Goal: Task Accomplishment & Management: Manage account settings

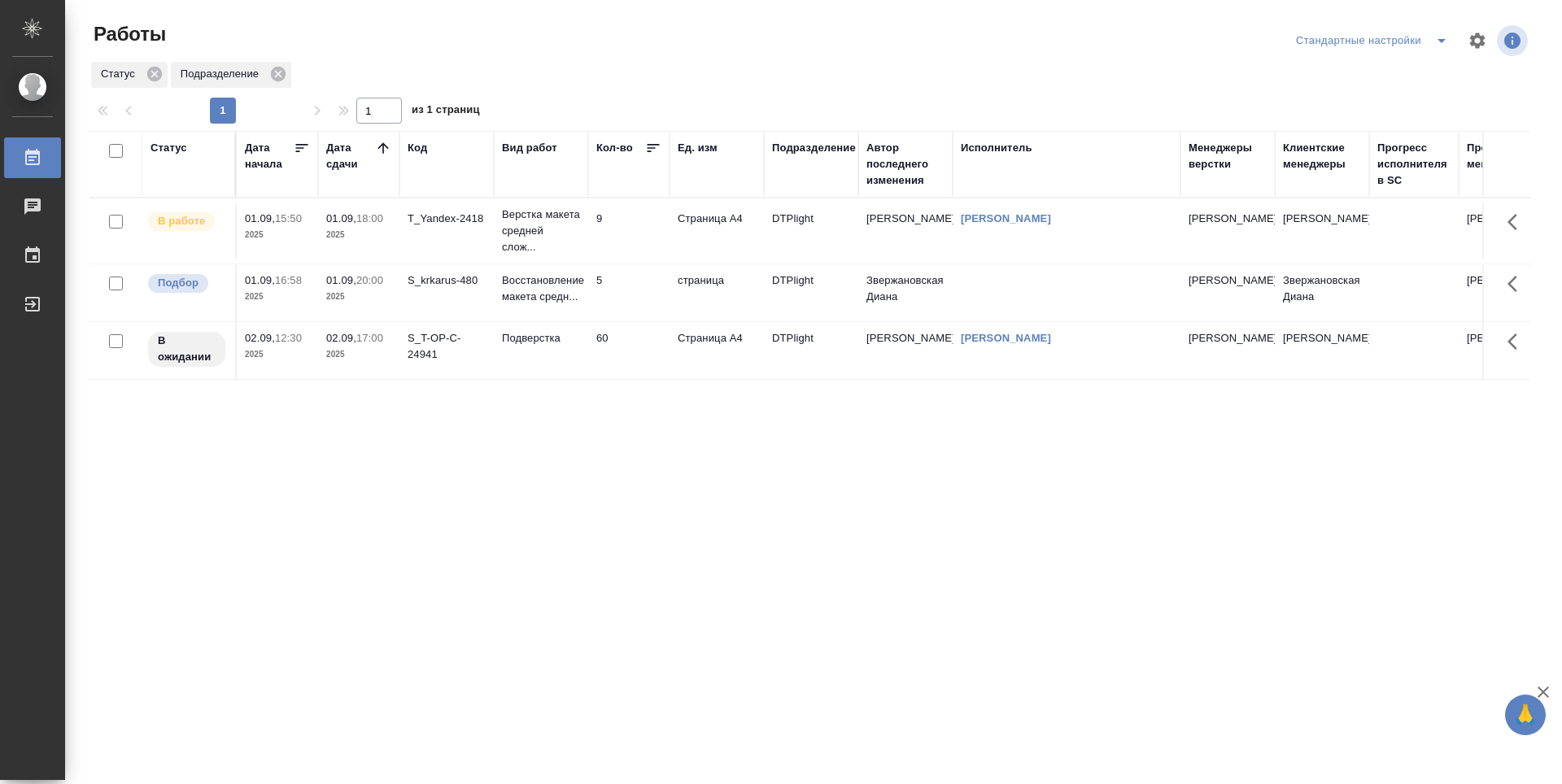
click at [574, 552] on div "Статус Дата начала Дата сдачи Код Вид работ Кол-во Ед. изм Подразделение Автор …" at bounding box center [810, 424] width 1442 height 586
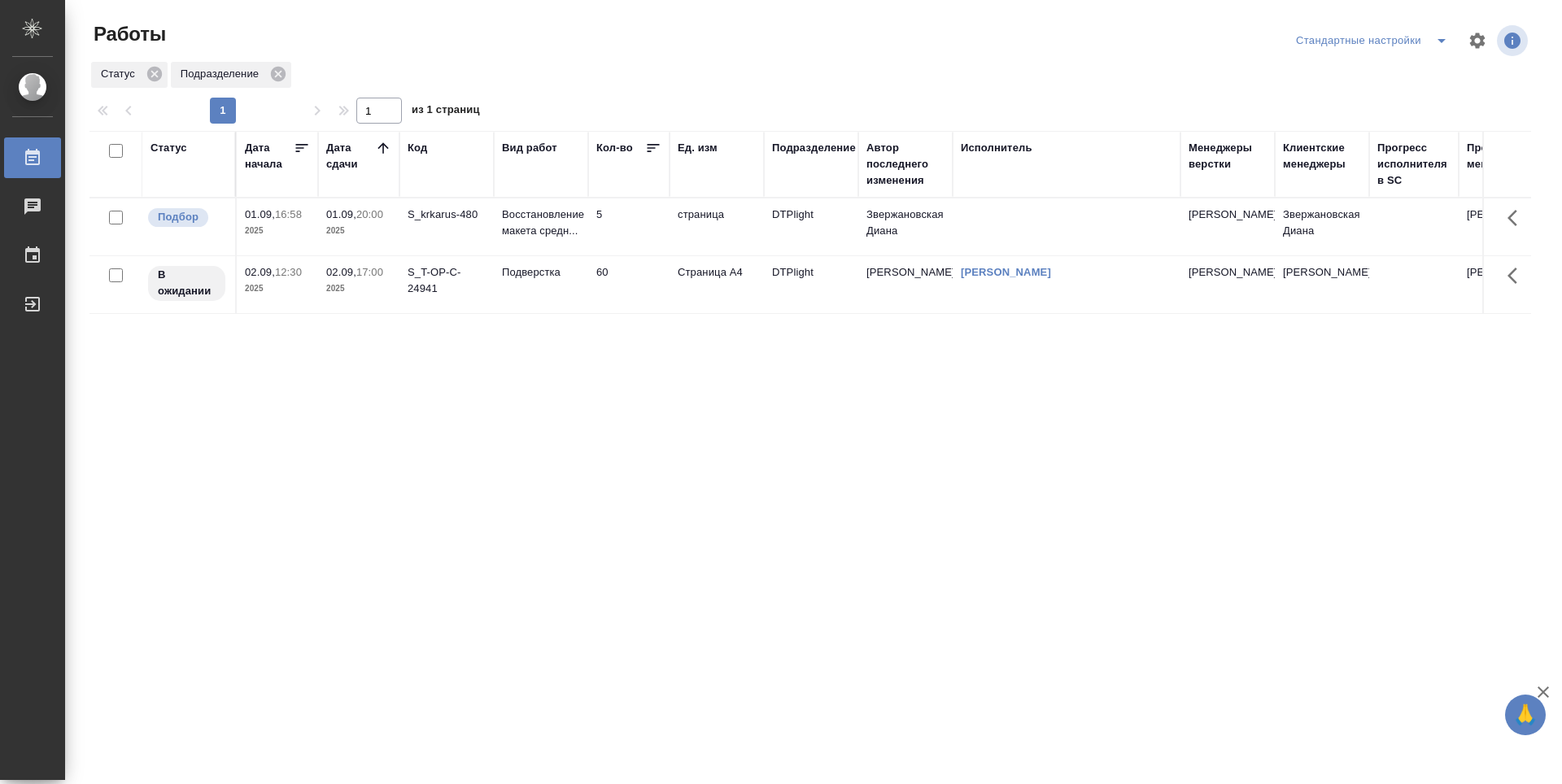
click at [601, 467] on div "Статус Дата начала Дата сдачи Код Вид работ Кол-во Ед. изм Подразделение Автор …" at bounding box center [810, 424] width 1442 height 586
click at [636, 214] on td "5" at bounding box center [628, 226] width 81 height 57
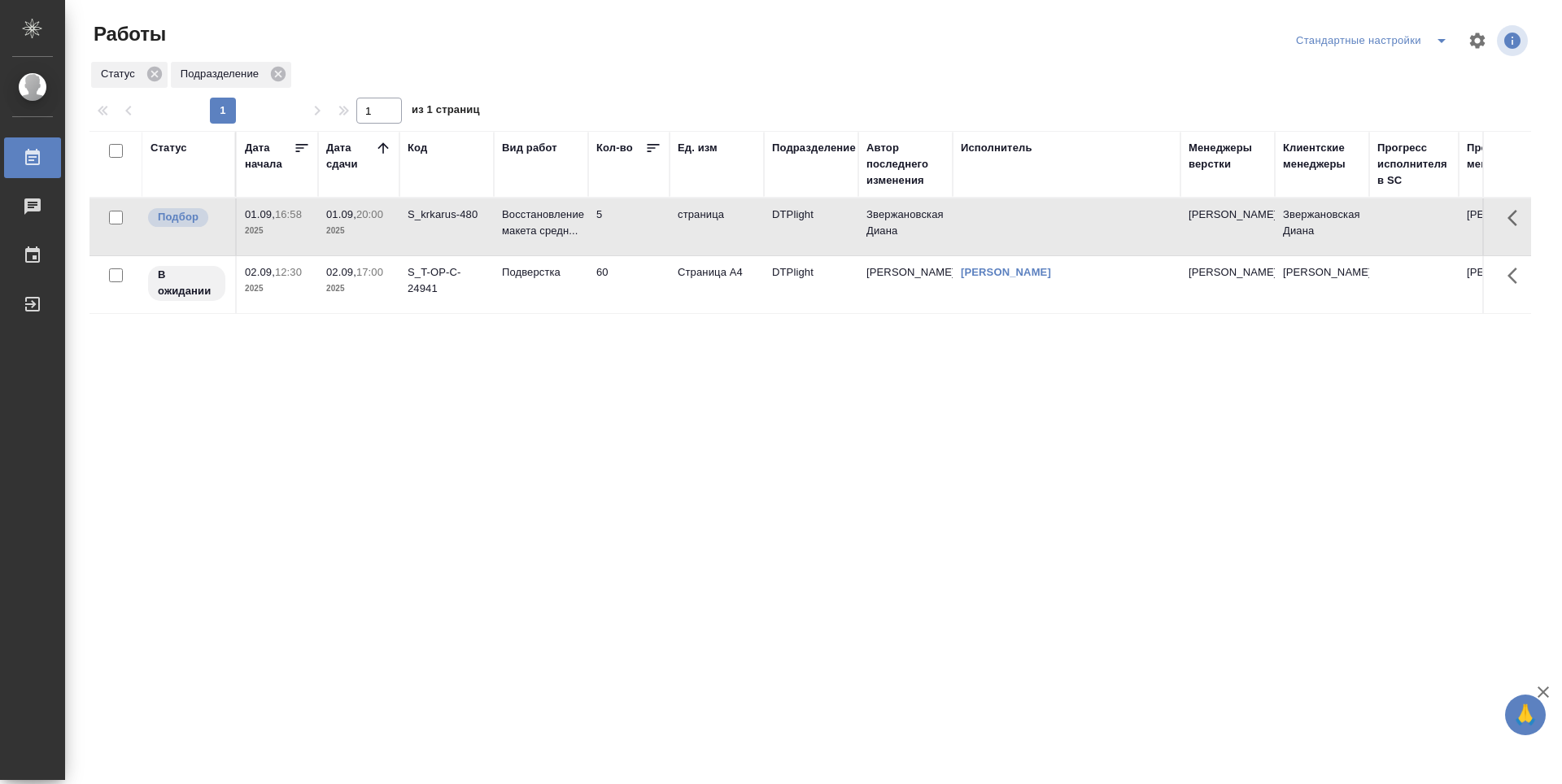
click at [636, 214] on td "5" at bounding box center [628, 226] width 81 height 57
click at [461, 503] on div "Статус Дата начала Дата сдачи Код Вид работ Кол-во Ед. изм Подразделение Автор …" at bounding box center [810, 424] width 1442 height 586
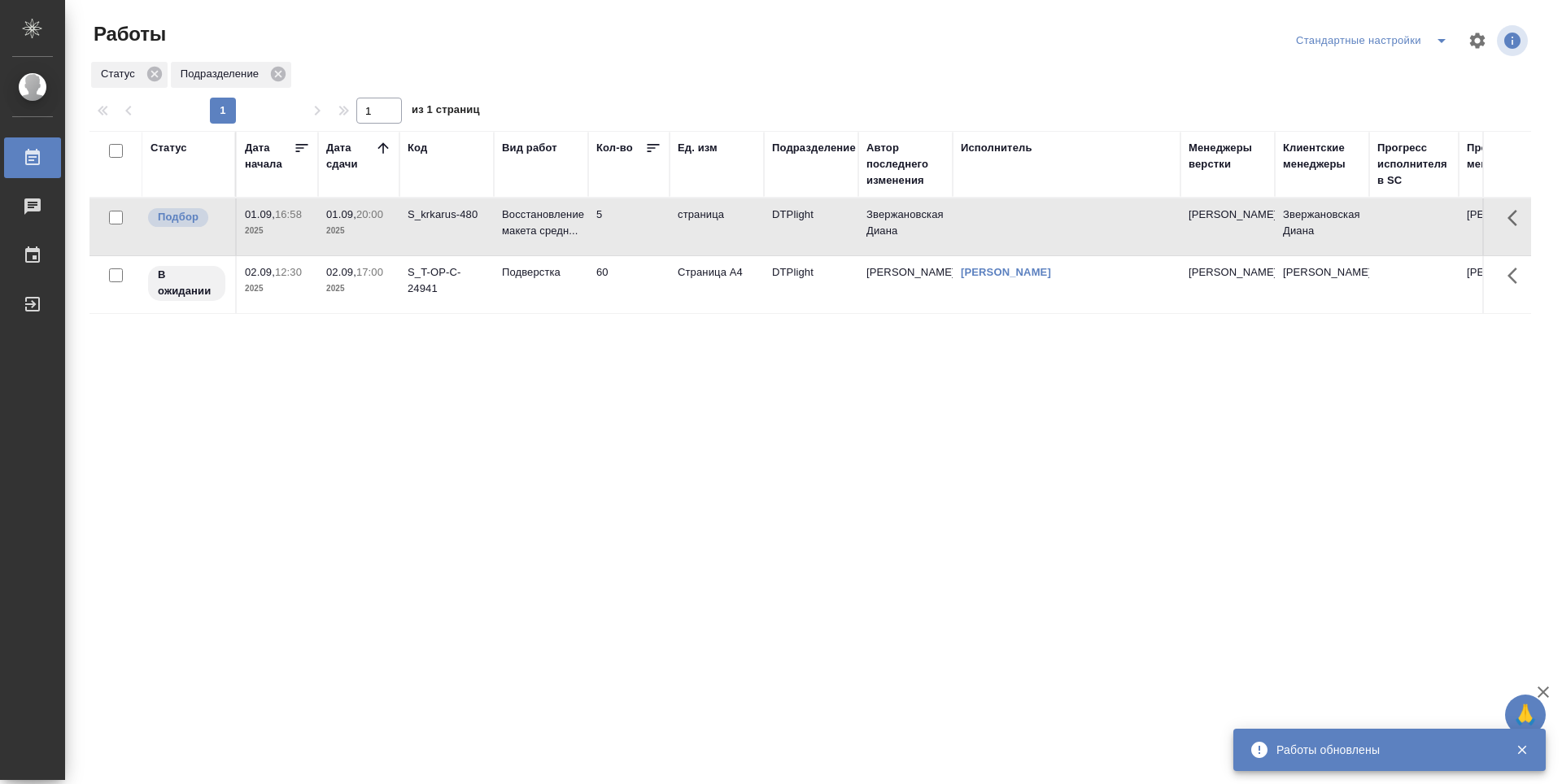
click at [533, 475] on div "Статус Дата начала Дата сдачи Код Вид работ Кол-во Ед. изм Подразделение Автор …" at bounding box center [810, 424] width 1442 height 586
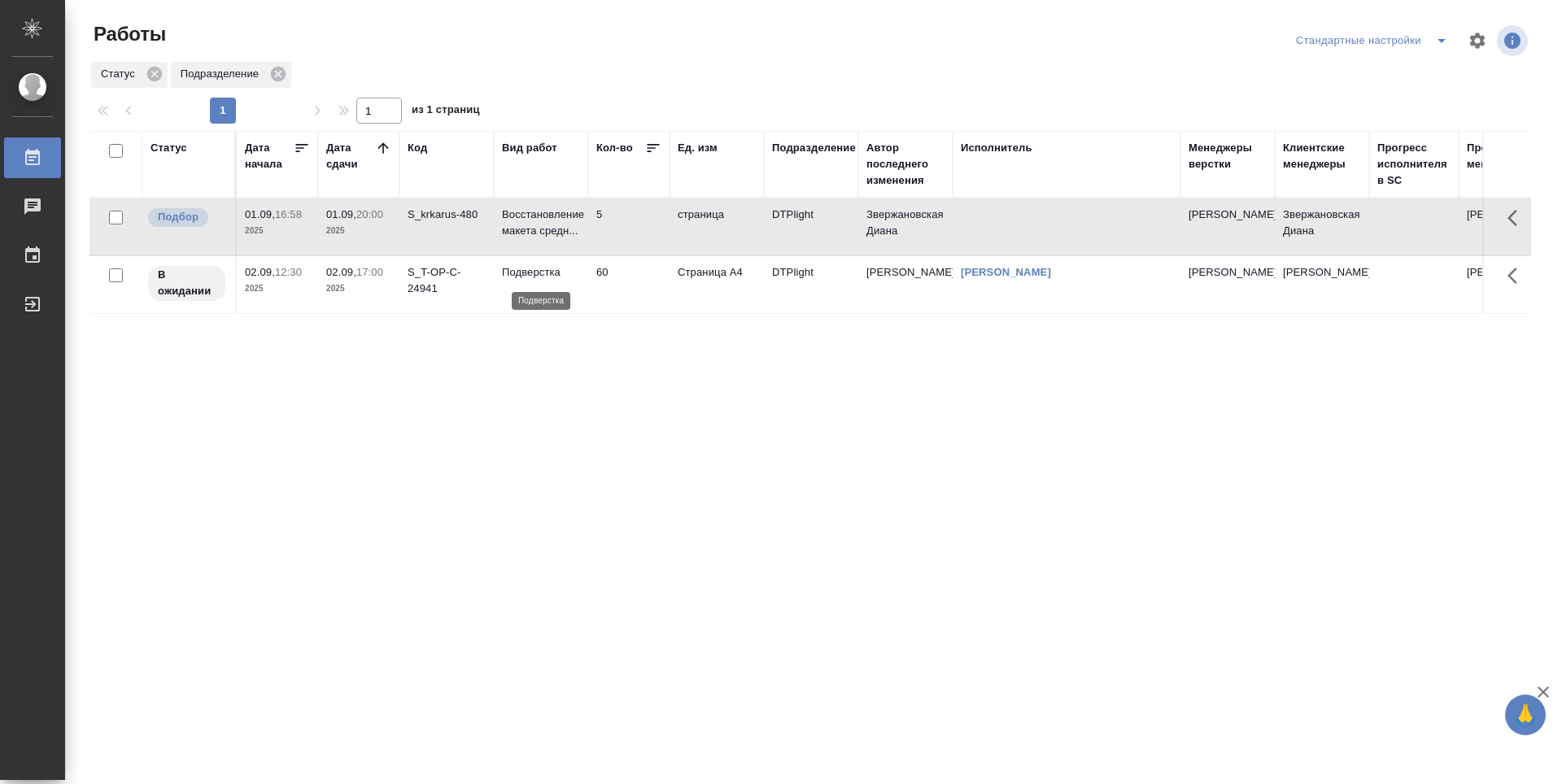
click at [550, 280] on p "Подверстка" at bounding box center [540, 273] width 78 height 17
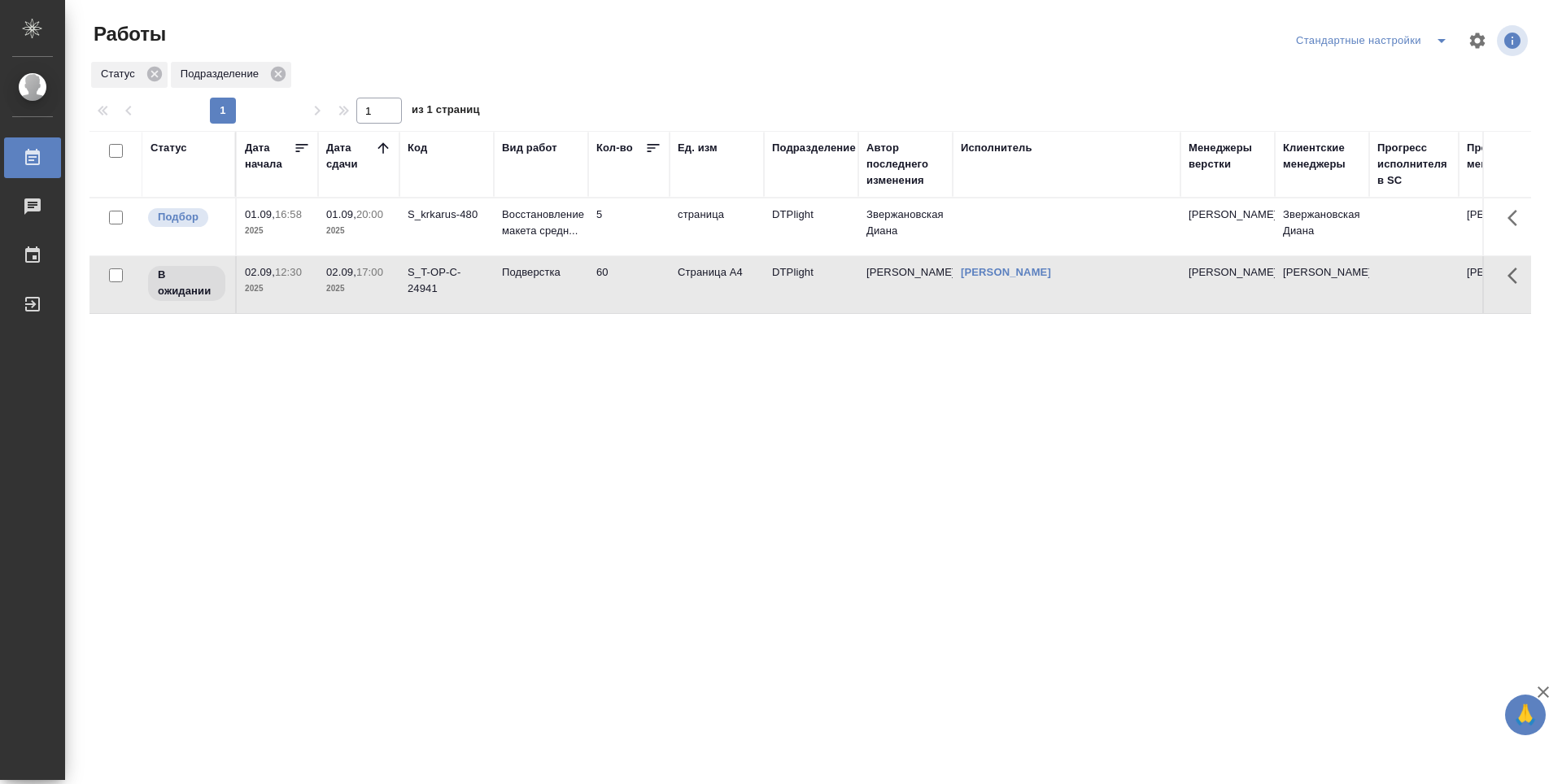
click at [552, 356] on div "Статус Дата начала Дата сдачи Код Вид работ Кол-во Ед. изм Подразделение Автор …" at bounding box center [810, 424] width 1442 height 586
click at [536, 226] on p "Восстановление макета средн..." at bounding box center [540, 222] width 78 height 32
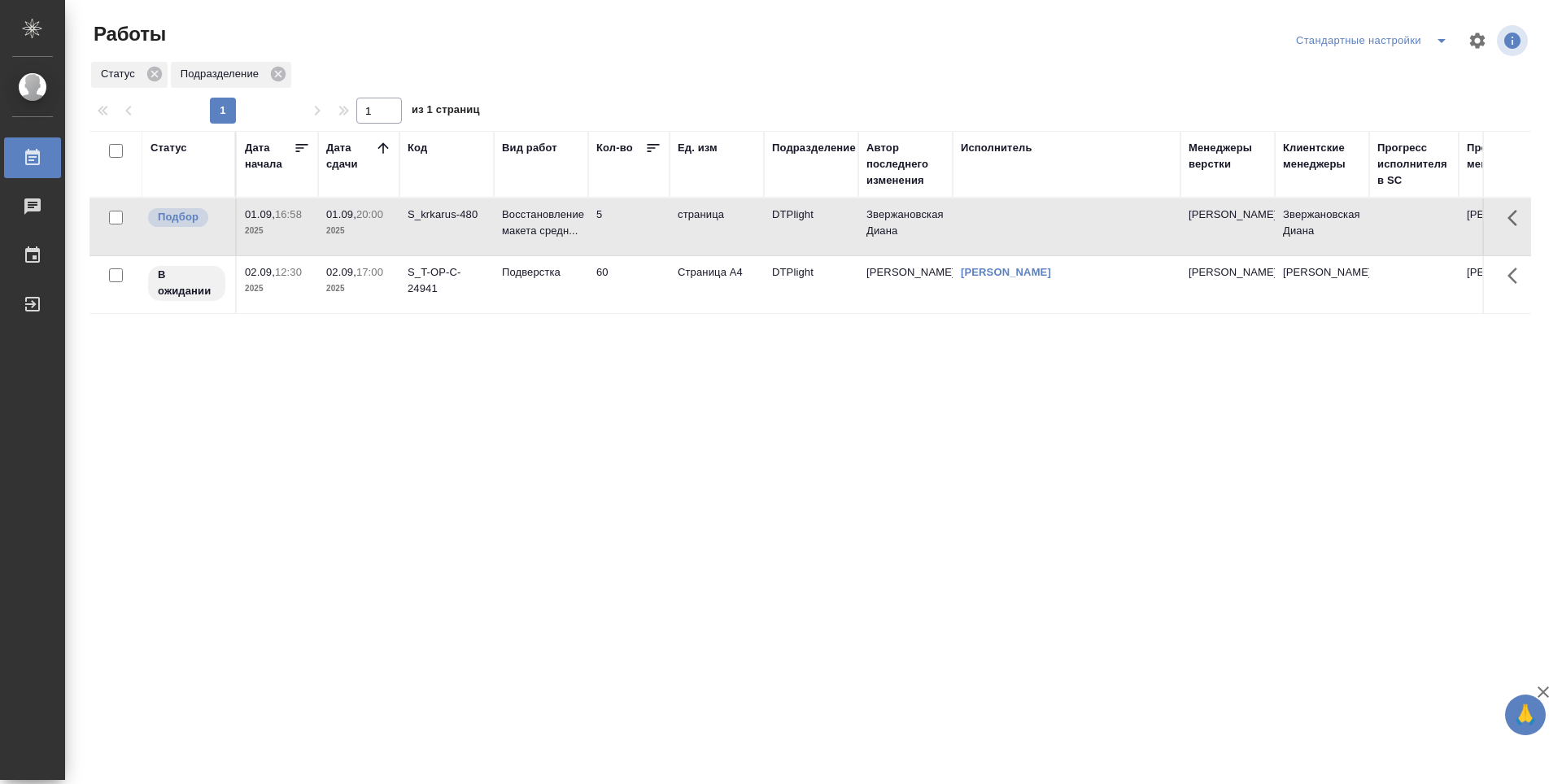
click at [542, 288] on td "Подверстка" at bounding box center [541, 284] width 94 height 57
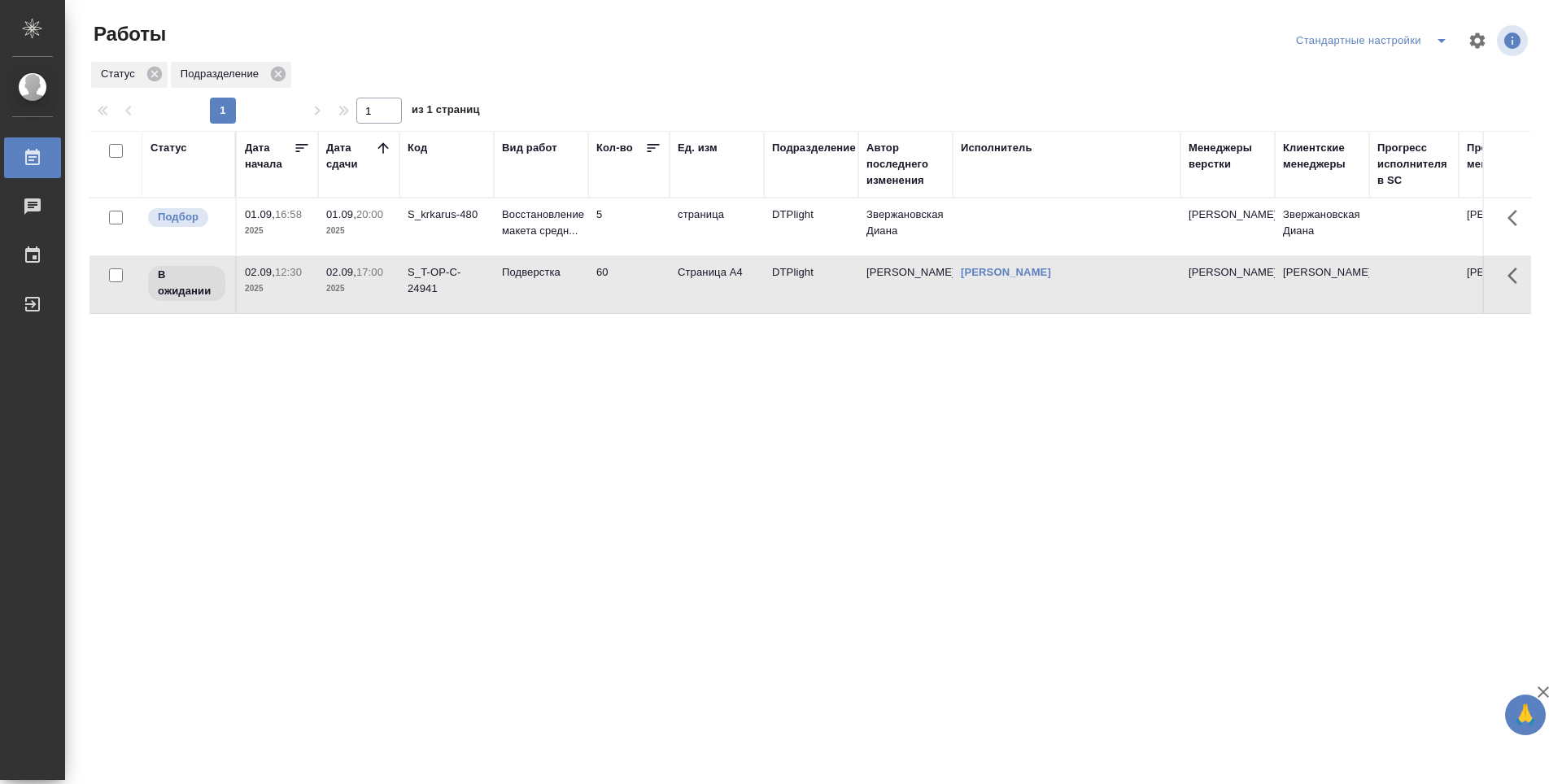
click at [723, 450] on div "Статус Дата начала Дата сдачи Код Вид работ Кол-во Ед. изм Подразделение Автор …" at bounding box center [810, 424] width 1442 height 586
click at [773, 453] on div "Статус Дата начала Дата сдачи Код Вид работ Кол-во Ед. изм Подразделение Автор …" at bounding box center [810, 424] width 1442 height 586
click at [724, 463] on div "Статус Дата начала Дата сдачи Код Вид работ Кол-во Ед. изм Подразделение Автор …" at bounding box center [810, 424] width 1442 height 586
click at [416, 760] on div ".cls-1 fill:#fff; AWATERA Guselnikov Roman Работы 0 Чаты График Выйти Работы Ст…" at bounding box center [781, 392] width 1562 height 784
click at [347, 496] on div "Статус Дата начала Дата сдачи Код Вид работ Кол-во Ед. изм Подразделение Автор …" at bounding box center [810, 424] width 1442 height 586
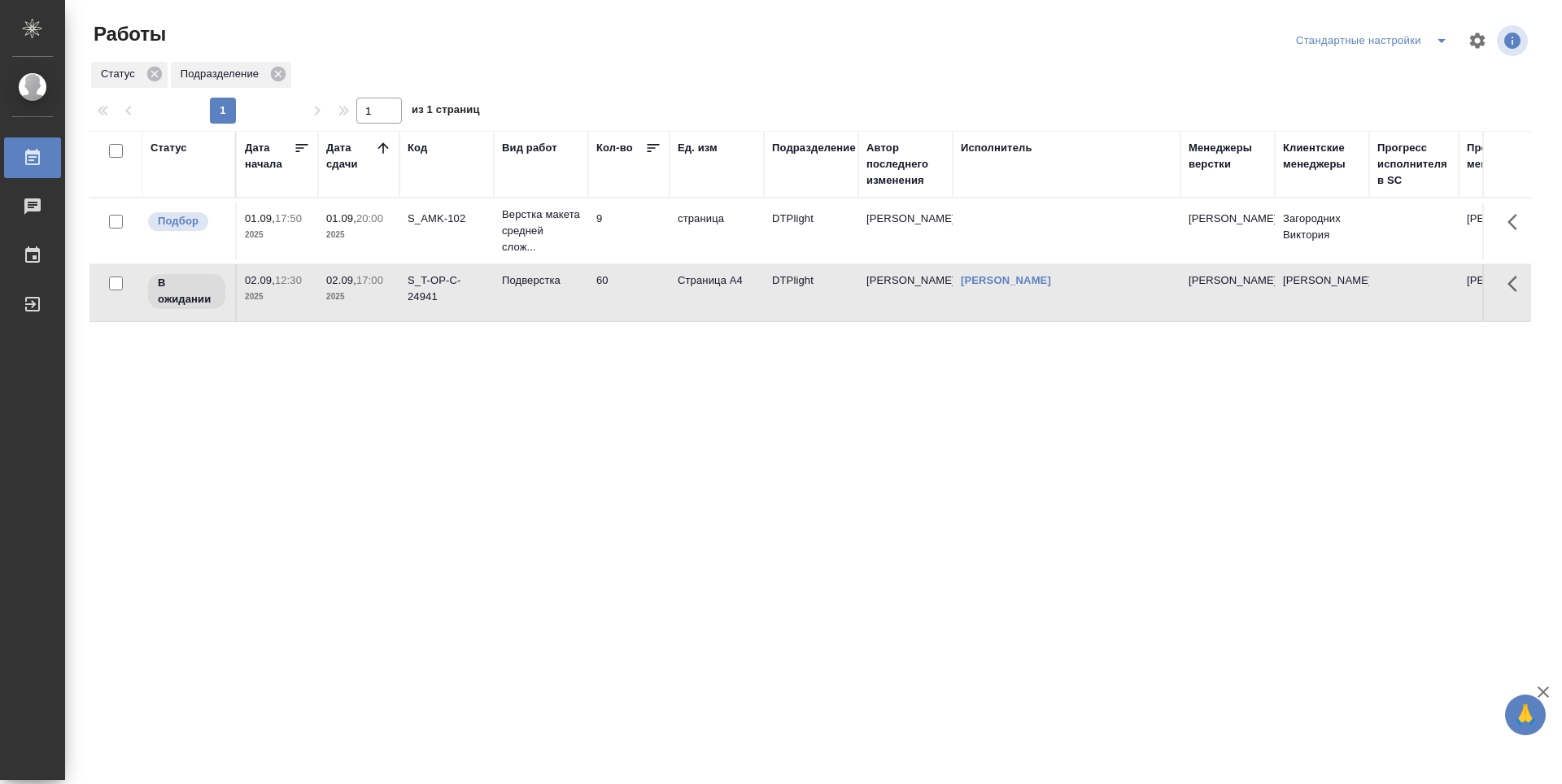
click at [701, 412] on div "Статус Дата начала Дата сдачи Код Вид работ Кол-во Ед. изм Подразделение Автор …" at bounding box center [810, 424] width 1442 height 586
click at [633, 233] on td "9" at bounding box center [628, 231] width 81 height 57
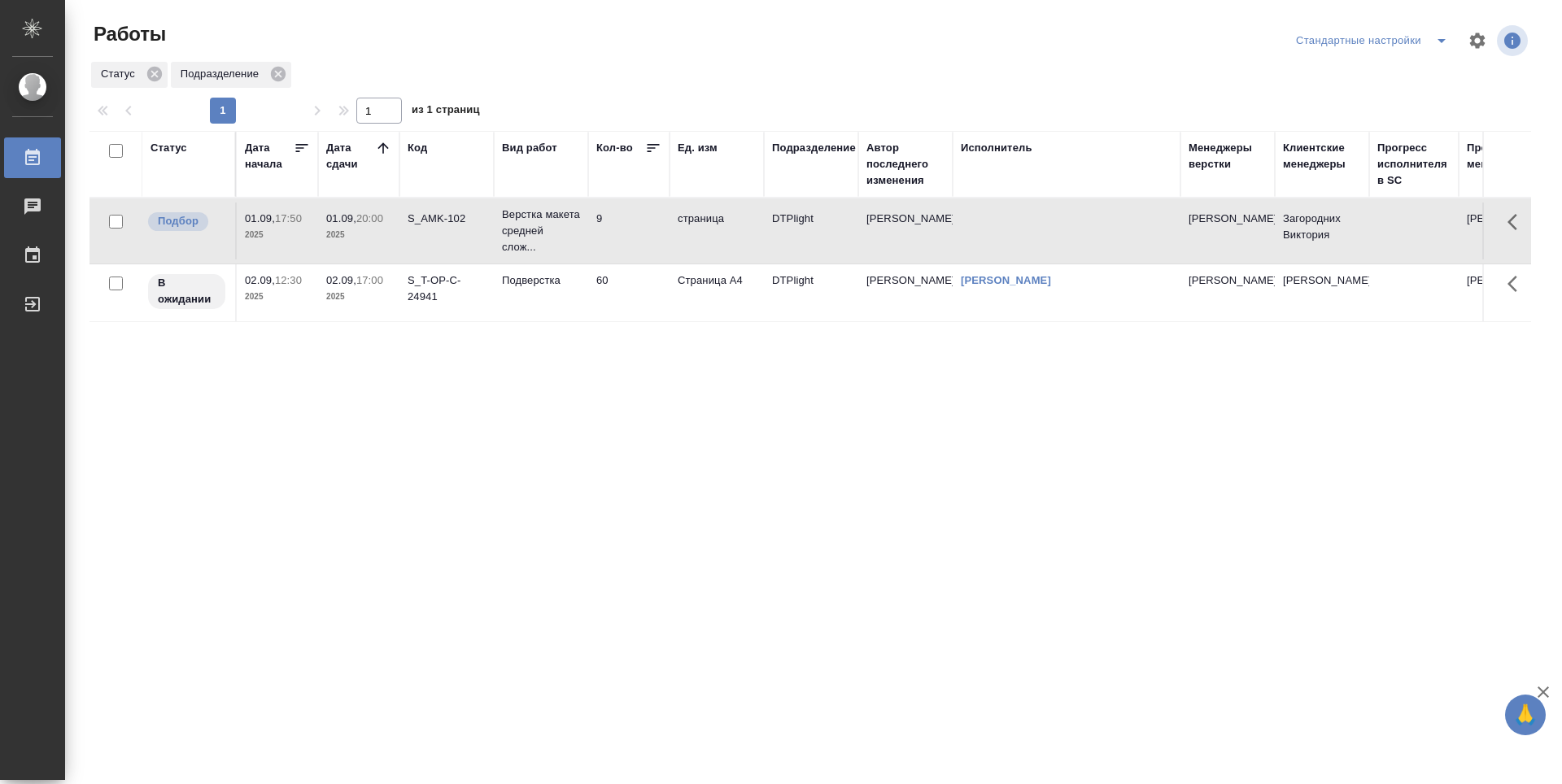
click at [633, 233] on td "9" at bounding box center [628, 231] width 81 height 57
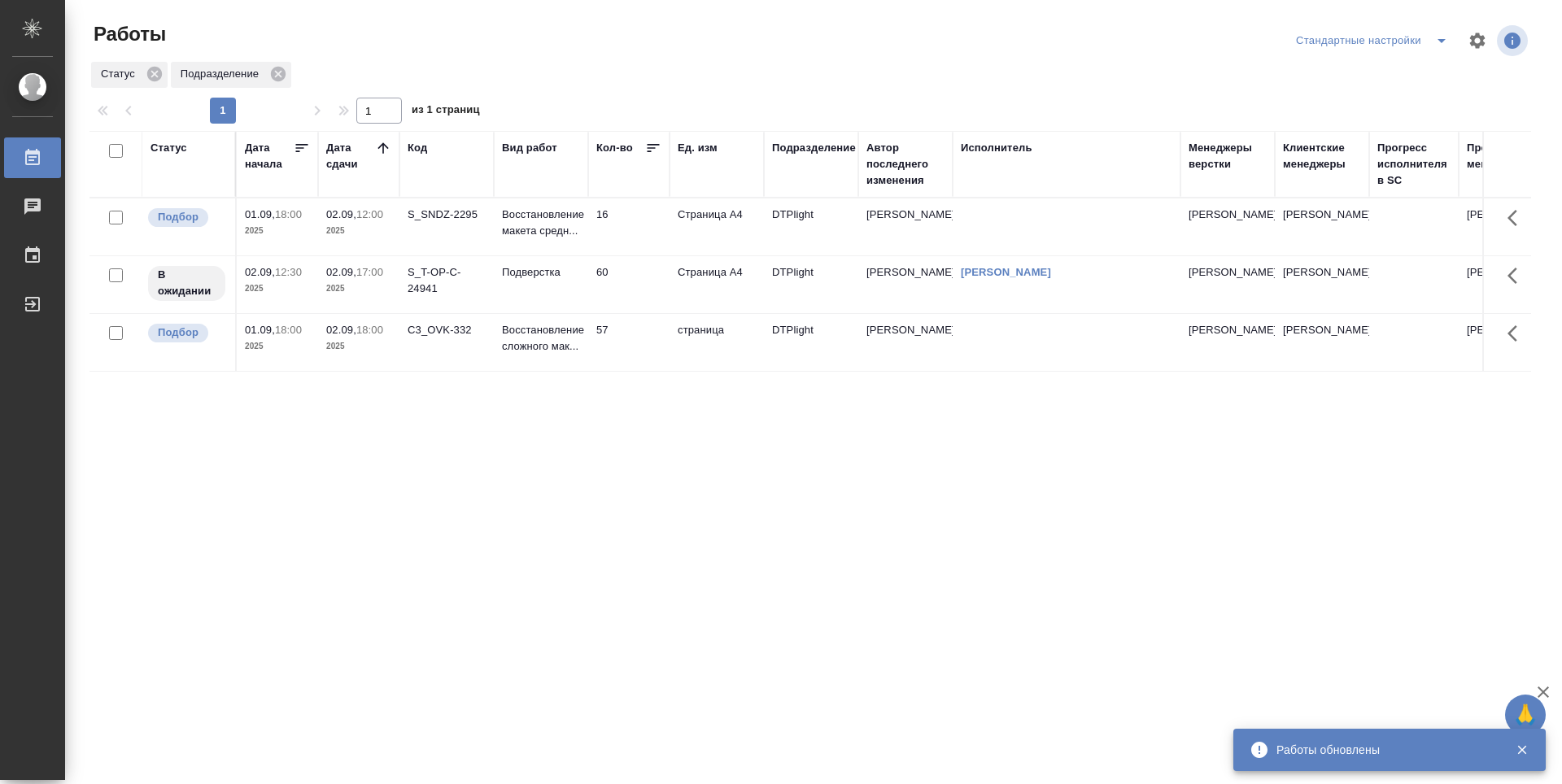
click at [684, 412] on div "Статус Дата начала Дата сдачи Код Вид работ Кол-во Ед. изм Подразделение Автор …" at bounding box center [810, 424] width 1442 height 586
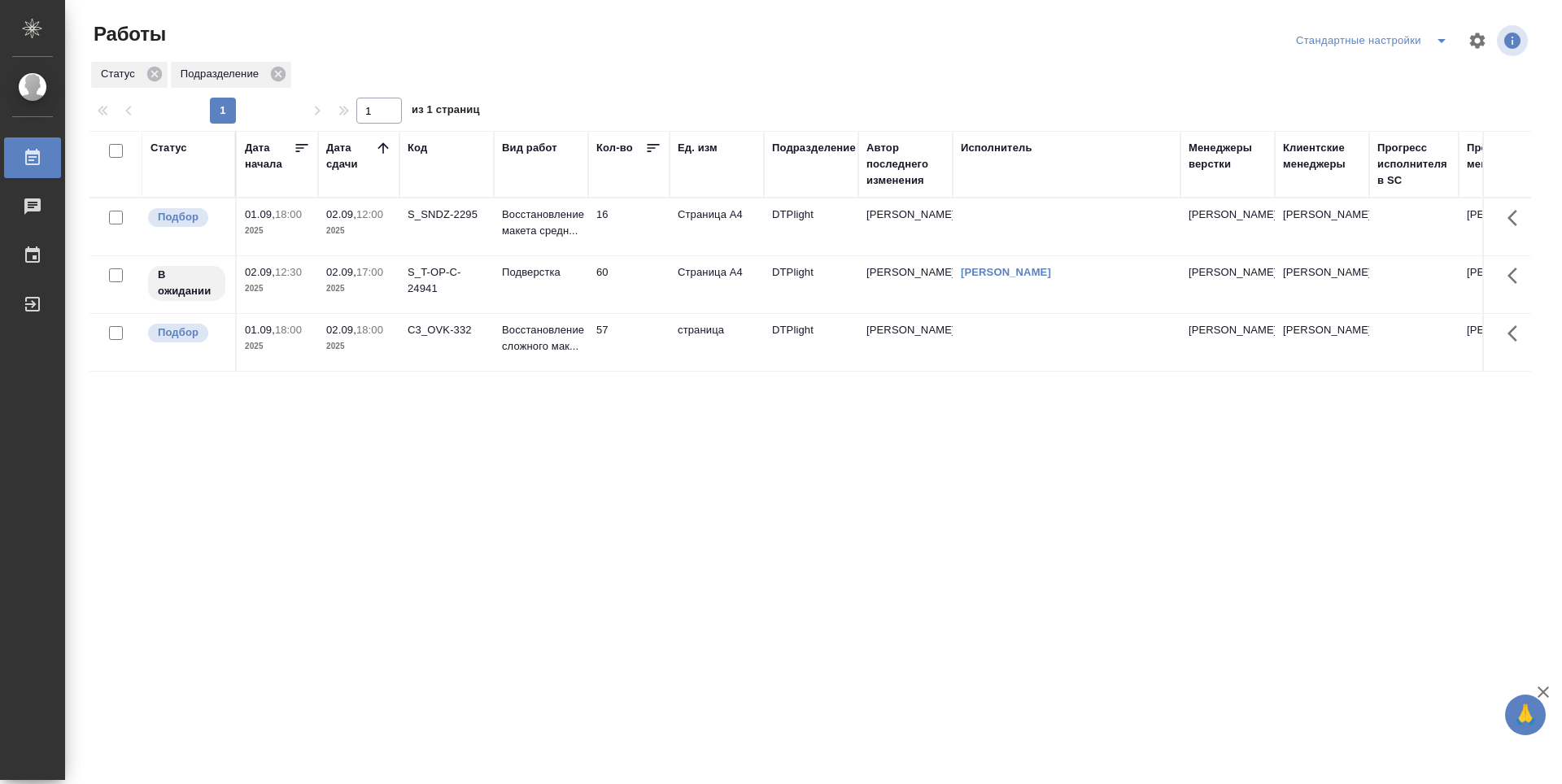
click at [441, 352] on td "C3_OVK-332" at bounding box center [447, 342] width 94 height 57
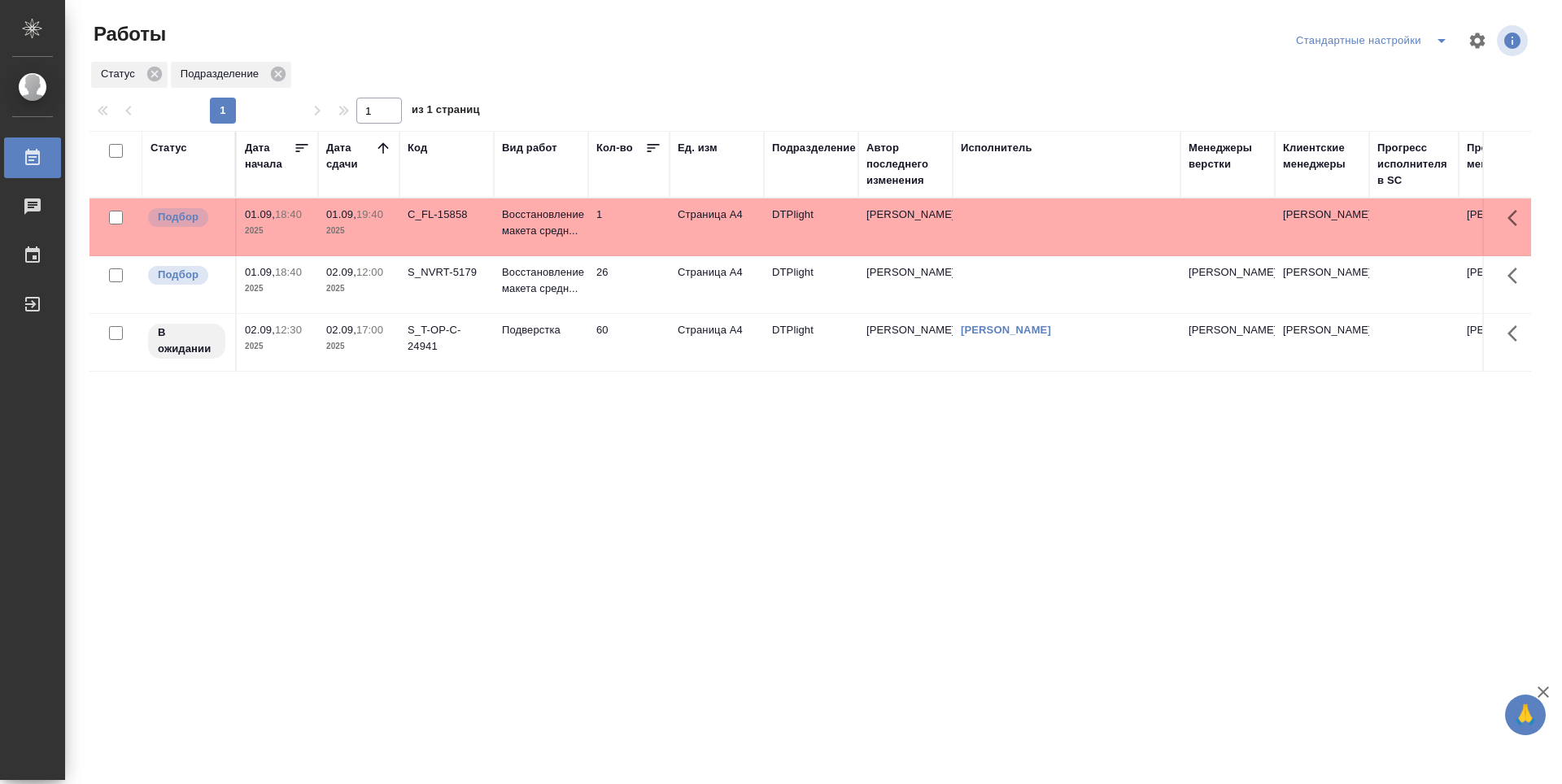
click at [622, 281] on td "26" at bounding box center [628, 284] width 81 height 57
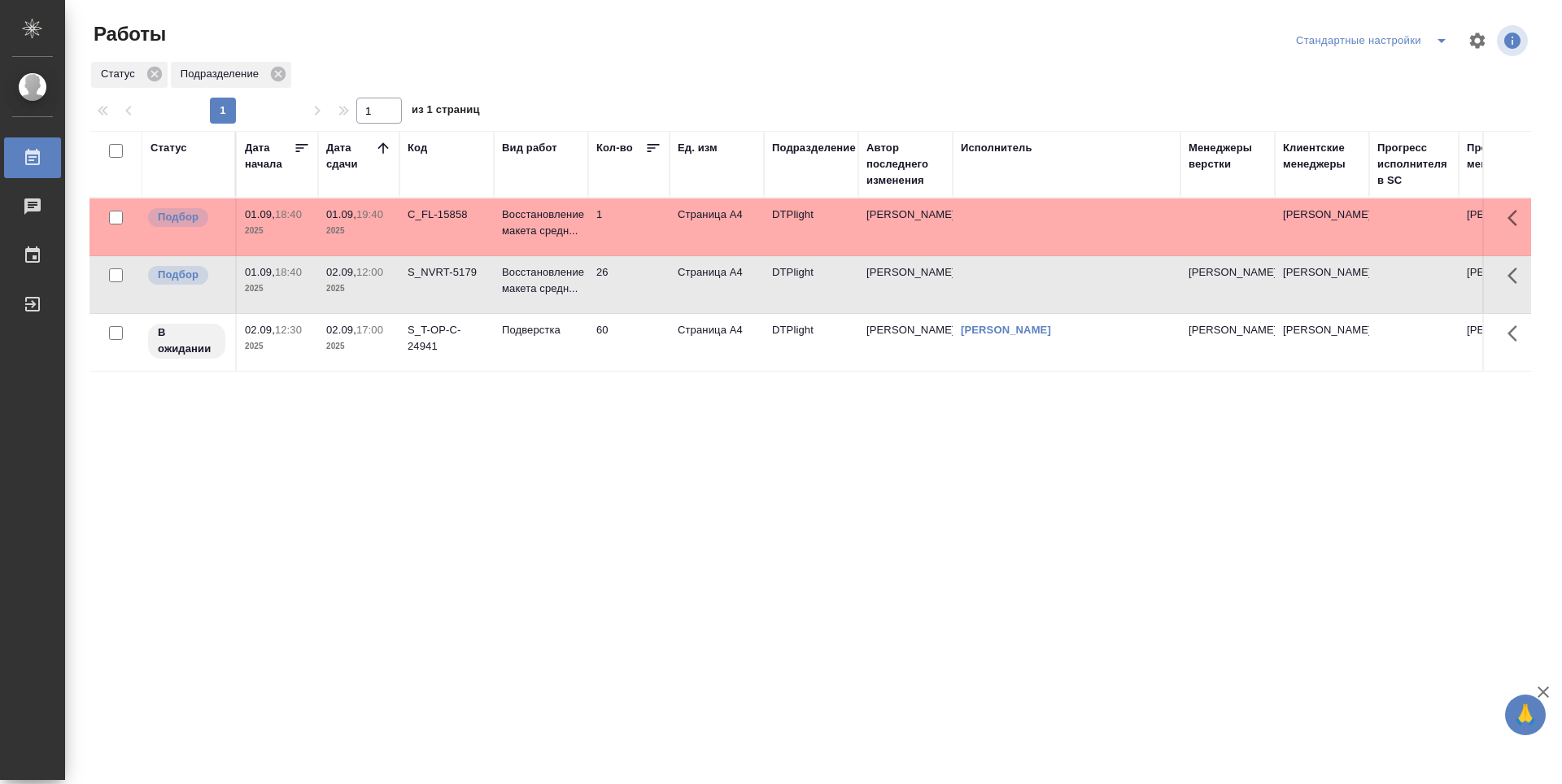
click at [623, 281] on td "26" at bounding box center [628, 284] width 81 height 57
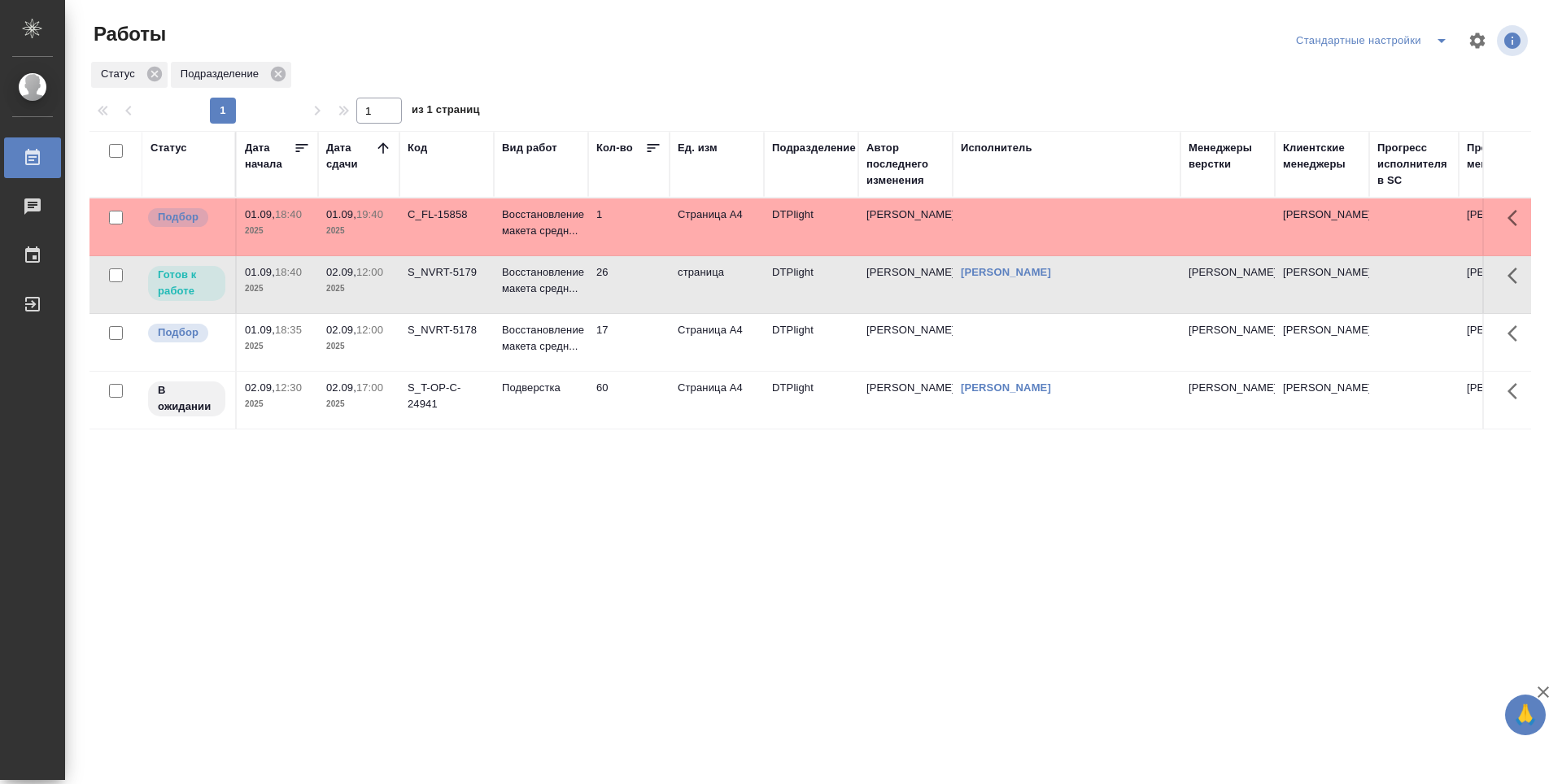
click at [631, 347] on td "17" at bounding box center [628, 342] width 81 height 57
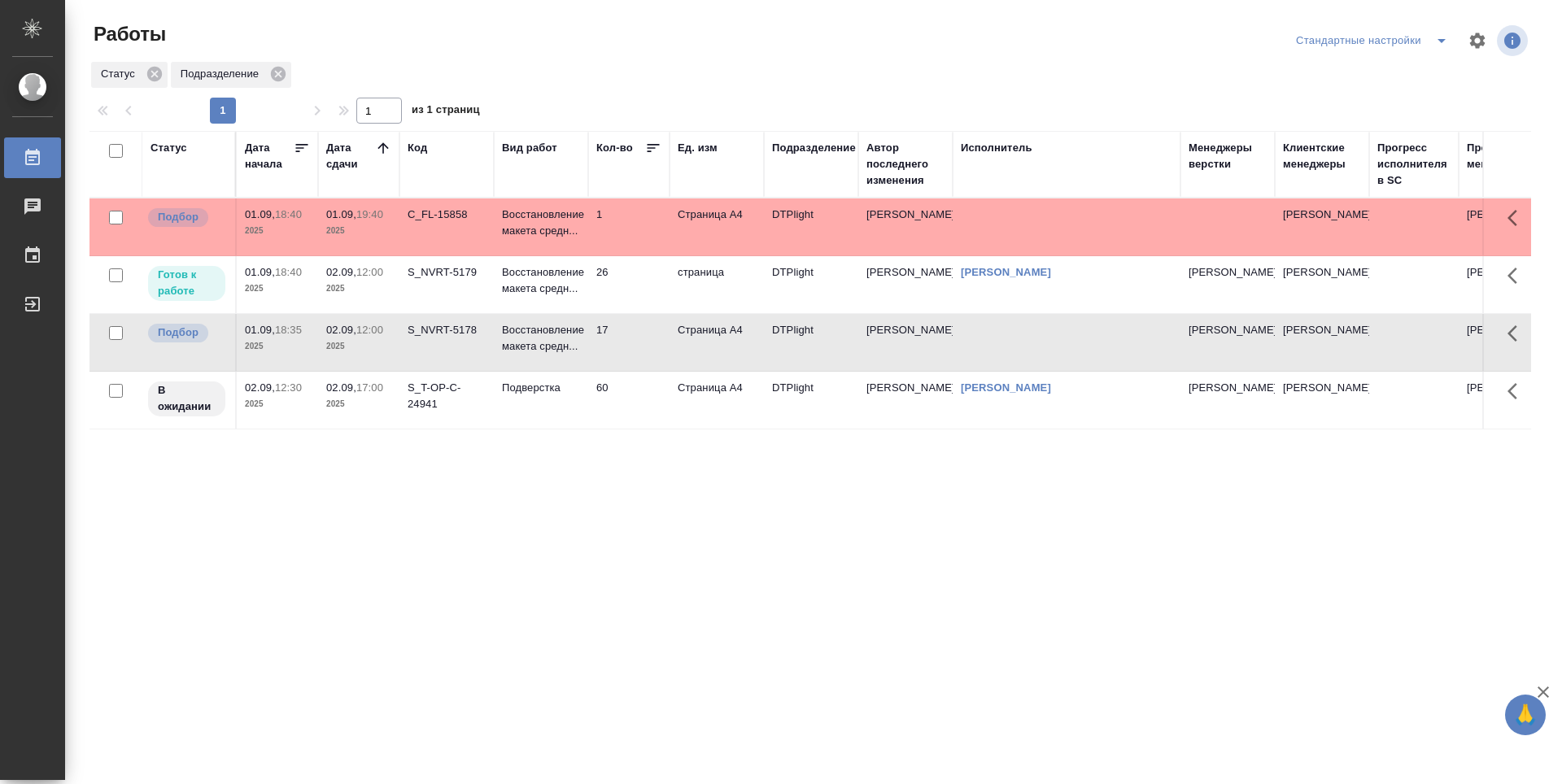
click at [631, 347] on td "17" at bounding box center [628, 342] width 81 height 57
click at [381, 153] on icon at bounding box center [383, 148] width 17 height 17
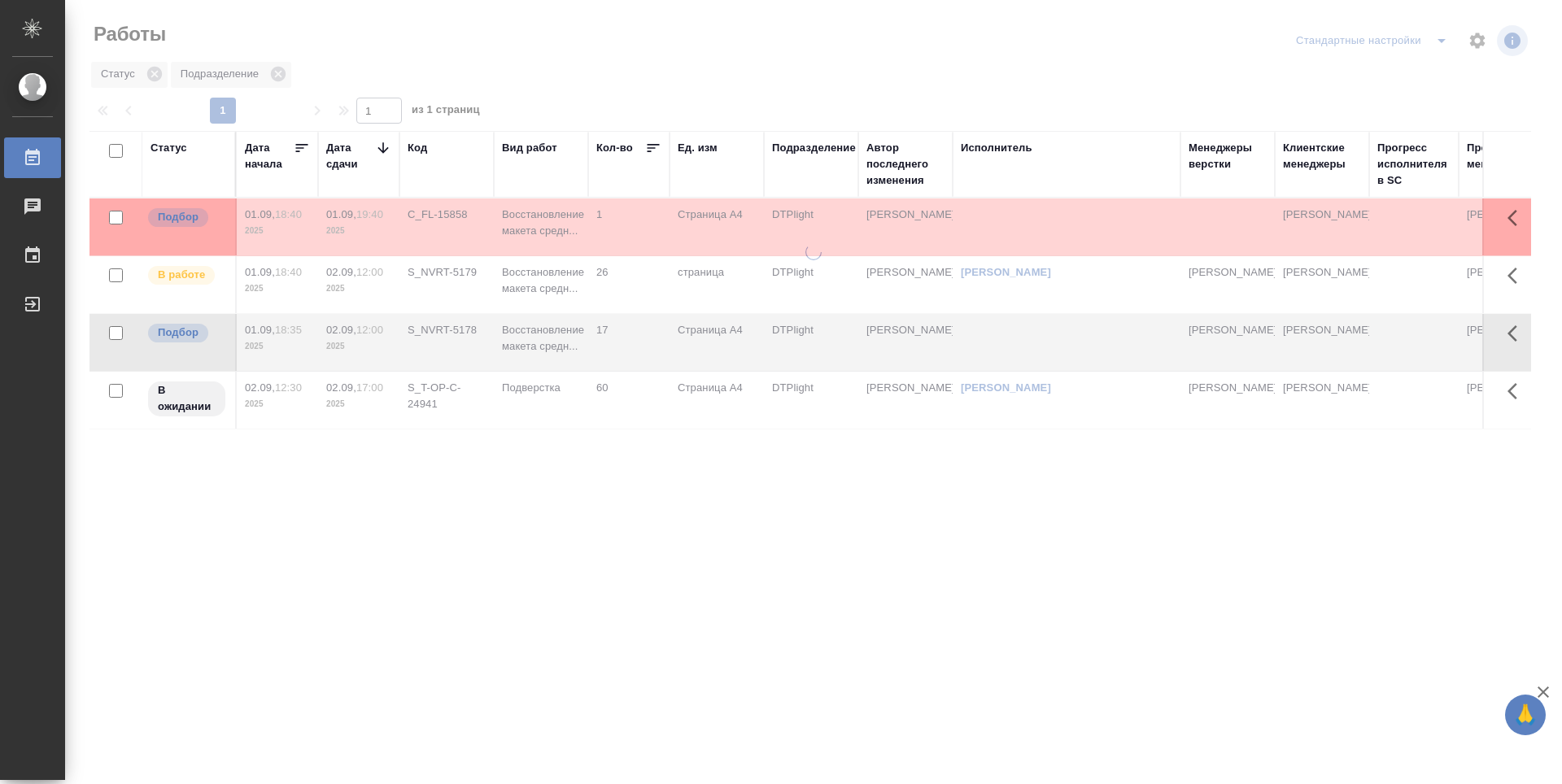
click at [381, 153] on icon at bounding box center [383, 148] width 17 height 17
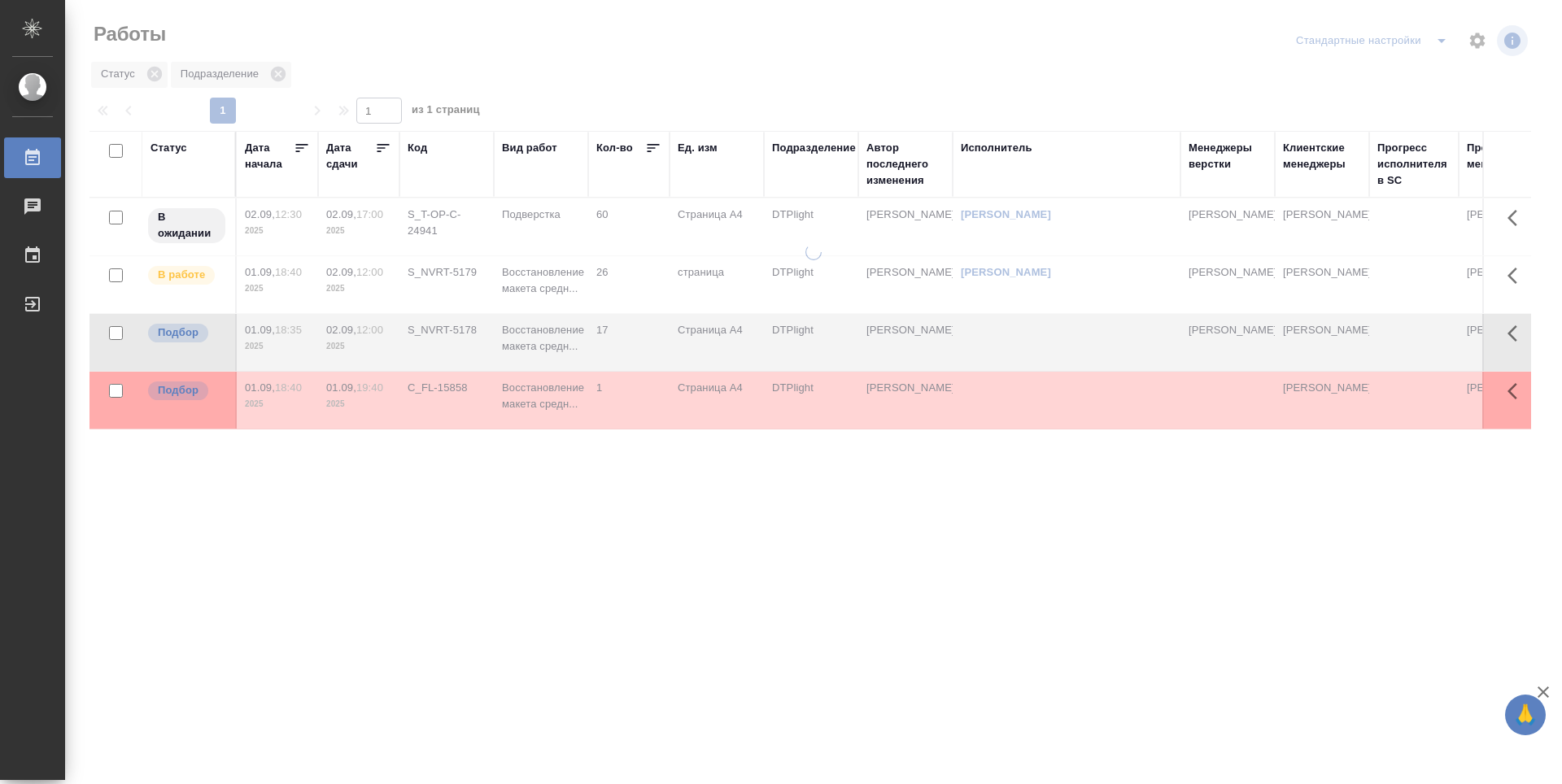
click at [384, 149] on icon at bounding box center [383, 148] width 17 height 17
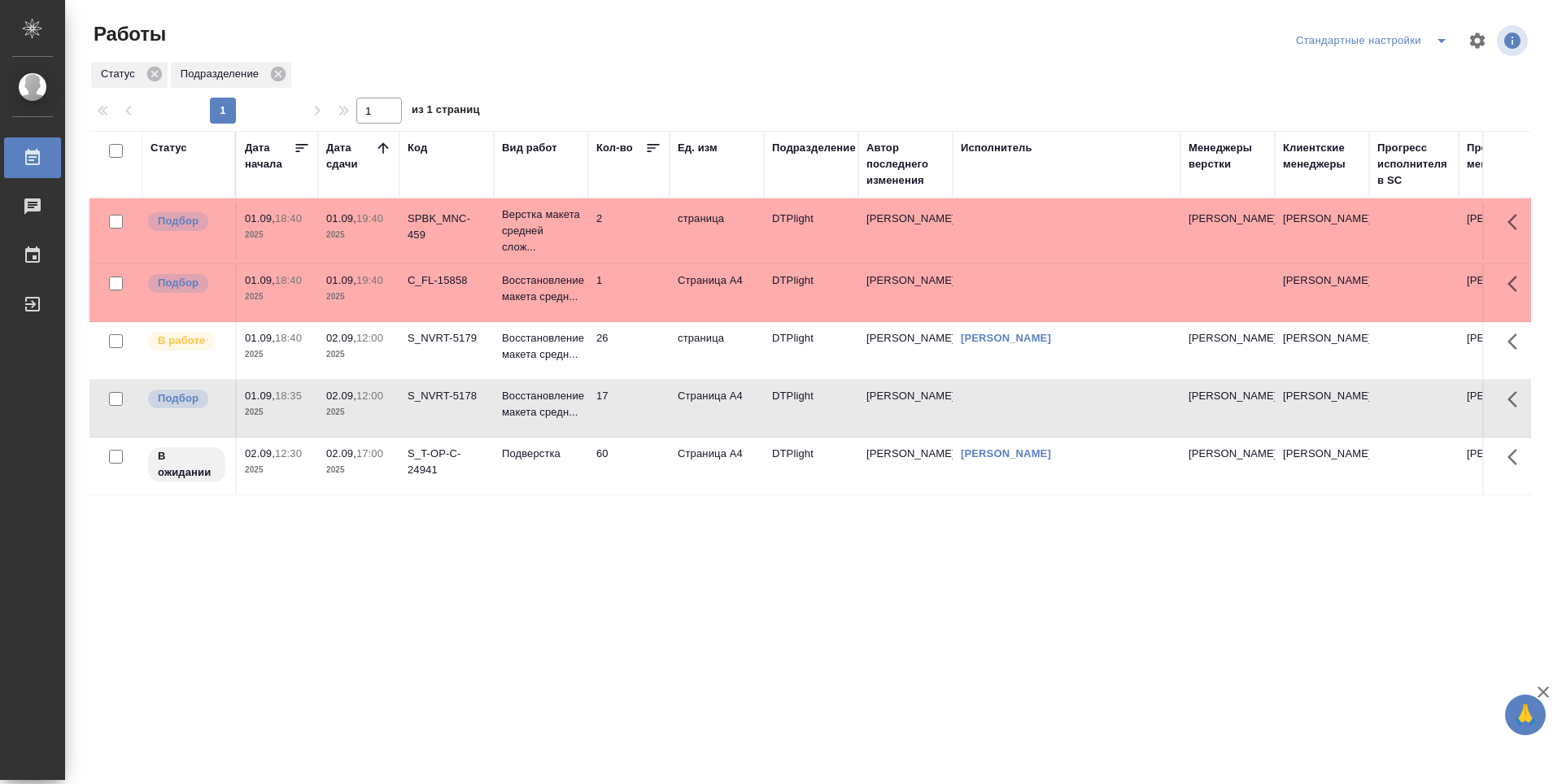
click at [717, 589] on div "Статус Дата начала Дата сдачи Код Вид работ Кол-во Ед. изм Подразделение Автор …" at bounding box center [810, 424] width 1442 height 586
click at [717, 583] on div "Статус Дата начала Дата сдачи Код Вид работ Кол-во Ед. изм Подразделение Автор …" at bounding box center [810, 424] width 1442 height 586
click at [642, 309] on td "1" at bounding box center [628, 293] width 81 height 57
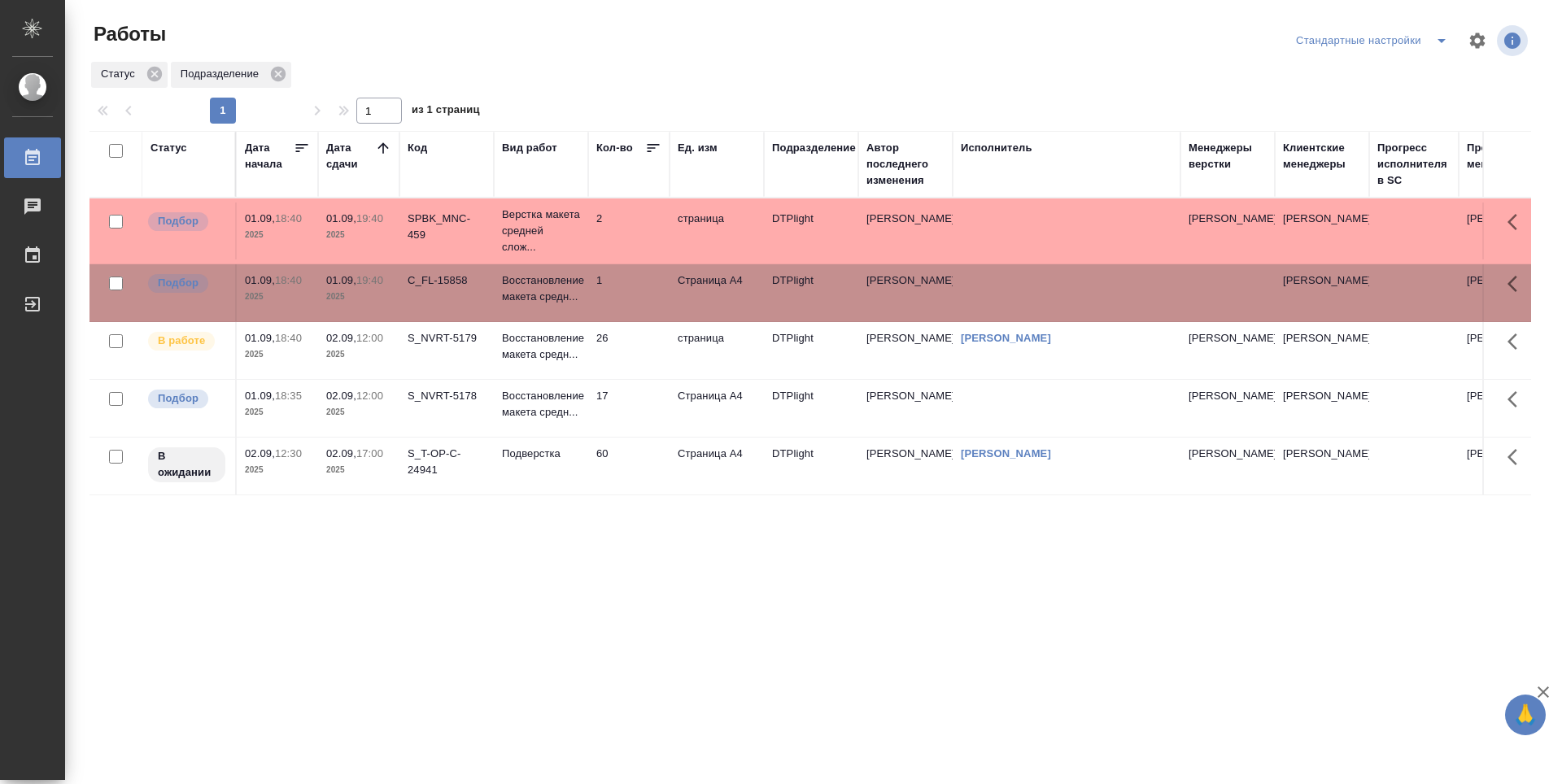
click at [732, 594] on div "Статус Дата начала Дата сдачи Код Вид работ Кол-во Ед. изм Подразделение Автор …" at bounding box center [810, 424] width 1442 height 586
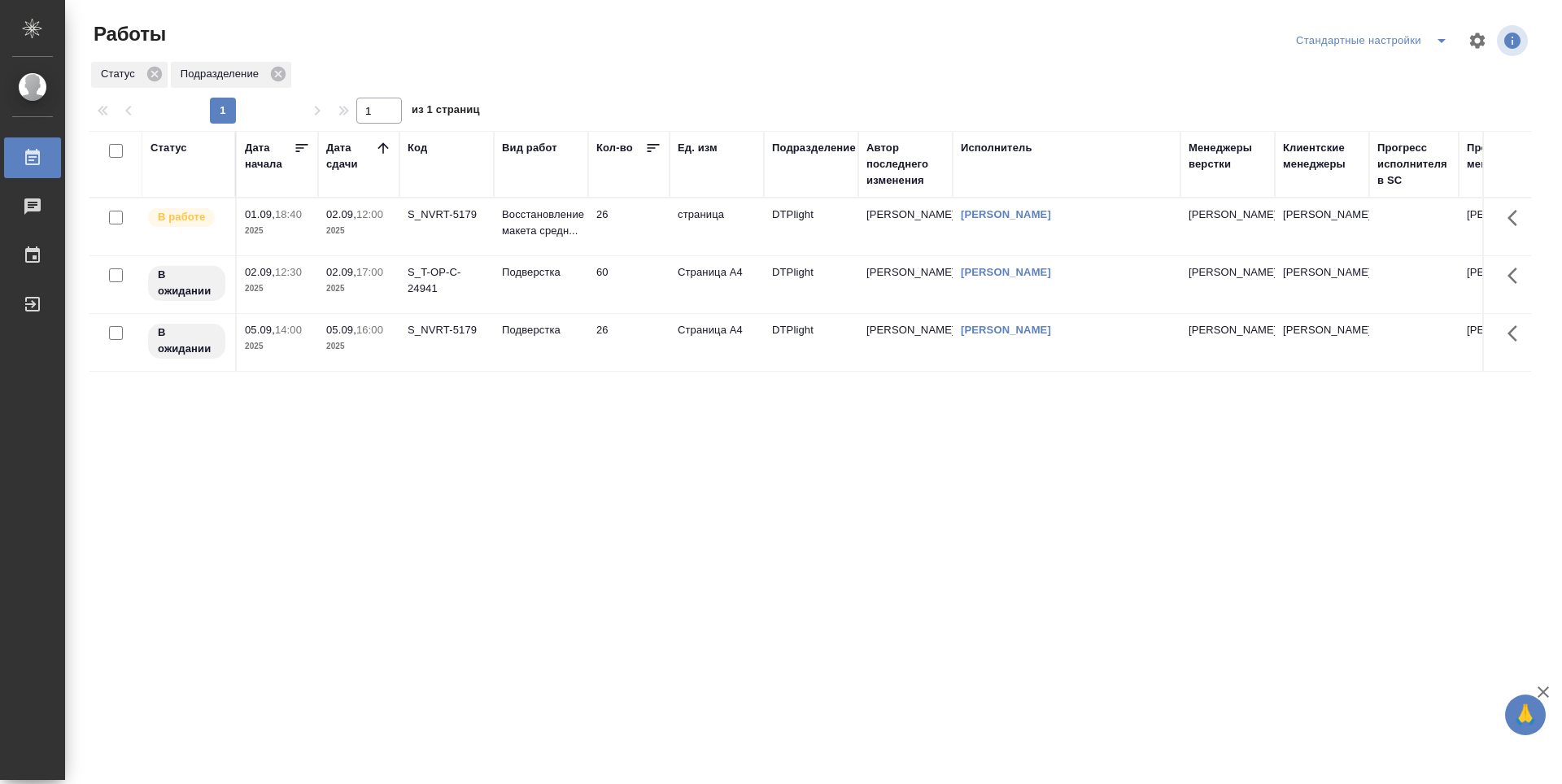
click at [559, 482] on div "Статус Дата начала Дата сдачи Код Вид работ Кол-во Ед. изм Подразделение Автор …" at bounding box center [810, 424] width 1442 height 586
click at [795, 483] on div "Статус Дата начала Дата сдачи Код Вид работ Кол-во Ед. изм Подразделение Автор …" at bounding box center [810, 424] width 1442 height 586
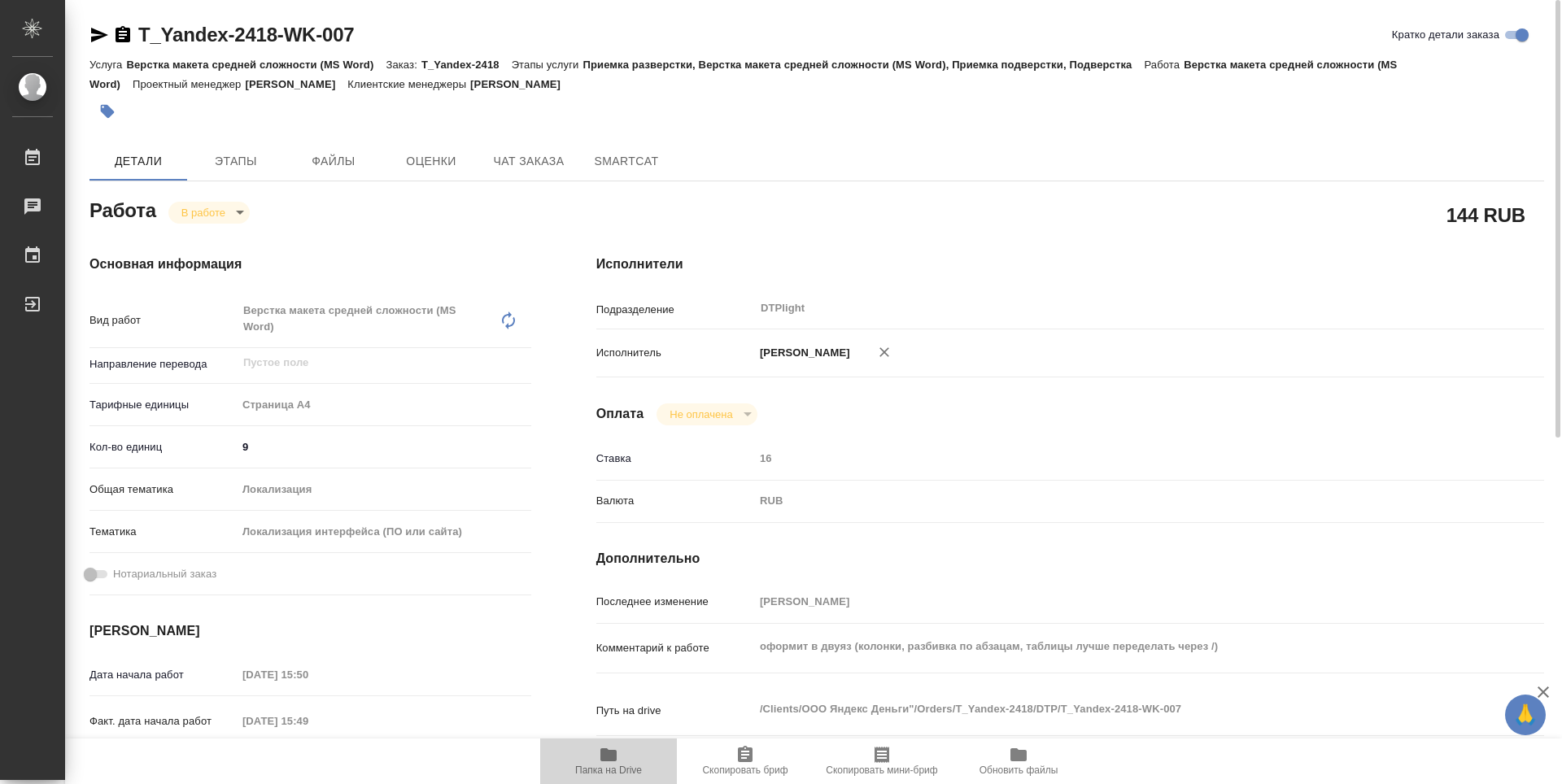
click at [623, 757] on span "Папка на Drive" at bounding box center [608, 760] width 117 height 31
click at [239, 209] on body "🙏 .cls-1 fill:#fff; AWATERA Guselnikov Roman Работы 0 Чаты График Выйти T_Yande…" at bounding box center [781, 392] width 1562 height 784
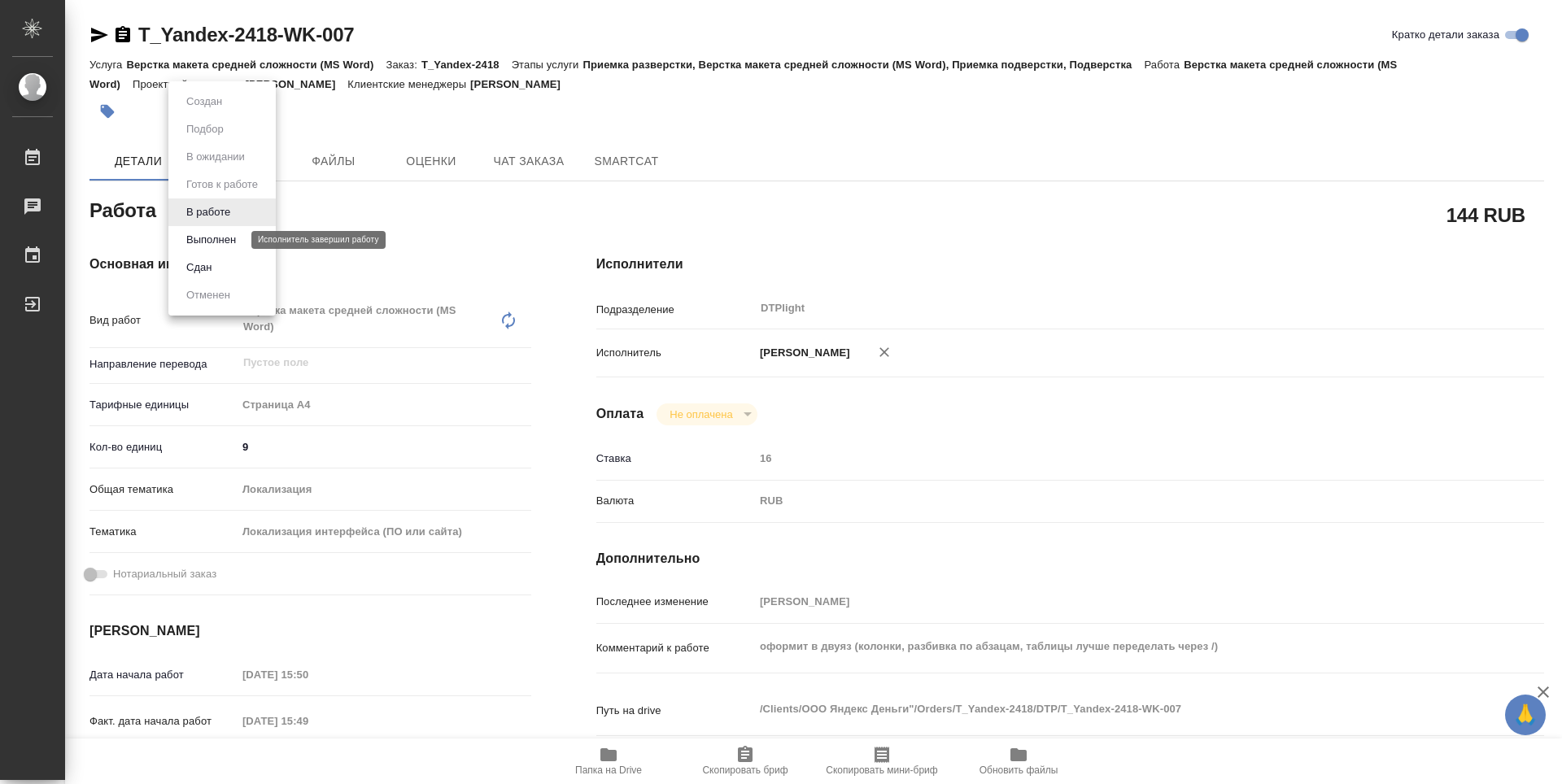
click at [219, 241] on button "Выполнен" at bounding box center [212, 239] width 59 height 17
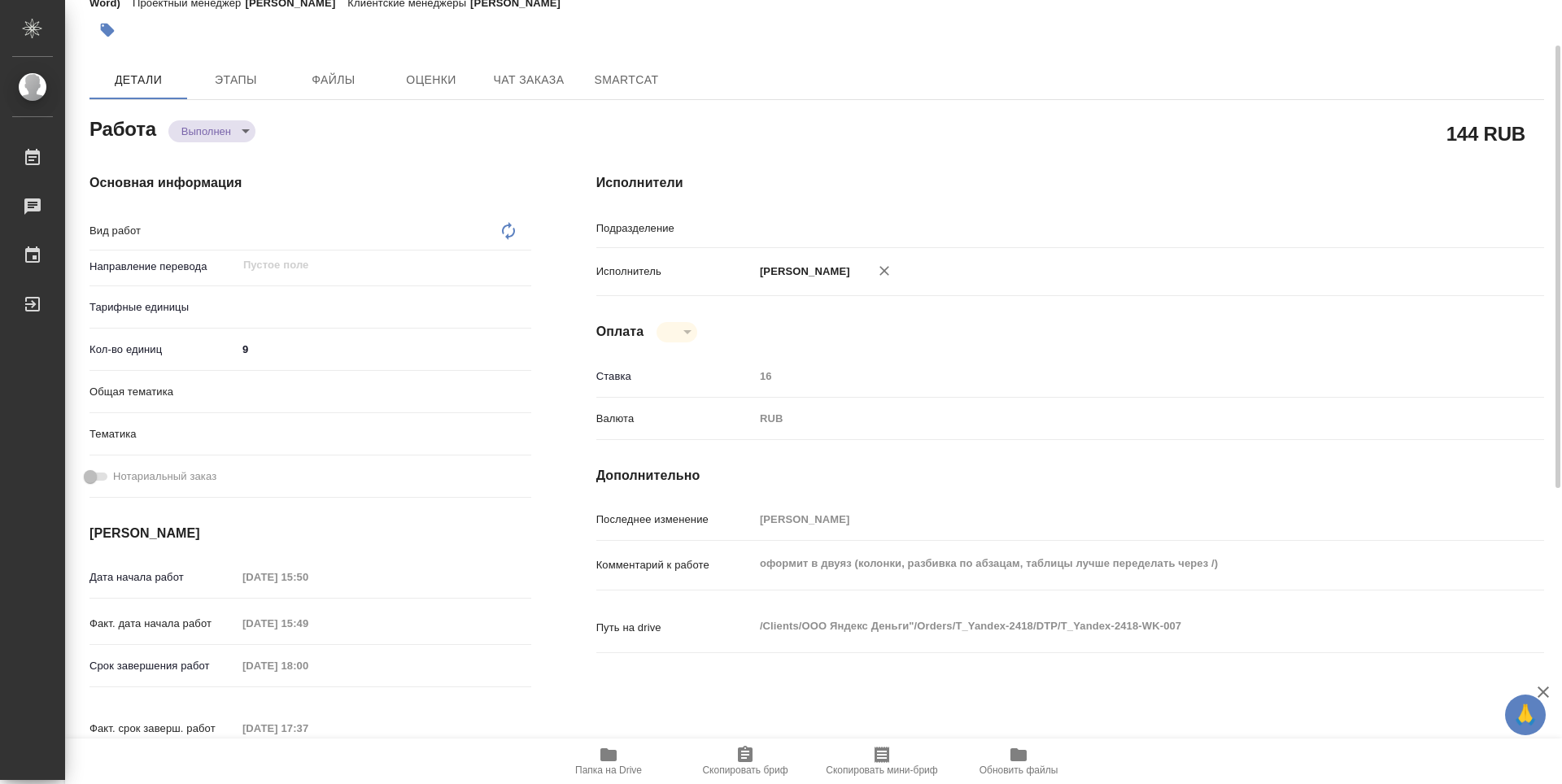
type textarea "x"
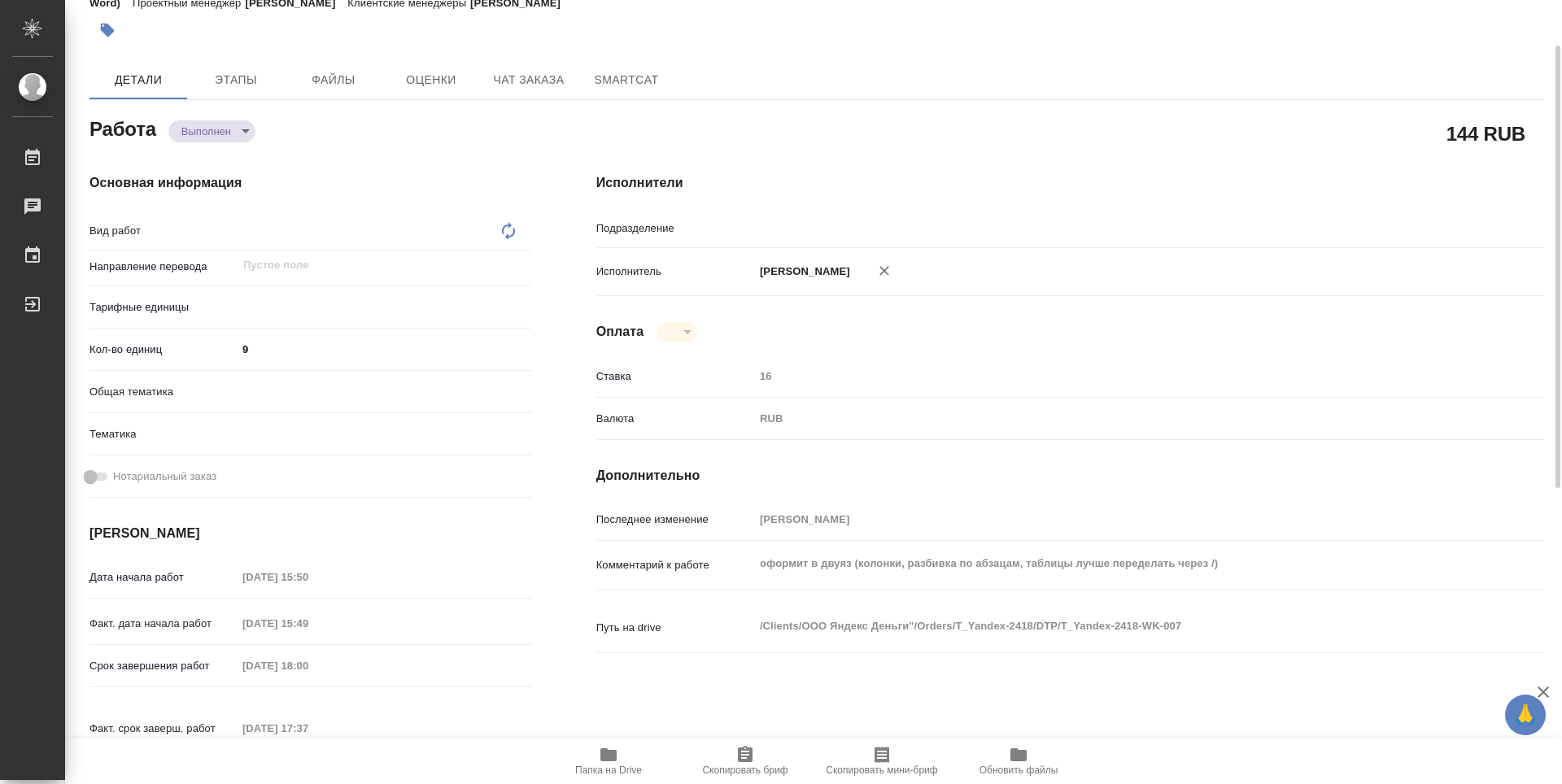
type textarea "x"
type input "DTPlight"
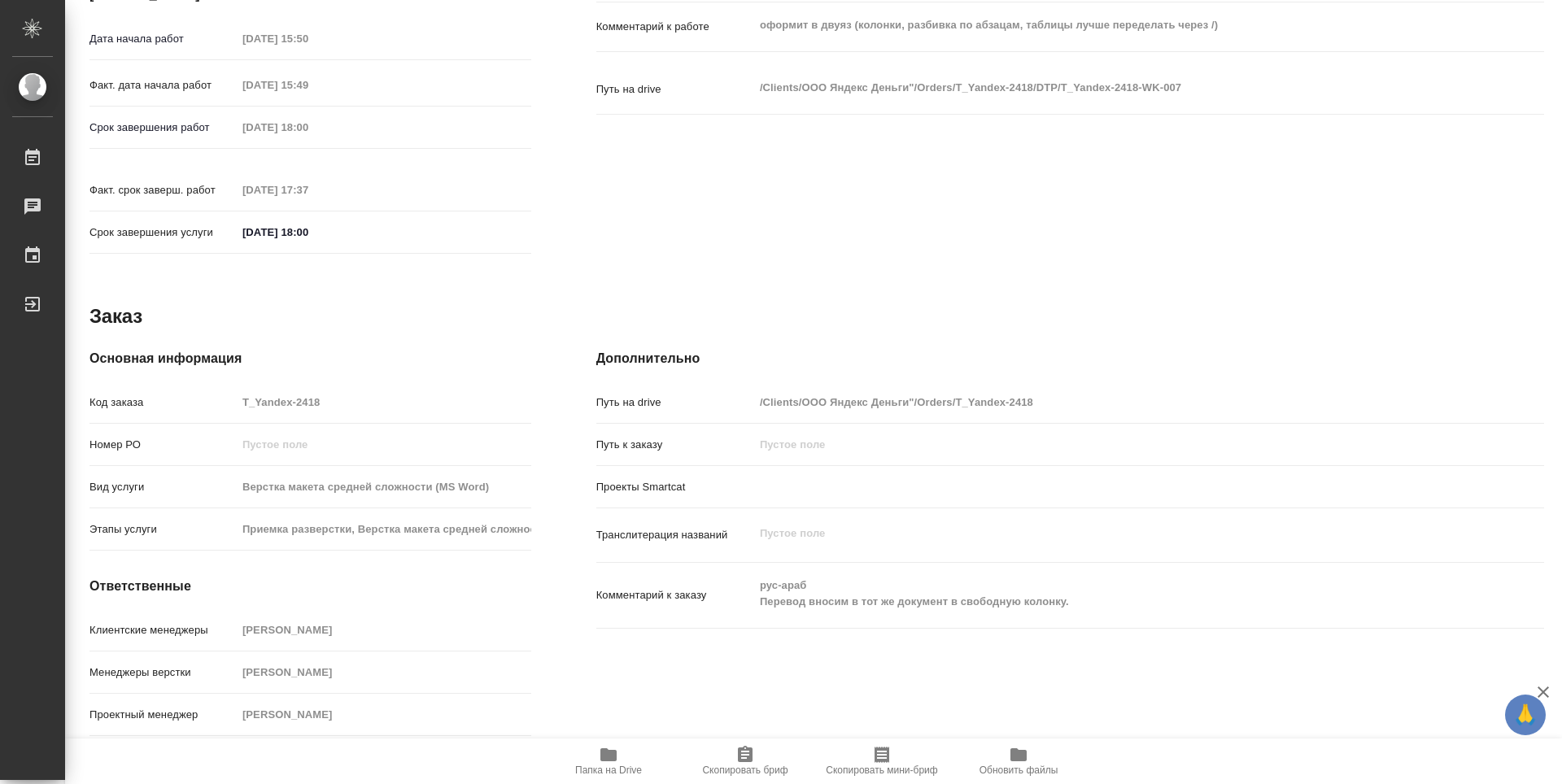
type textarea "Верстка макета средней сложности (MS Word)"
type textarea "x"
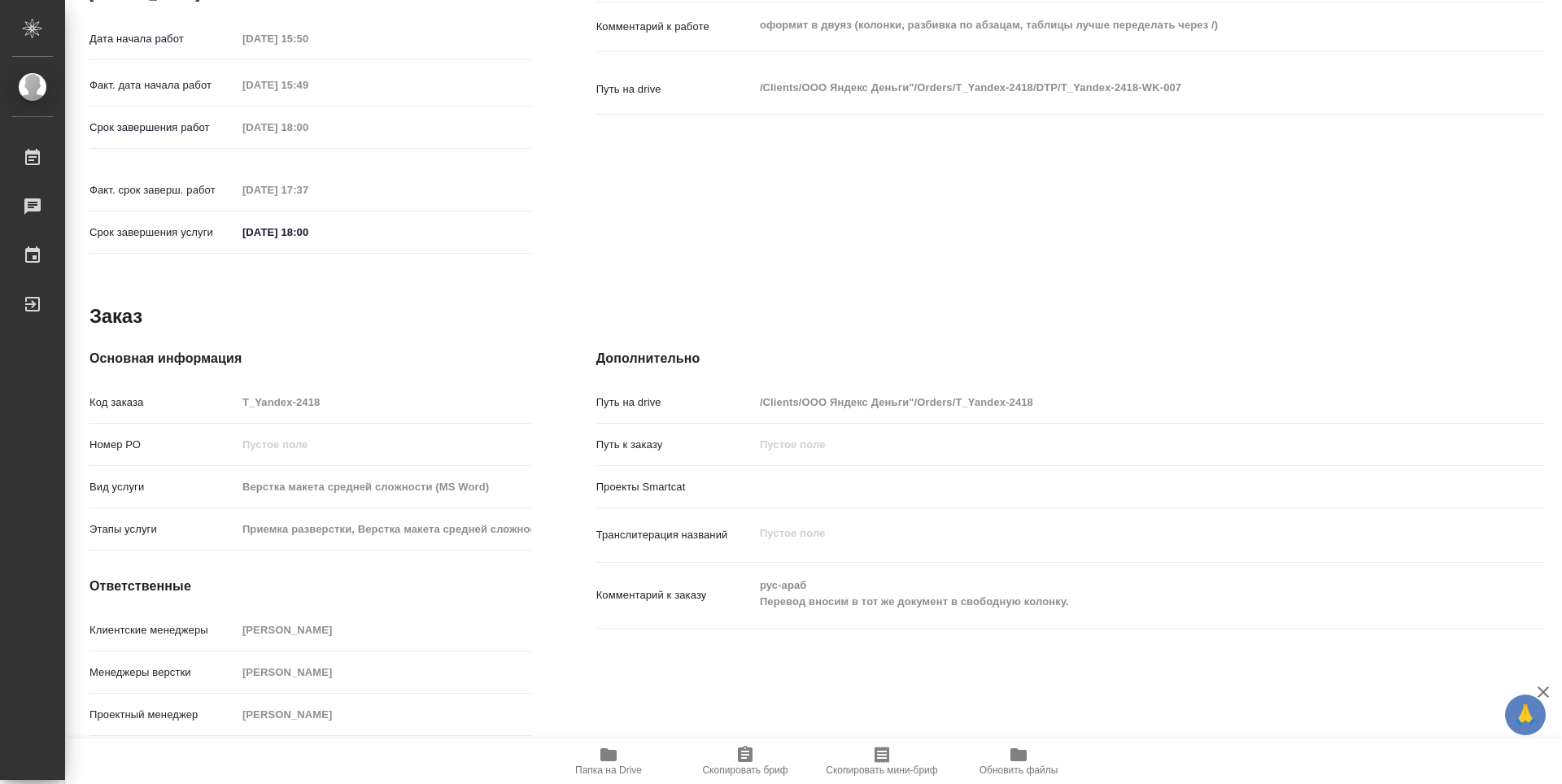
type textarea "x"
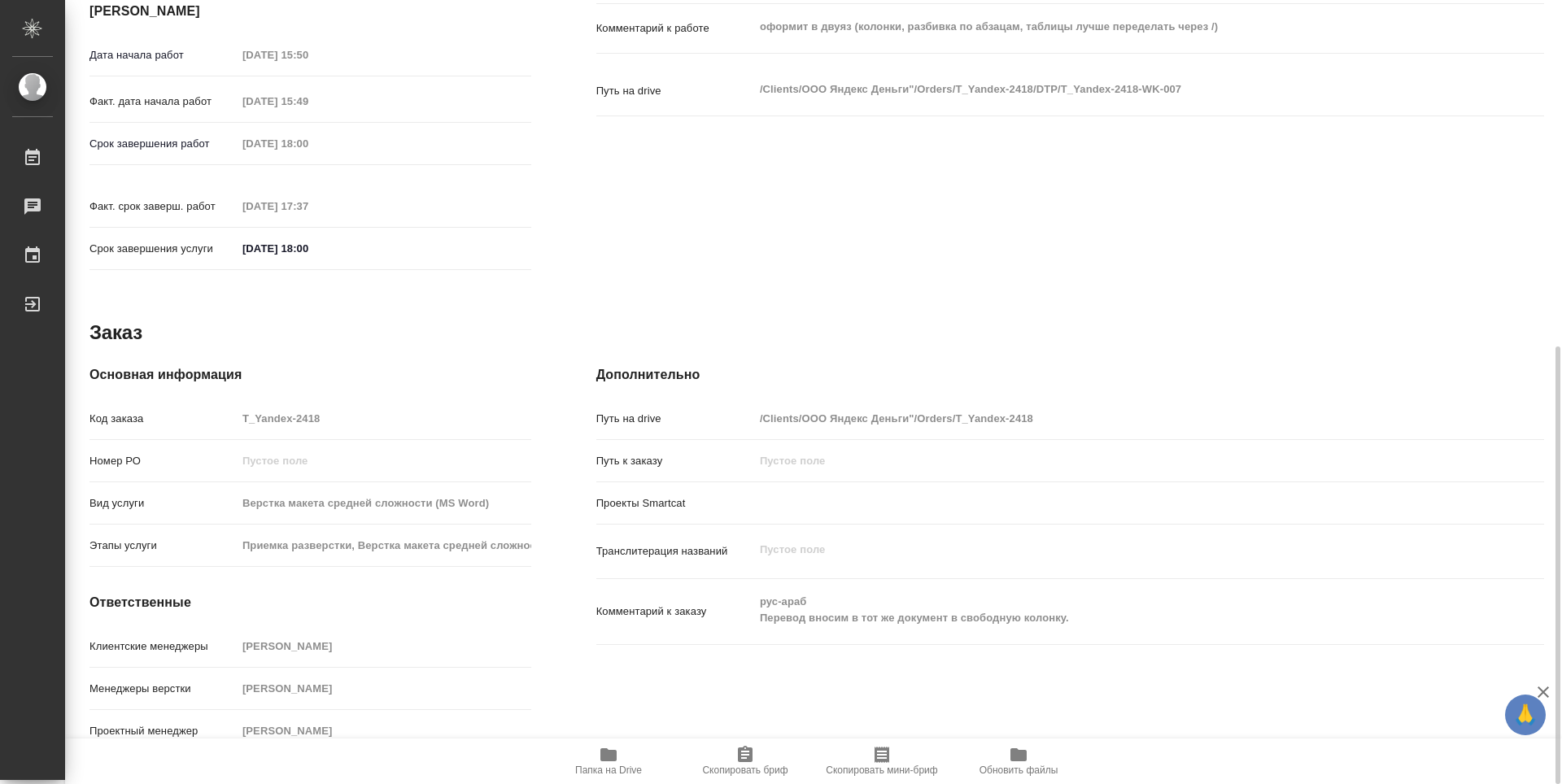
type textarea "x"
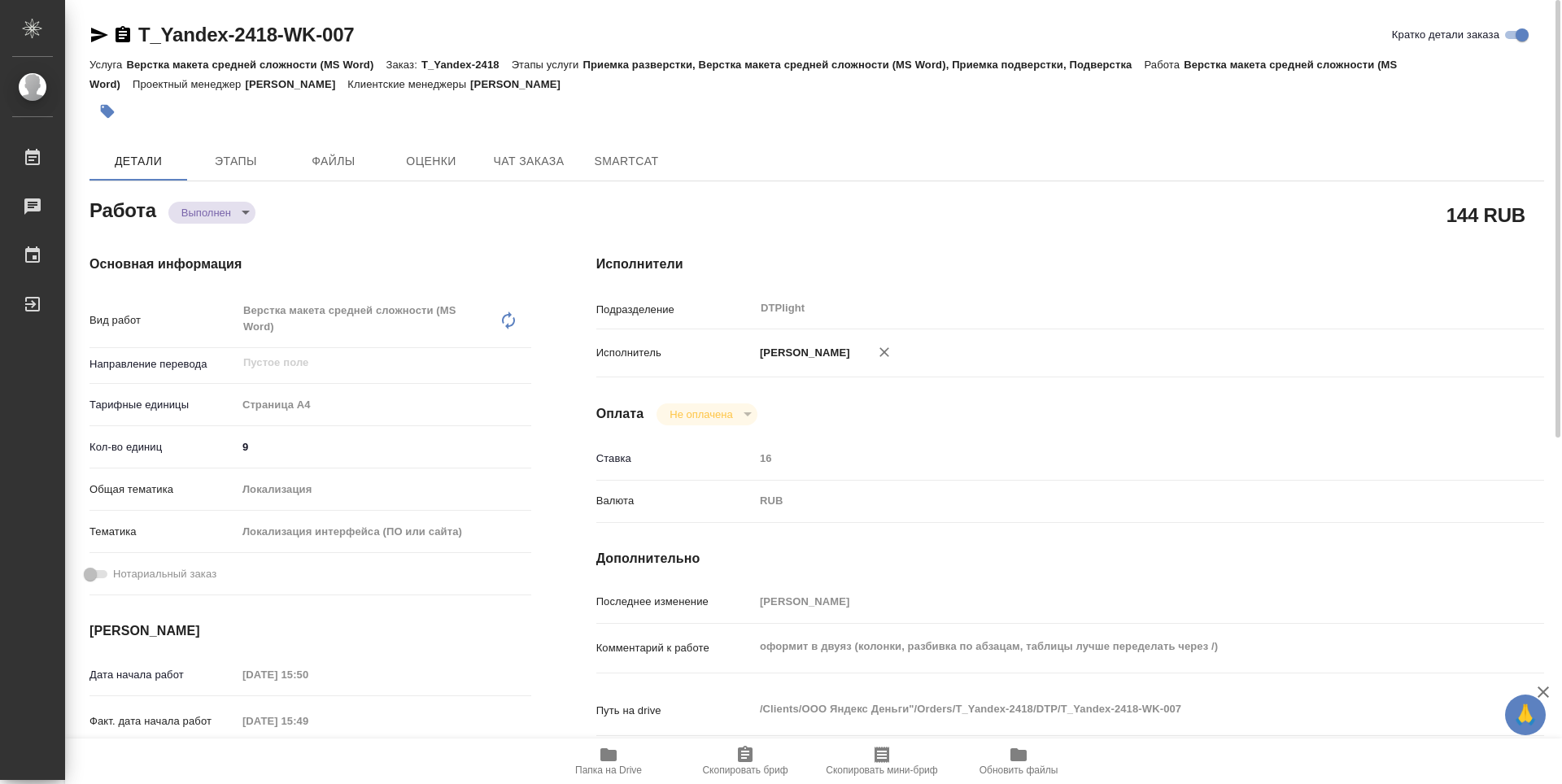
click at [118, 40] on icon "button" at bounding box center [122, 34] width 15 height 17
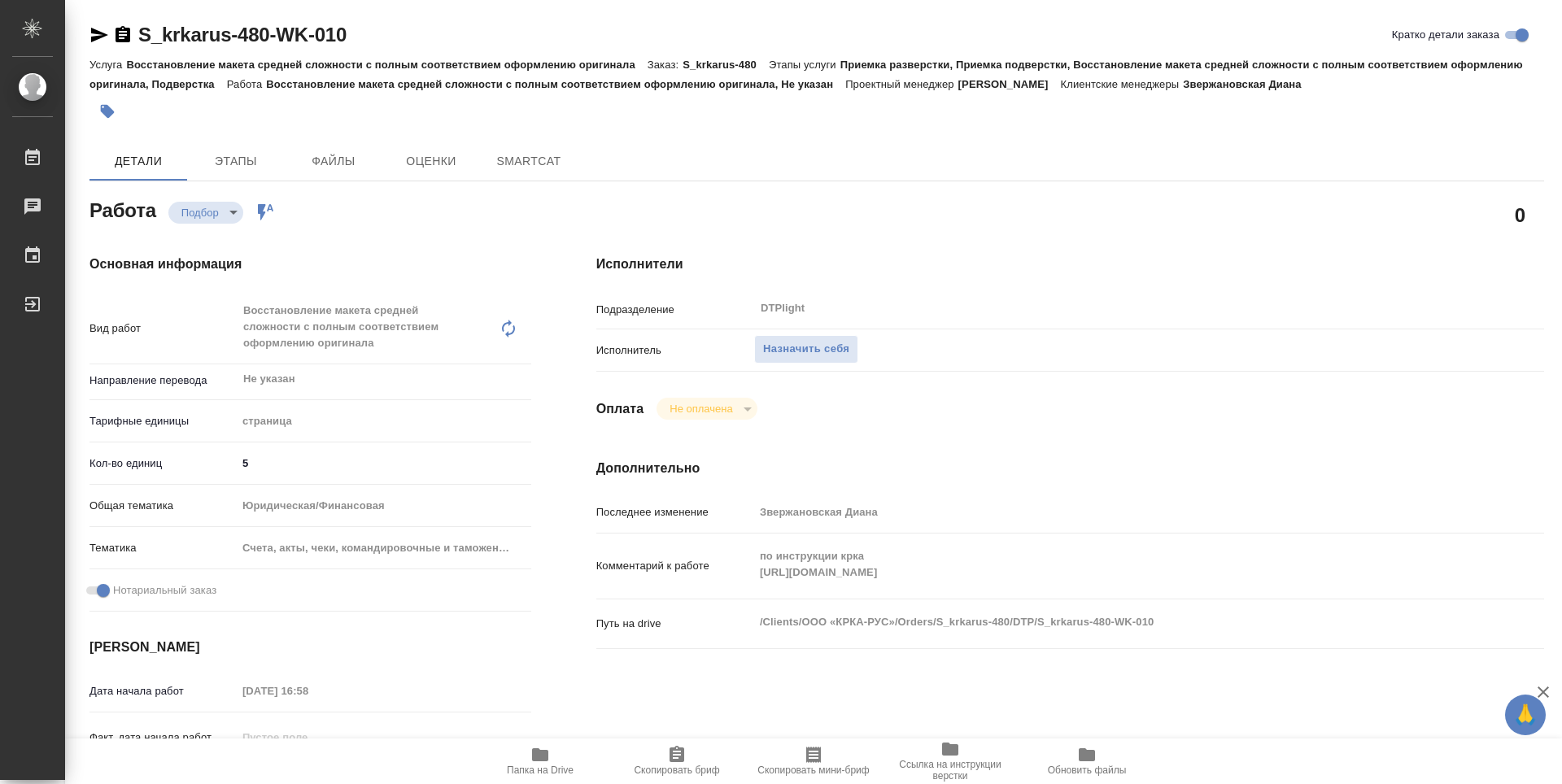
type textarea "x"
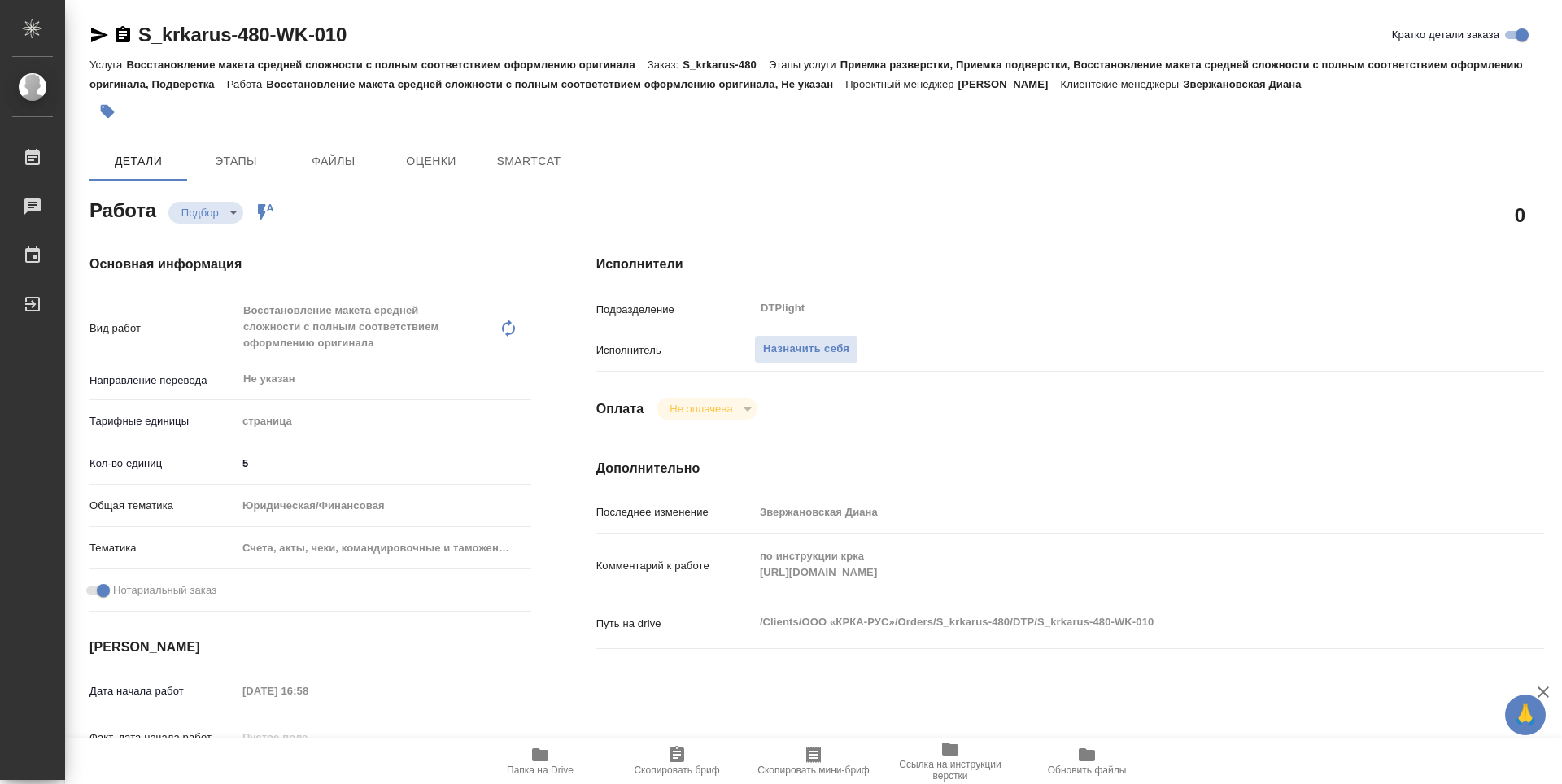
type textarea "x"
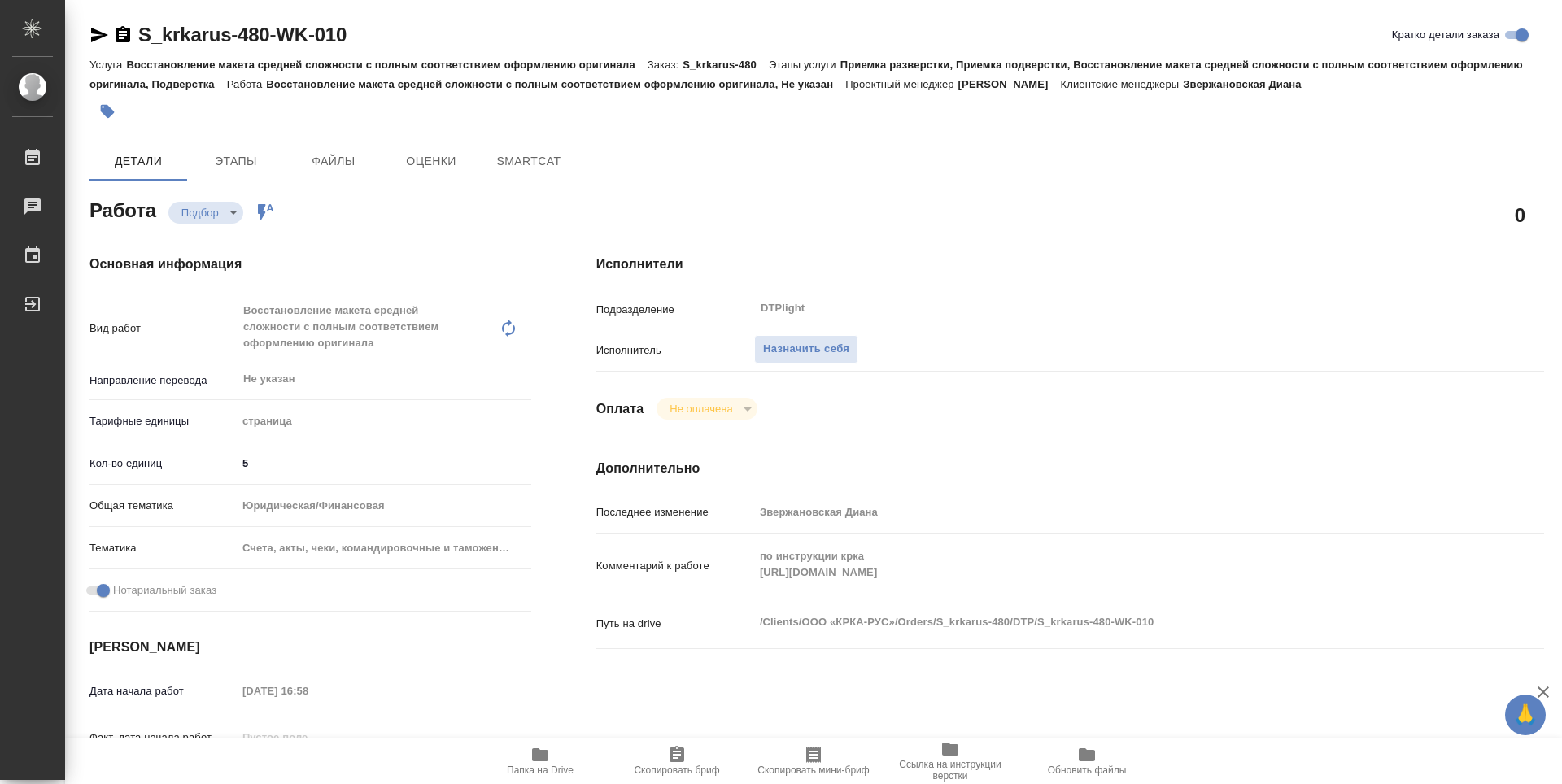
type textarea "x"
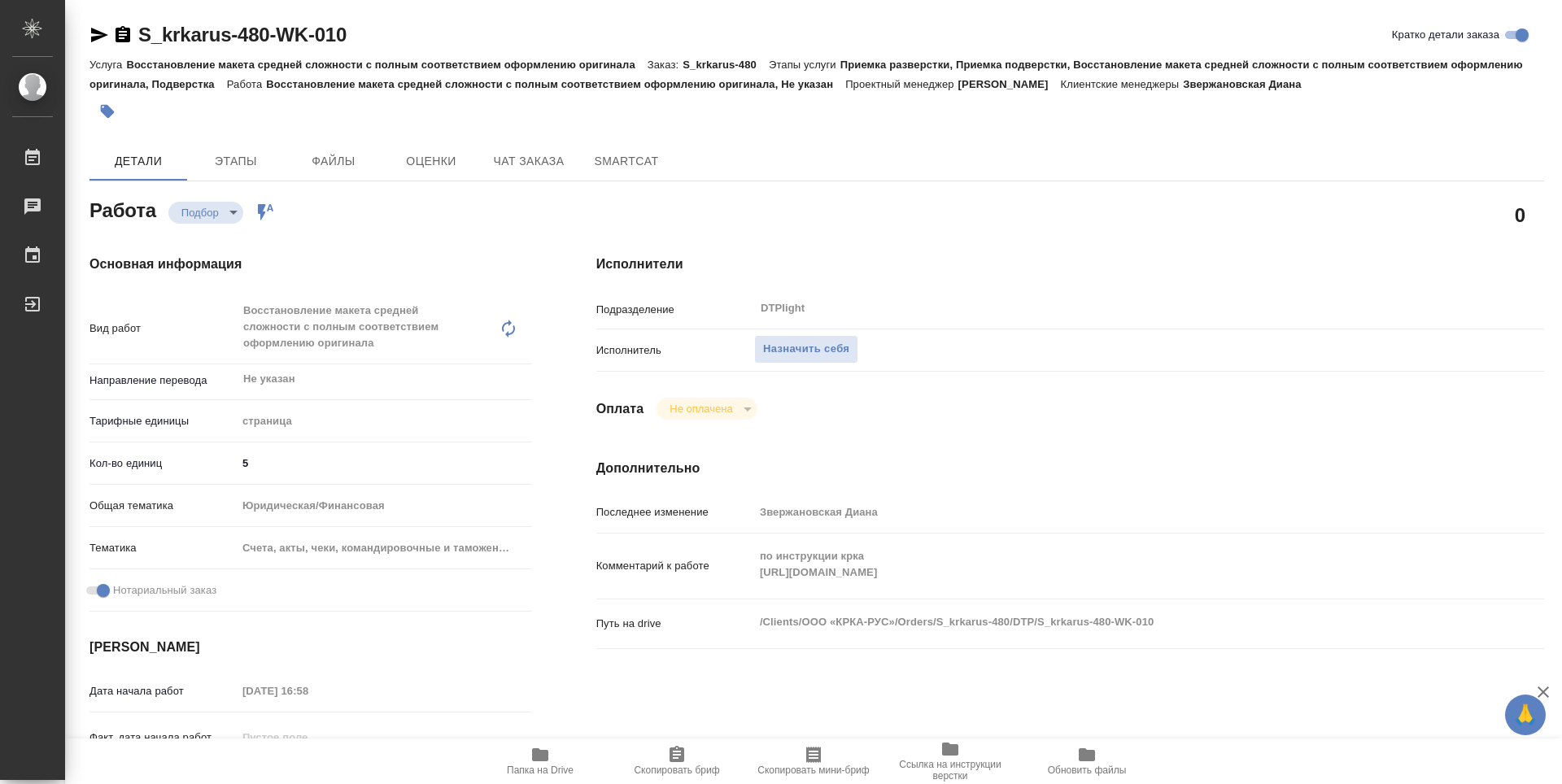
type textarea "x"
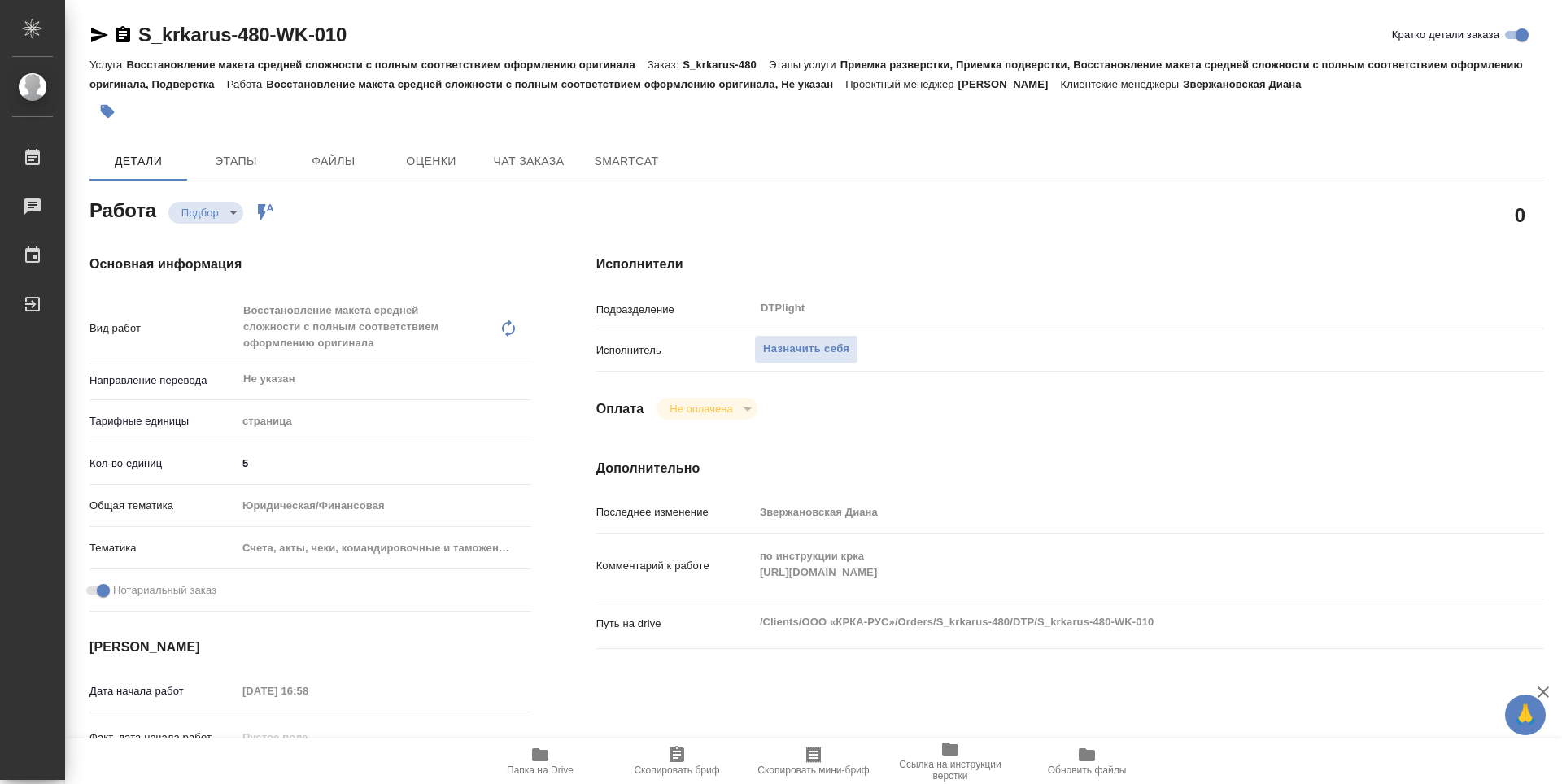
type textarea "x"
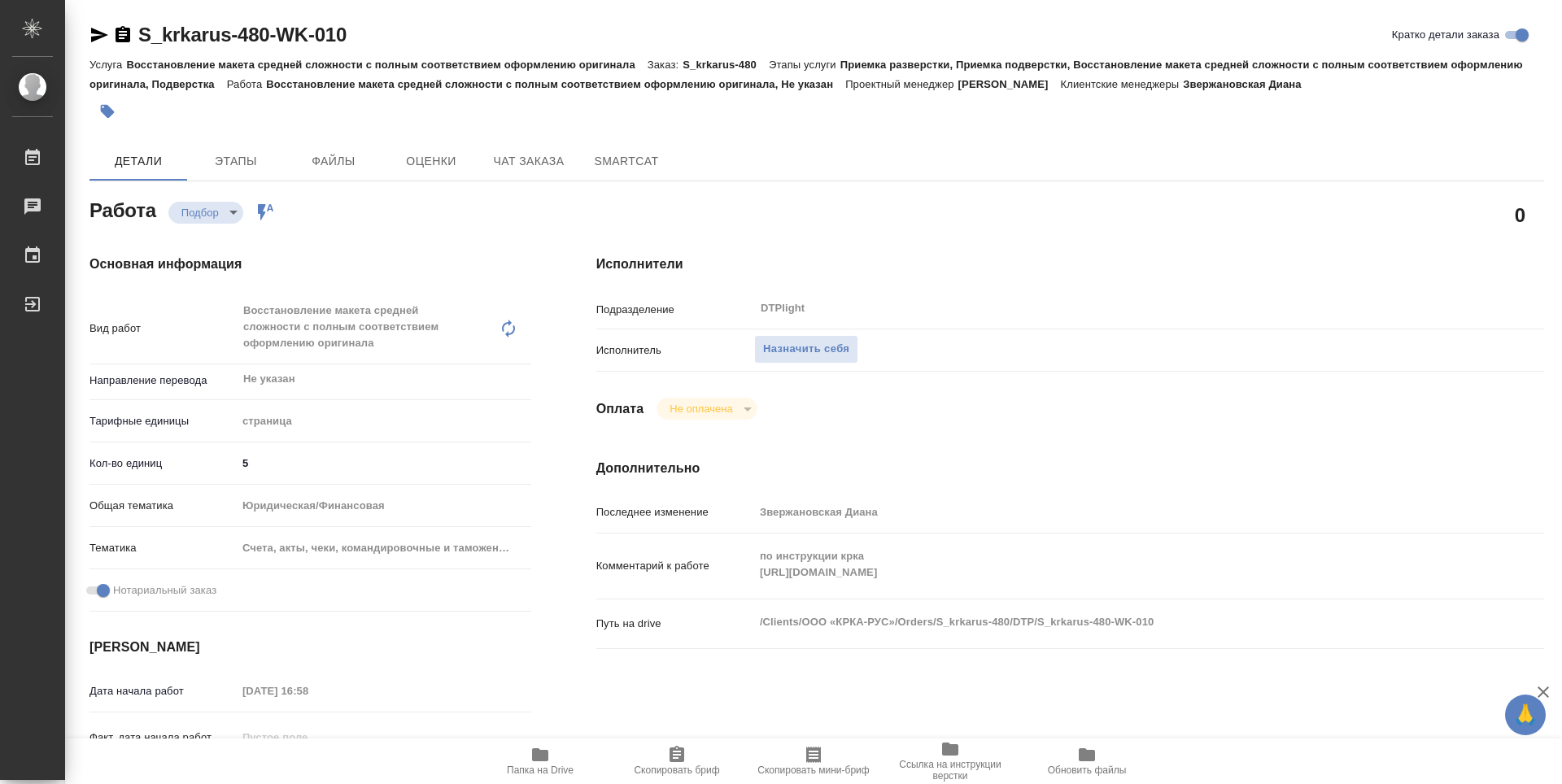
click at [556, 760] on span "Папка на Drive" at bounding box center [540, 760] width 117 height 31
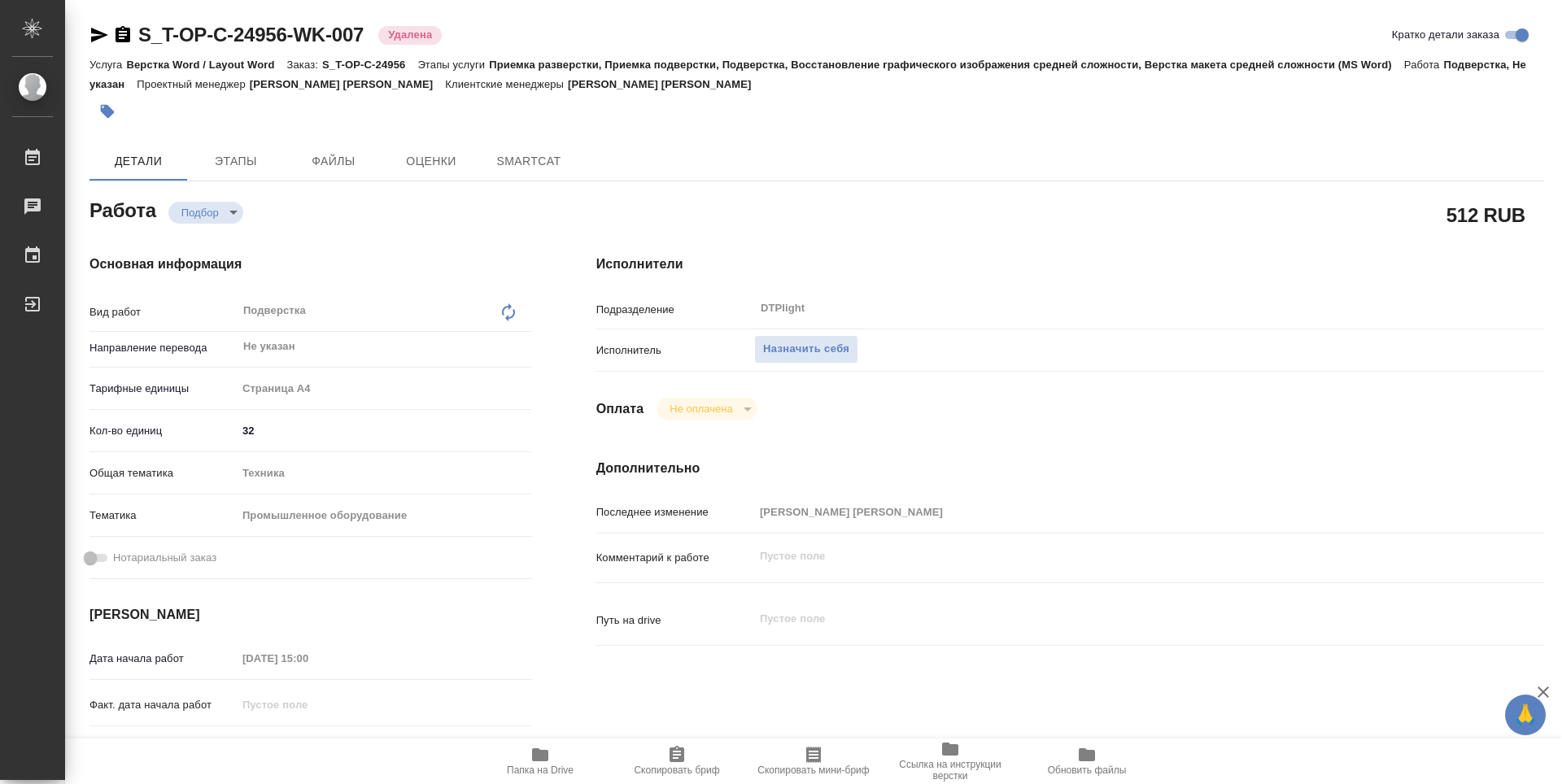
type textarea "x"
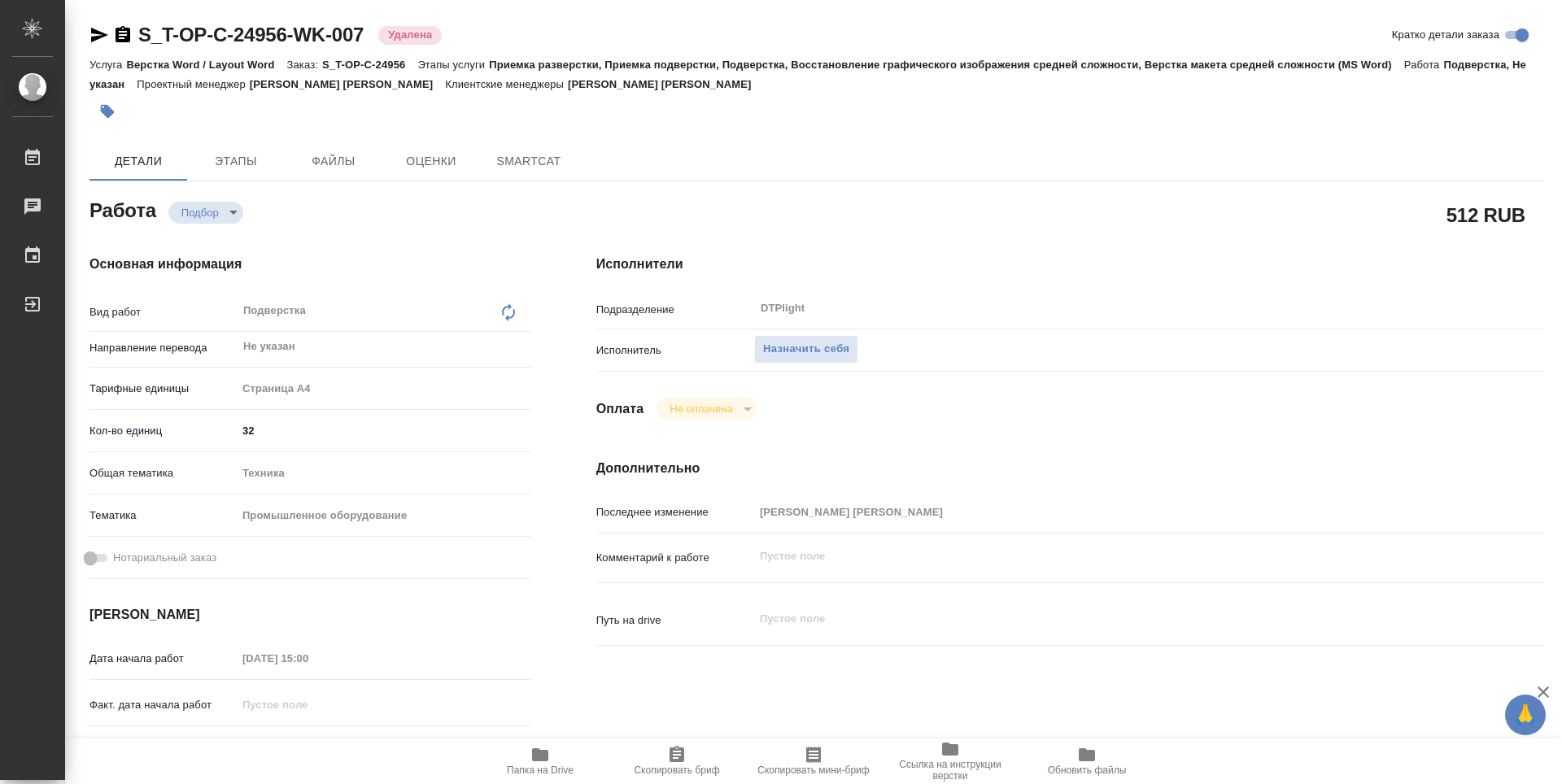
type textarea "x"
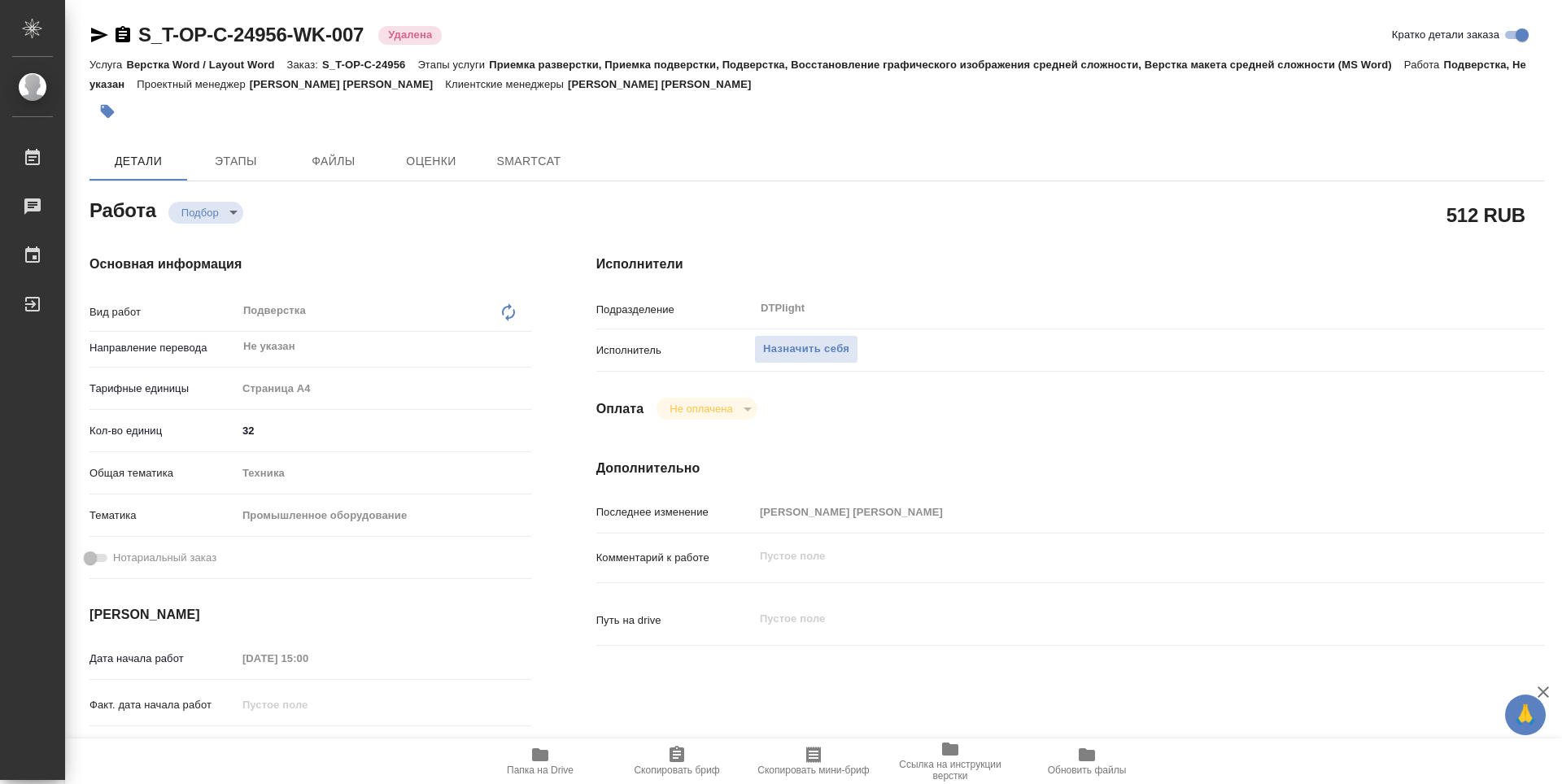
type textarea "x"
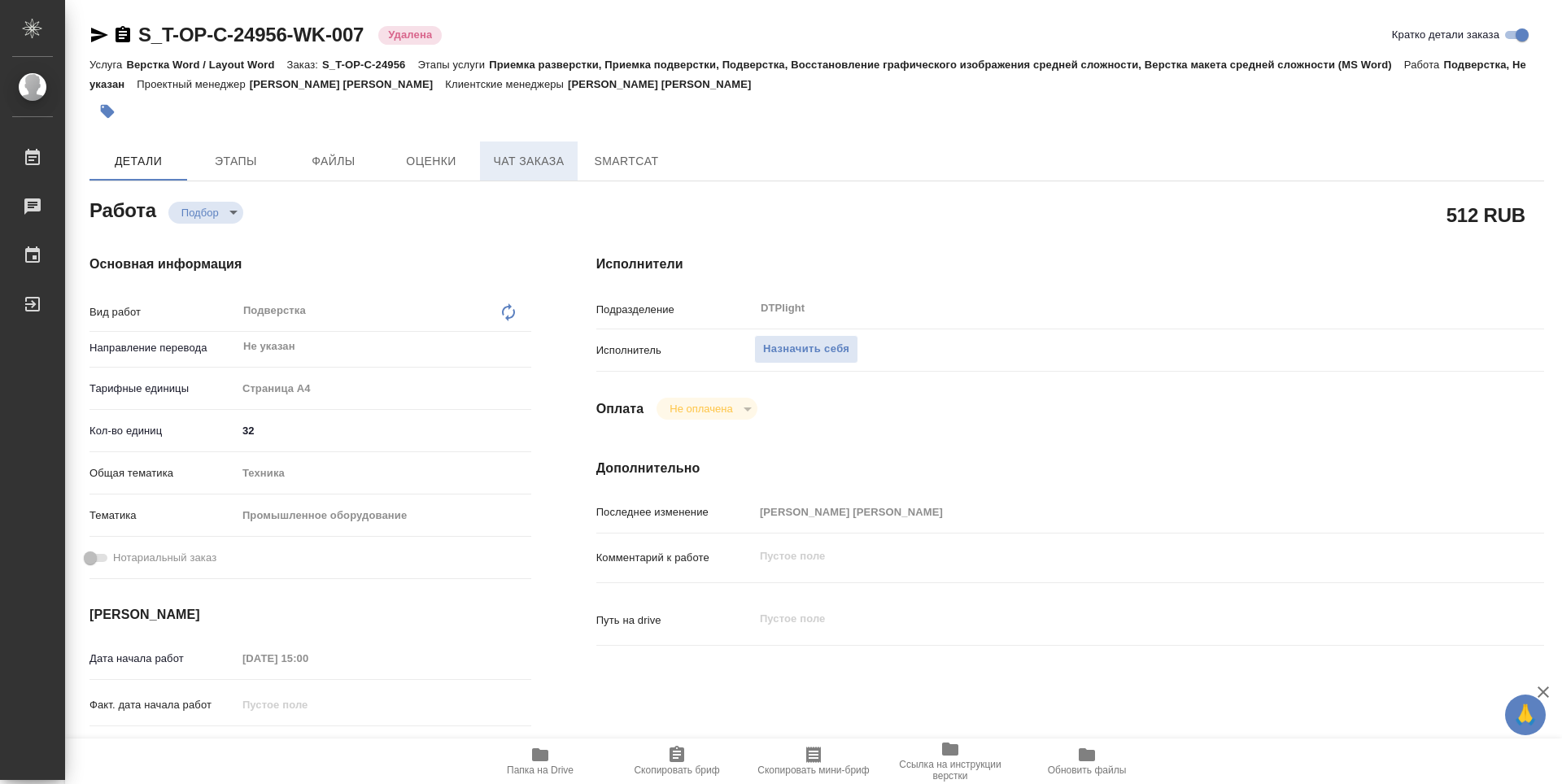
click at [567, 165] on span "Чат заказа" at bounding box center [528, 161] width 78 height 20
type textarea "x"
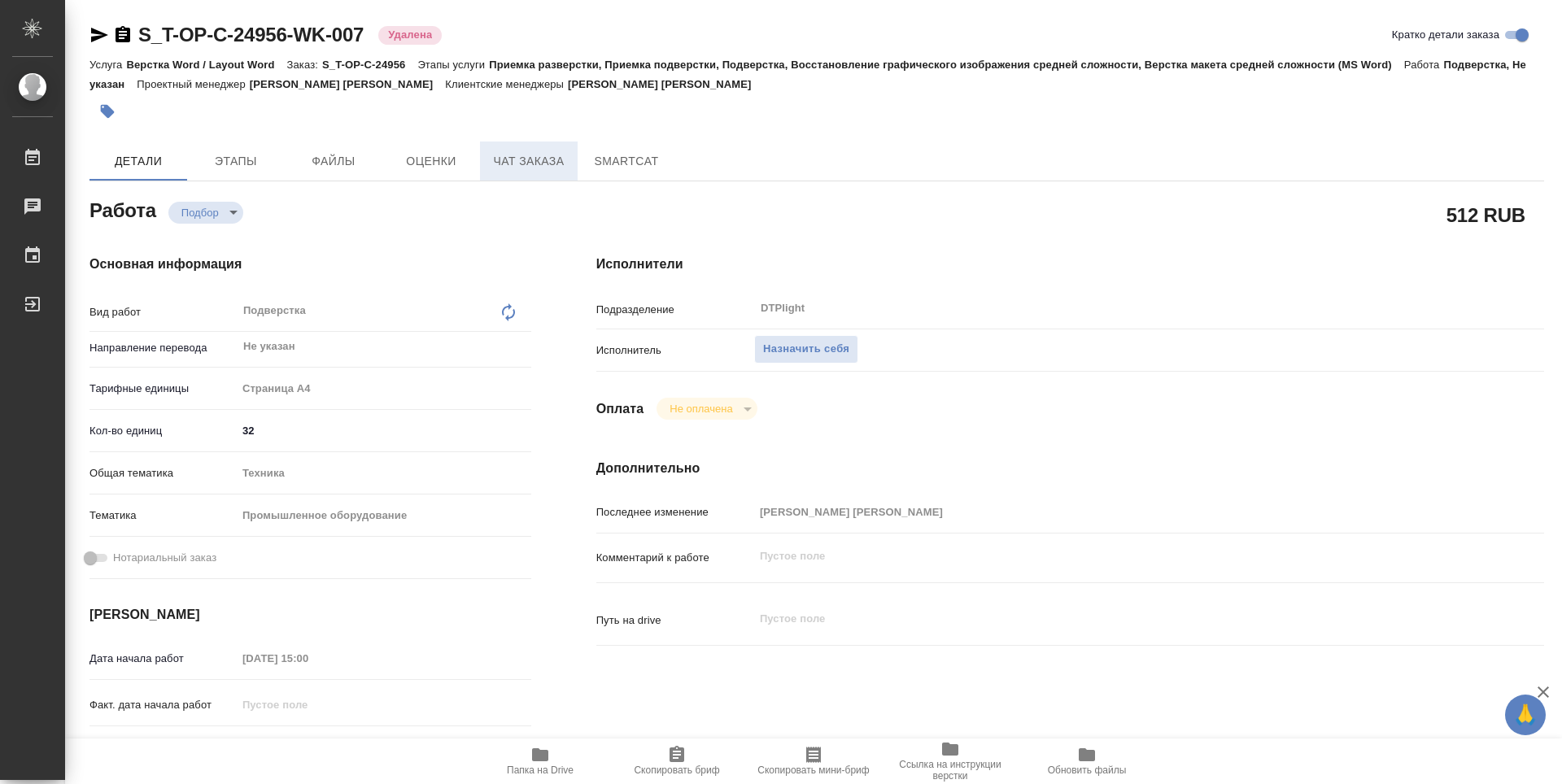
type textarea "x"
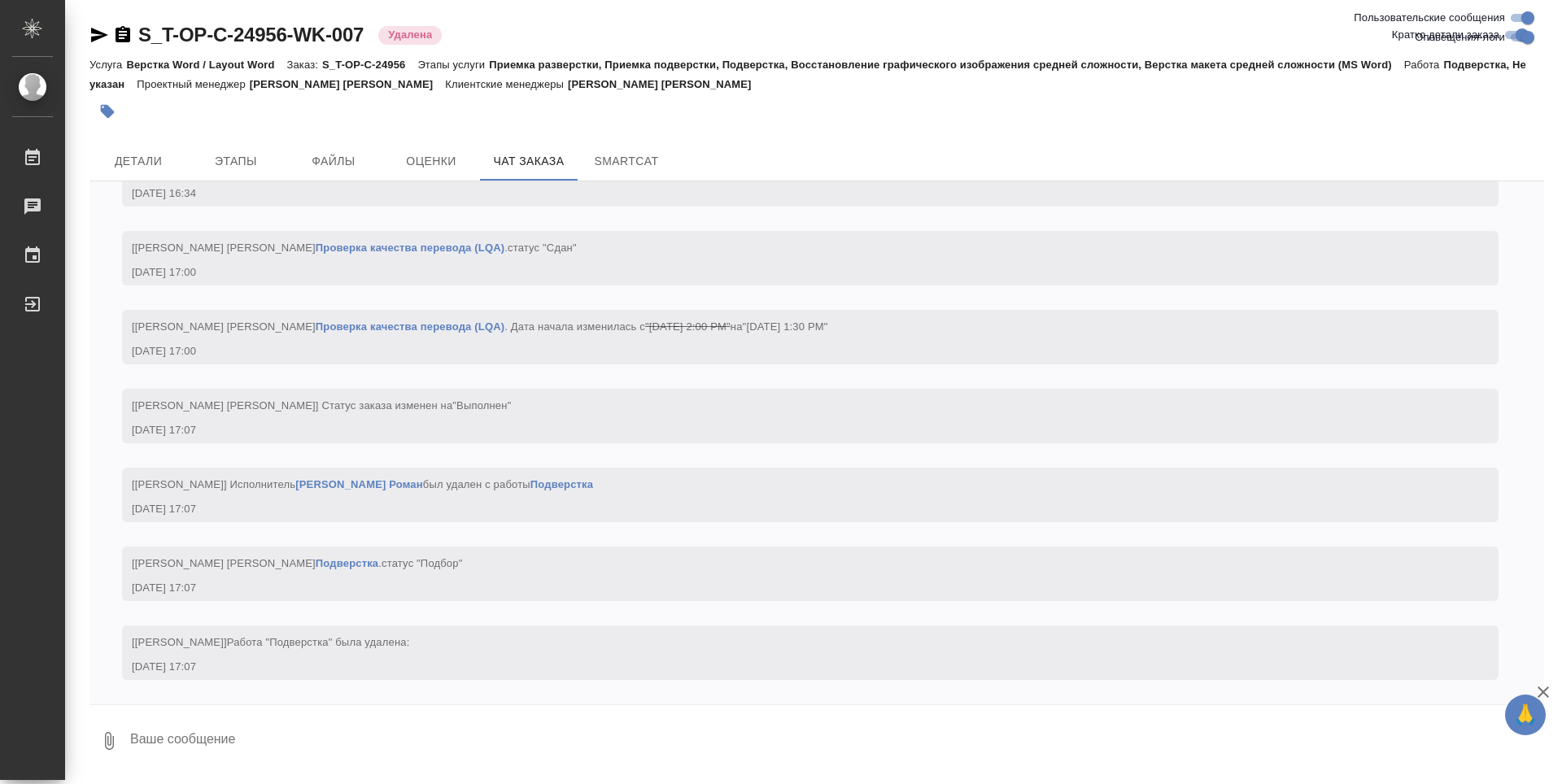
scroll to position [9234, 0]
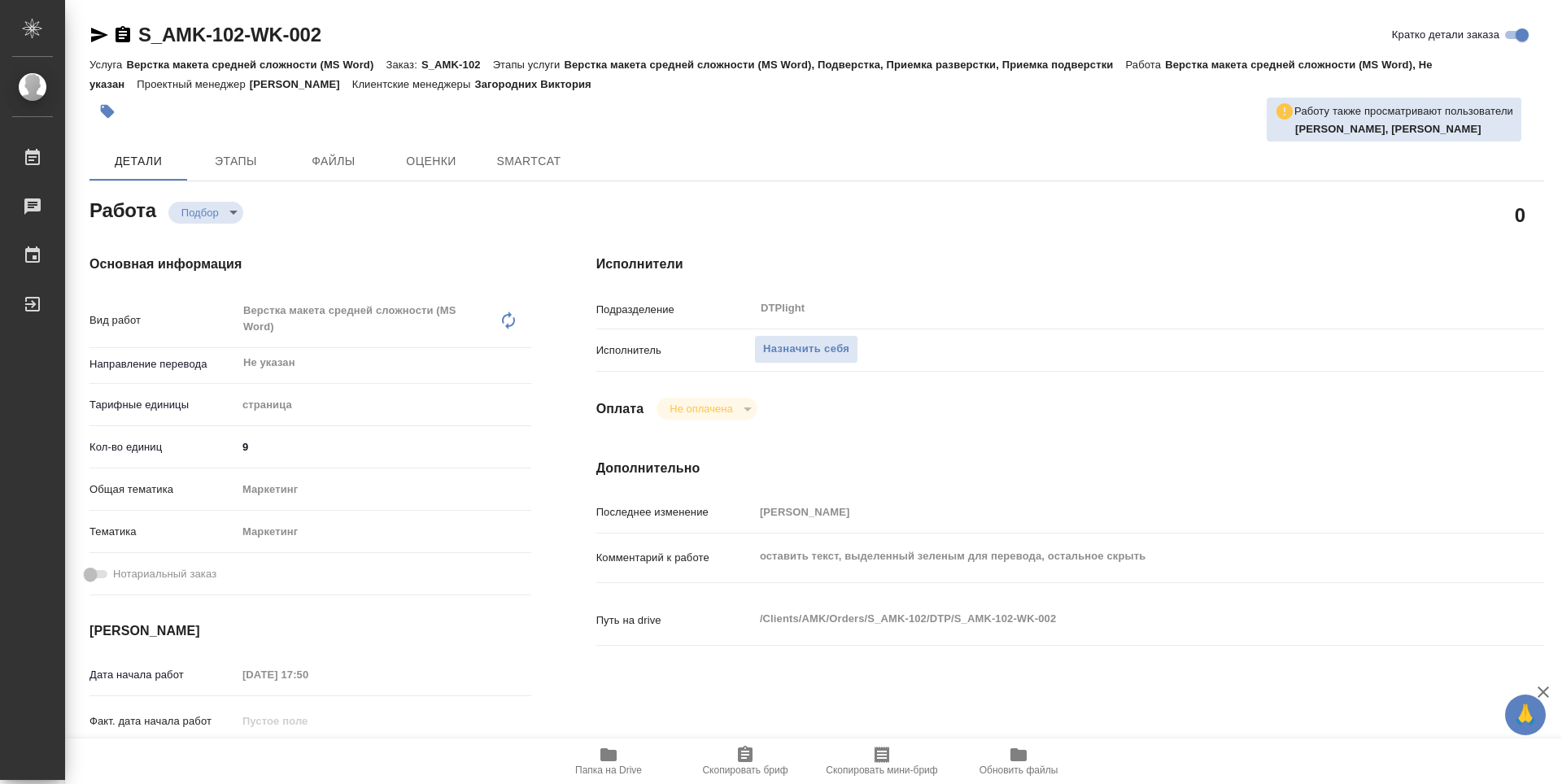
type textarea "x"
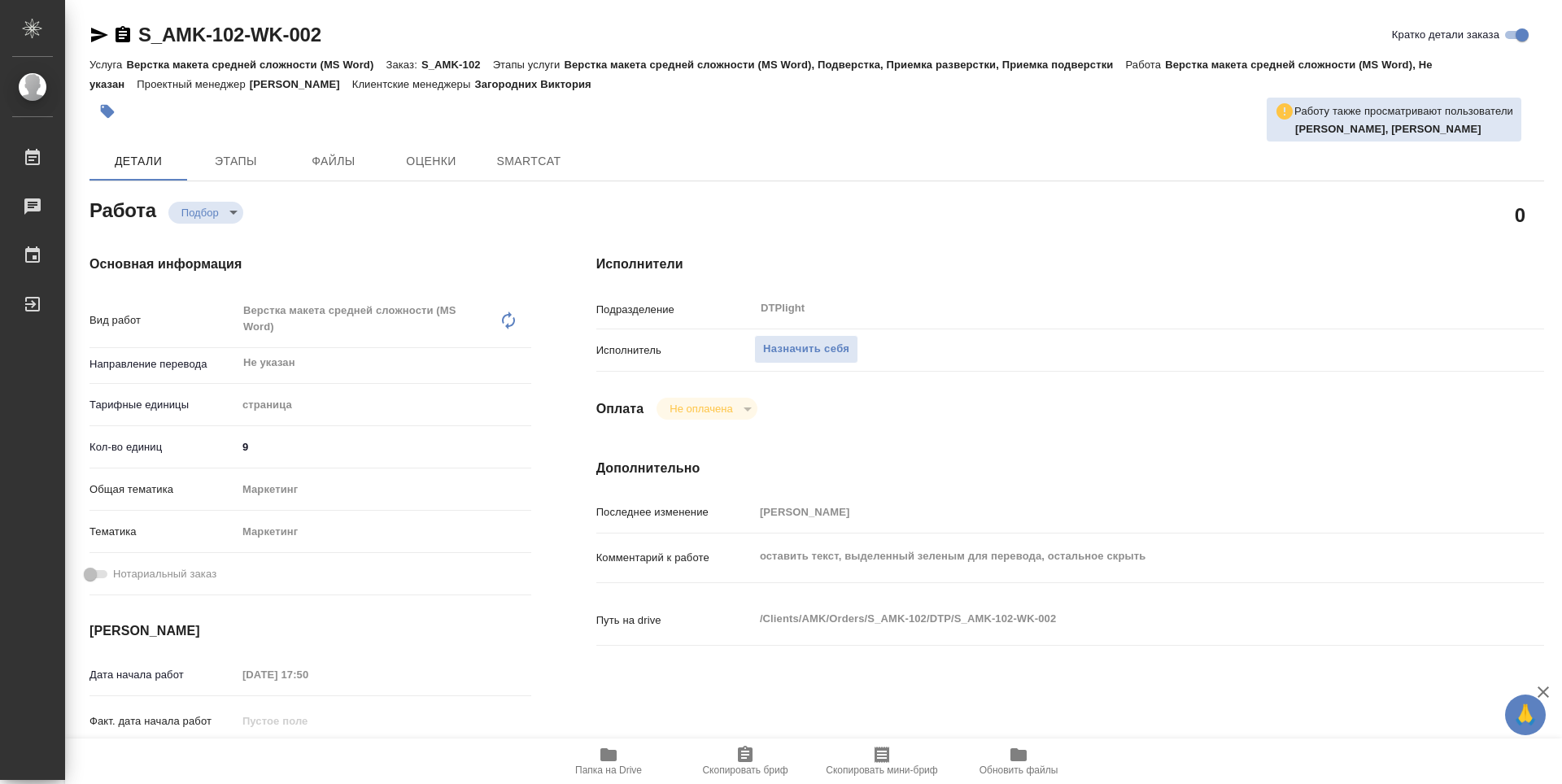
type textarea "x"
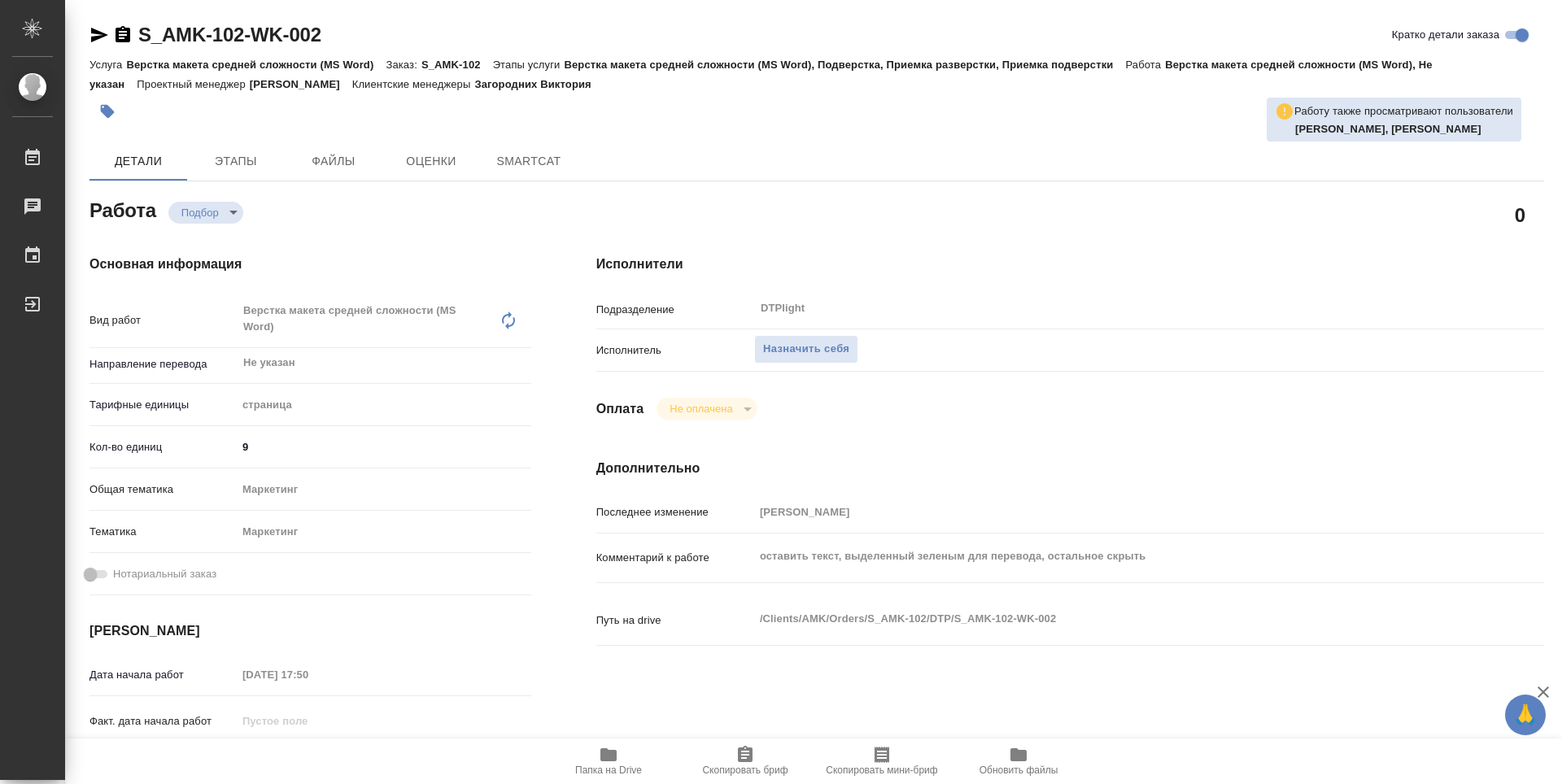
type textarea "x"
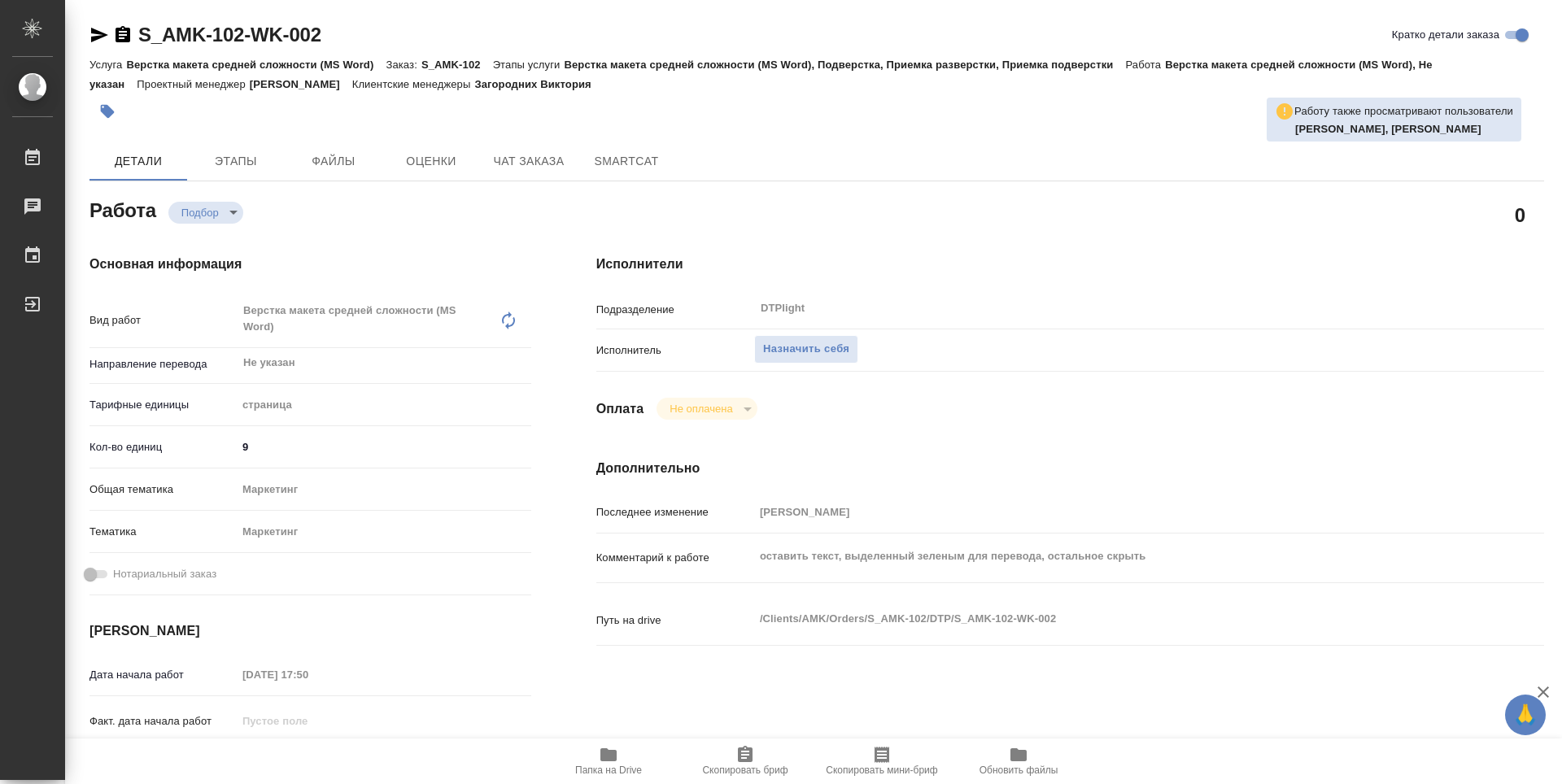
type textarea "x"
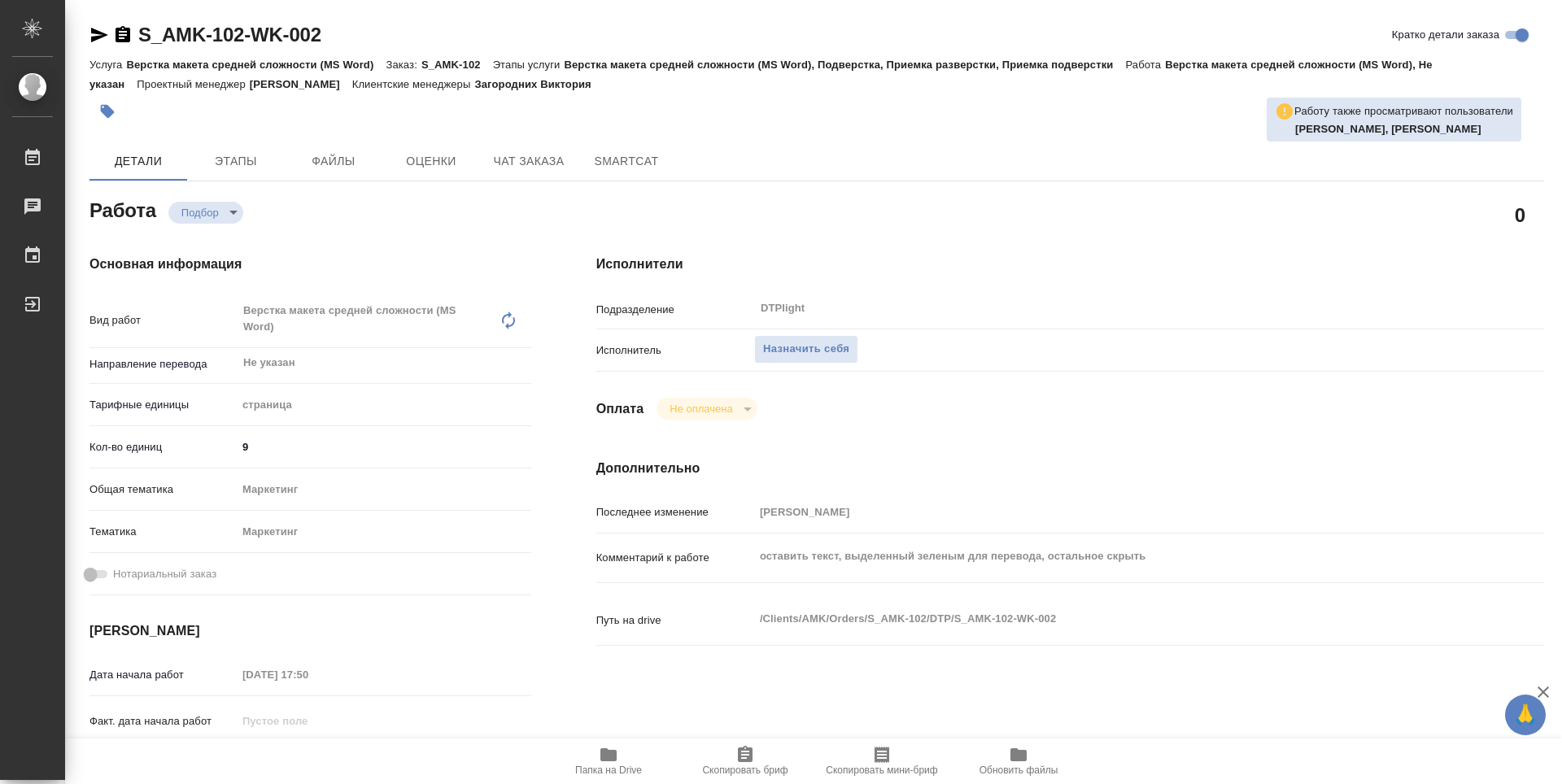
type textarea "x"
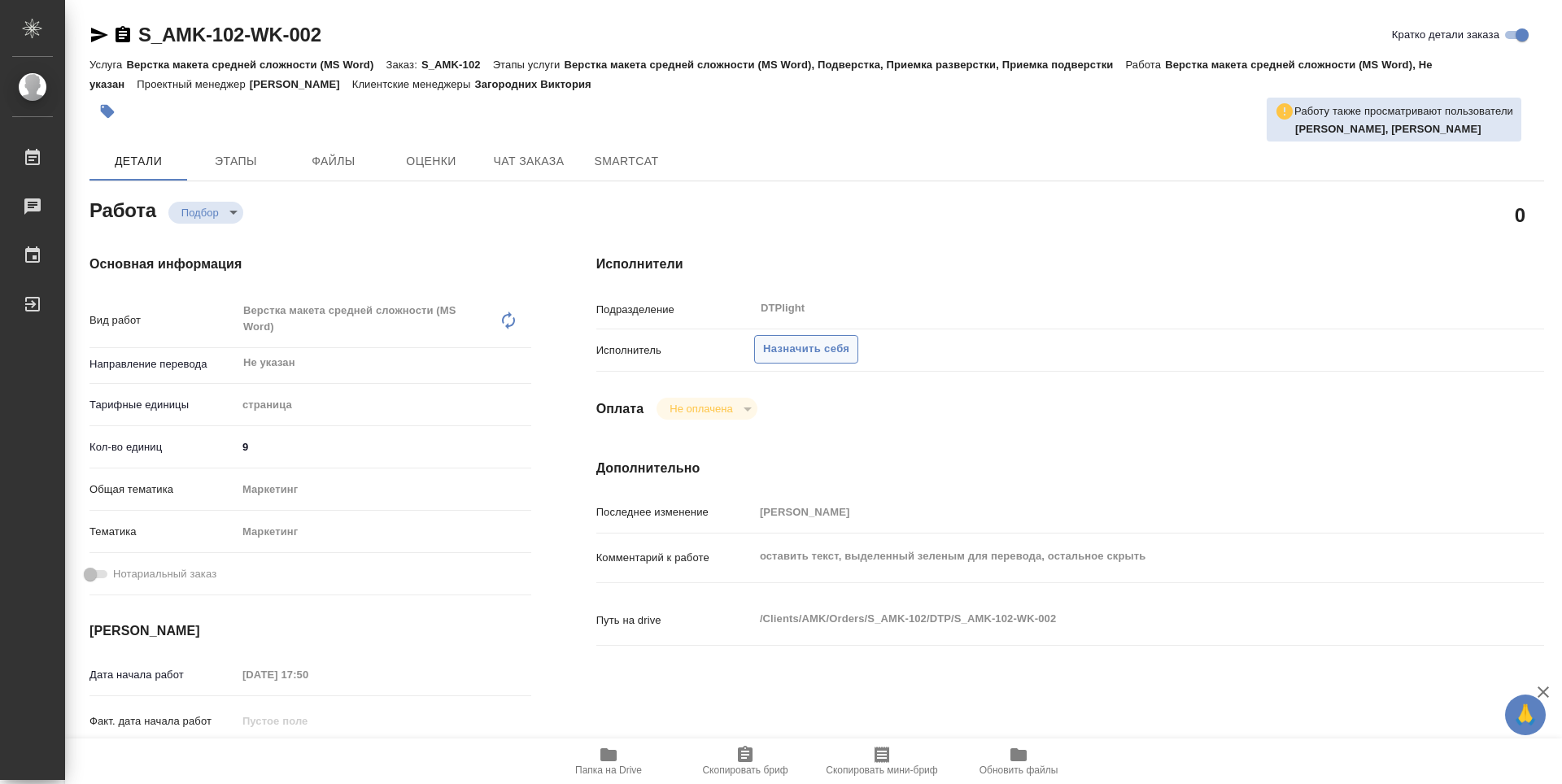
click at [778, 350] on span "Назначить себя" at bounding box center [806, 349] width 87 height 18
type textarea "x"
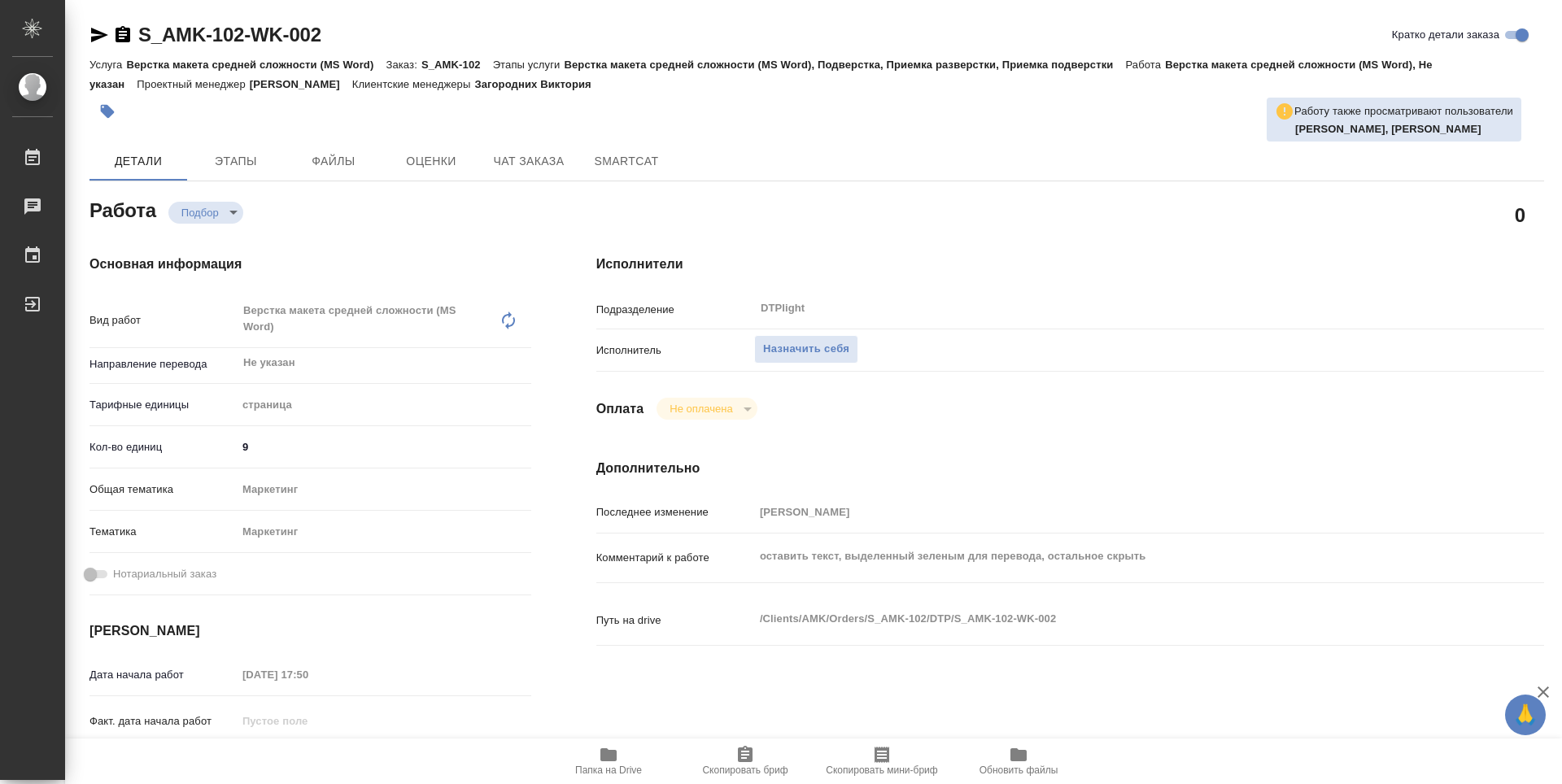
type textarea "x"
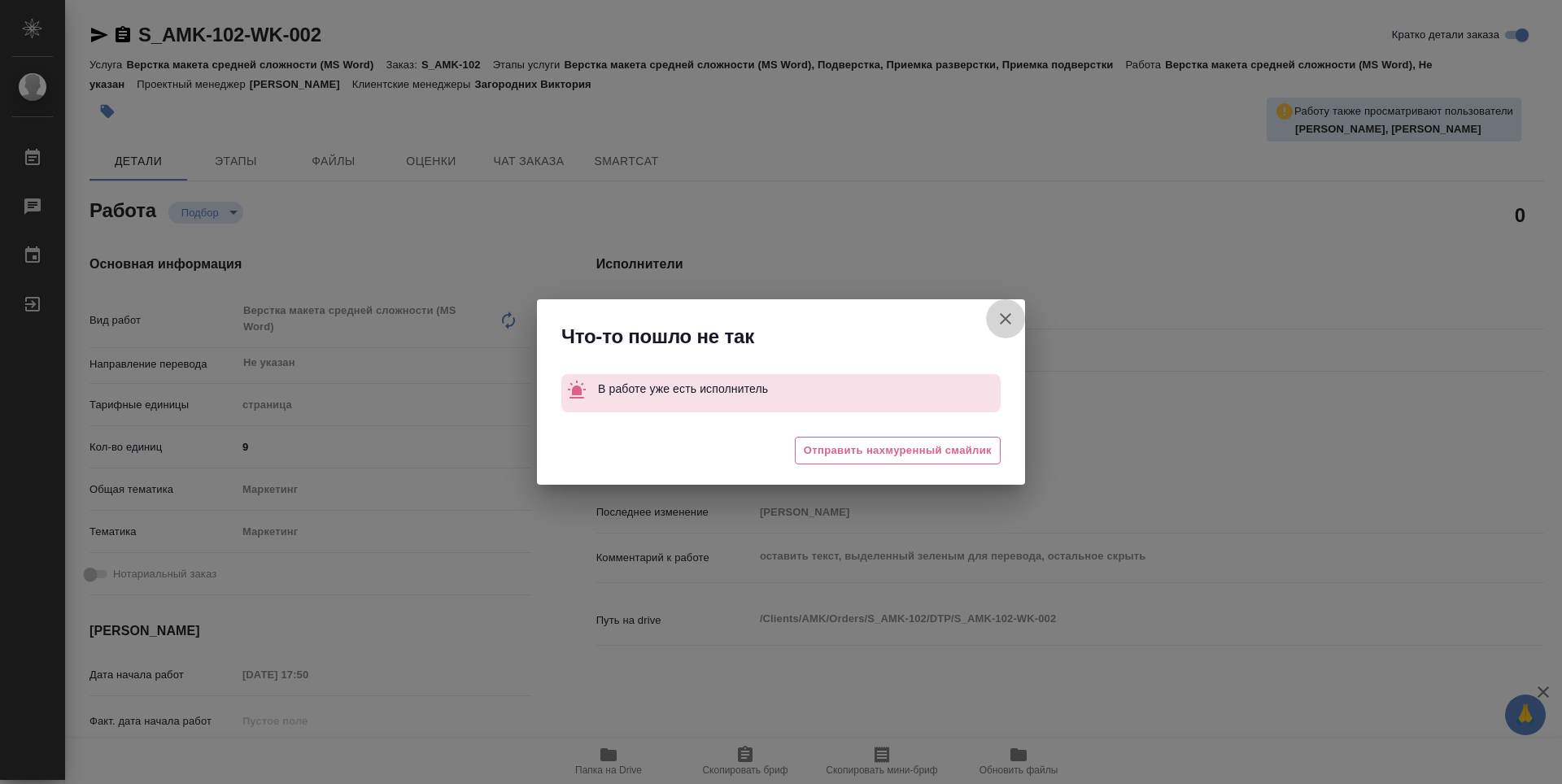
click at [1014, 317] on icon "button" at bounding box center [1005, 319] width 19 height 19
type textarea "x"
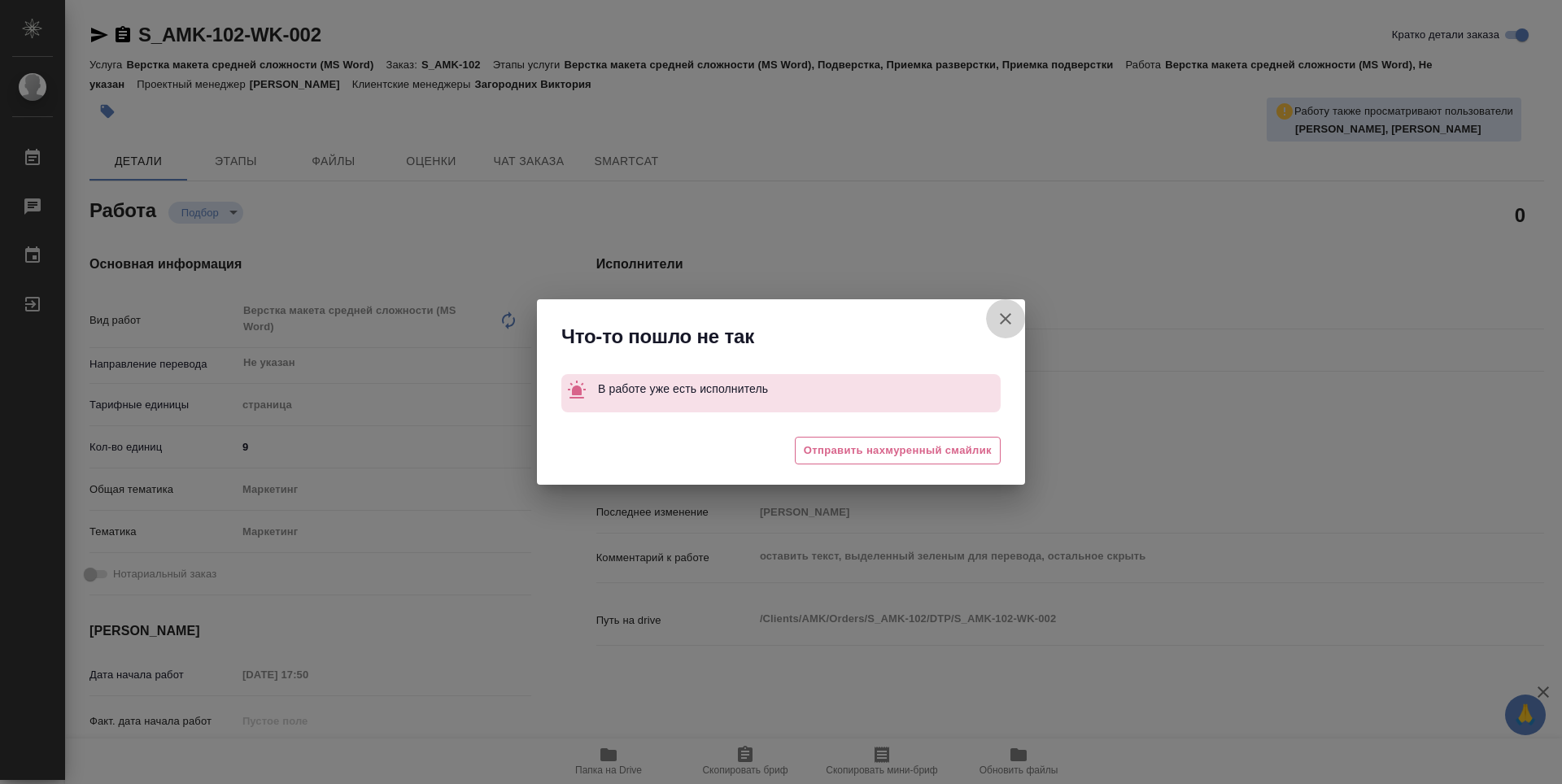
type textarea "x"
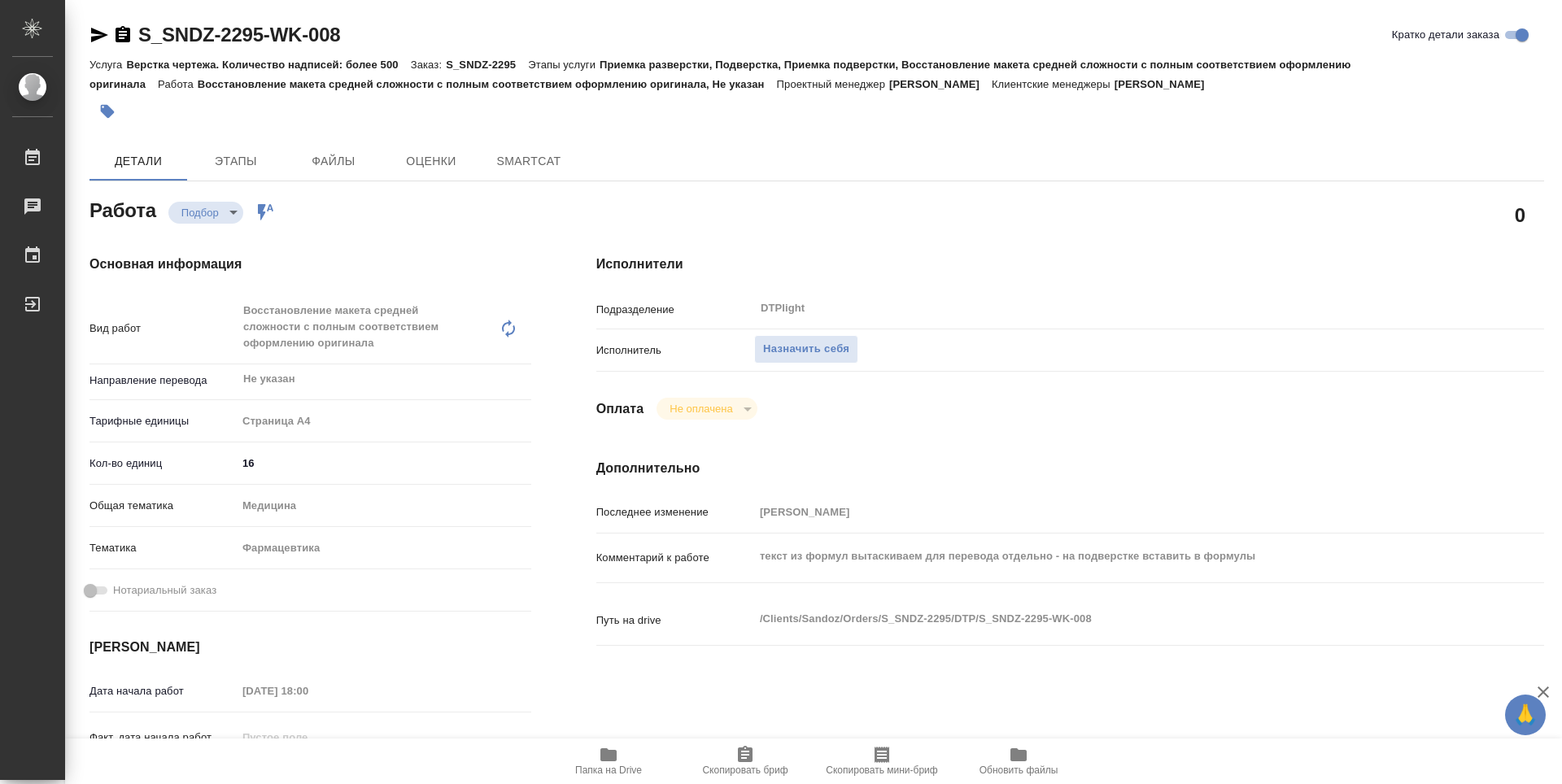
type textarea "x"
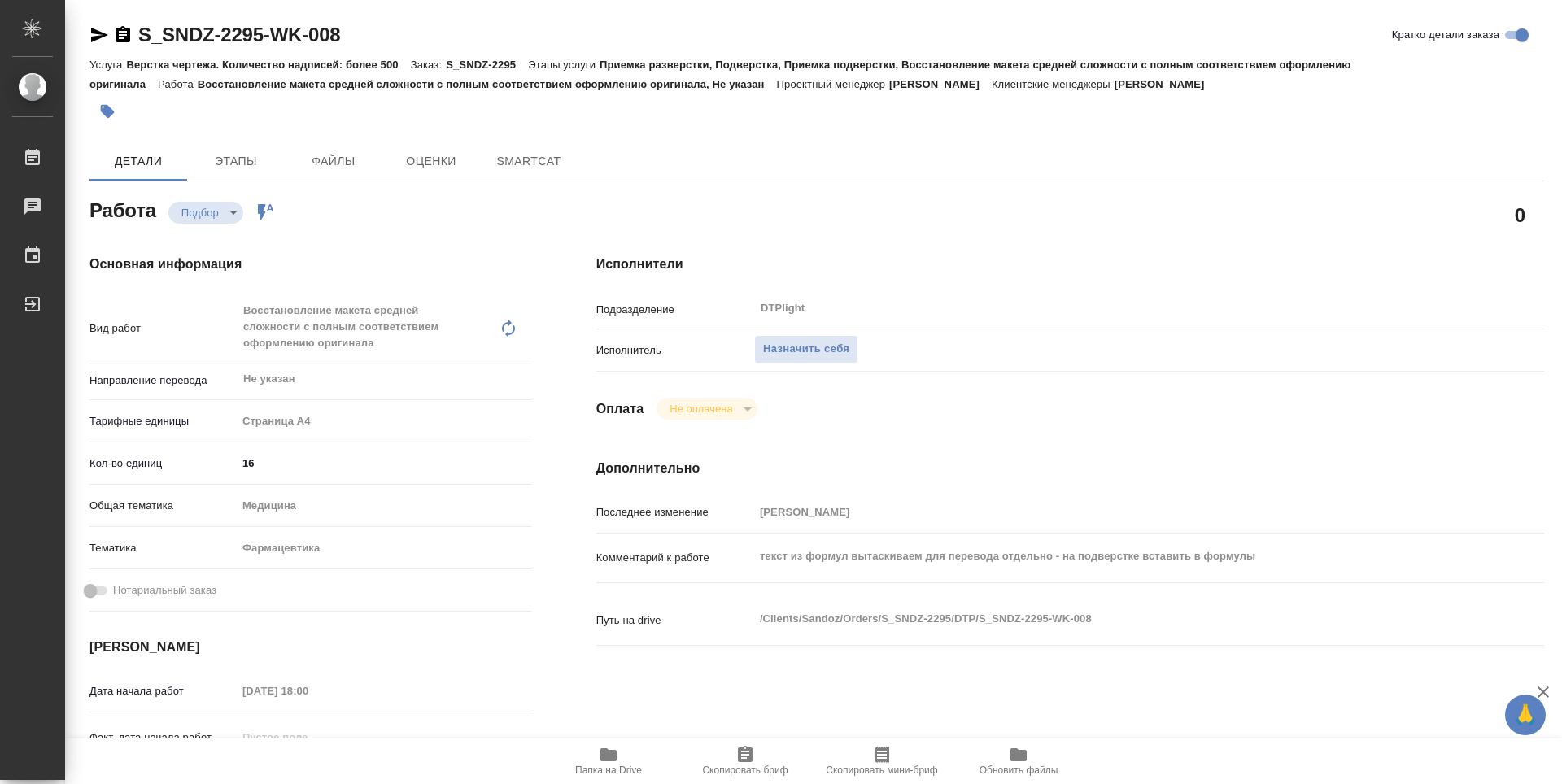
type textarea "x"
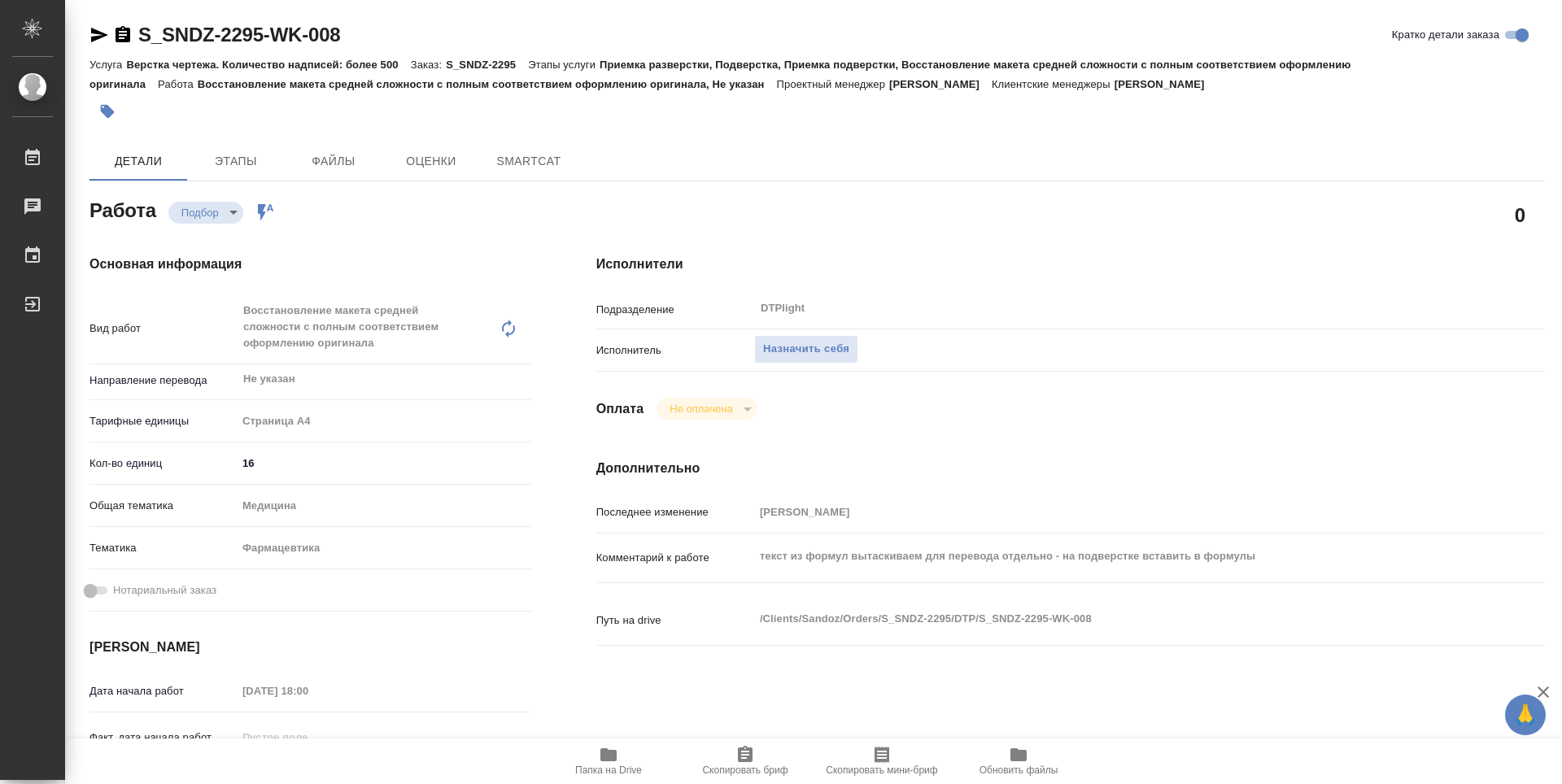
type textarea "x"
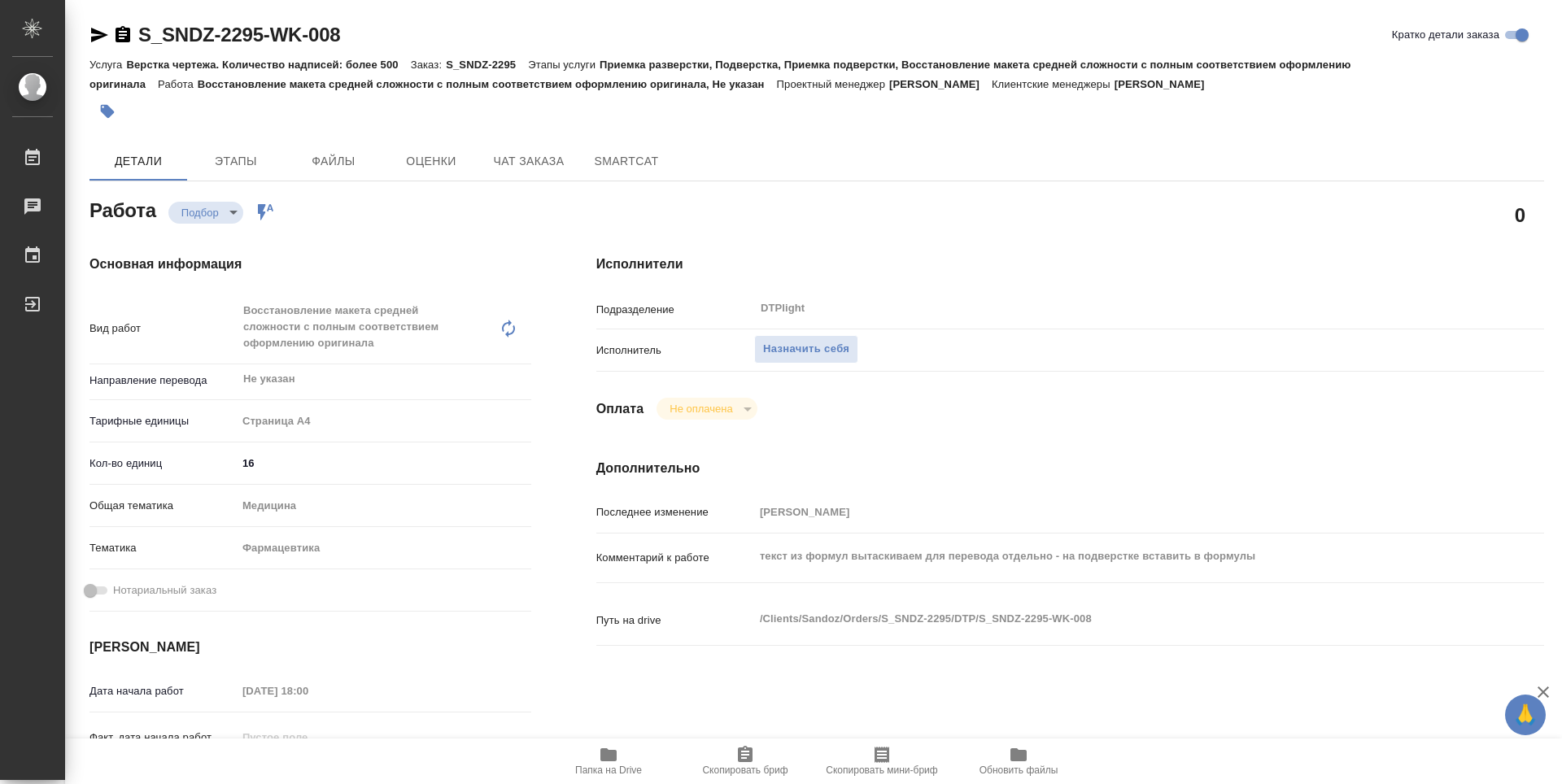
type textarea "x"
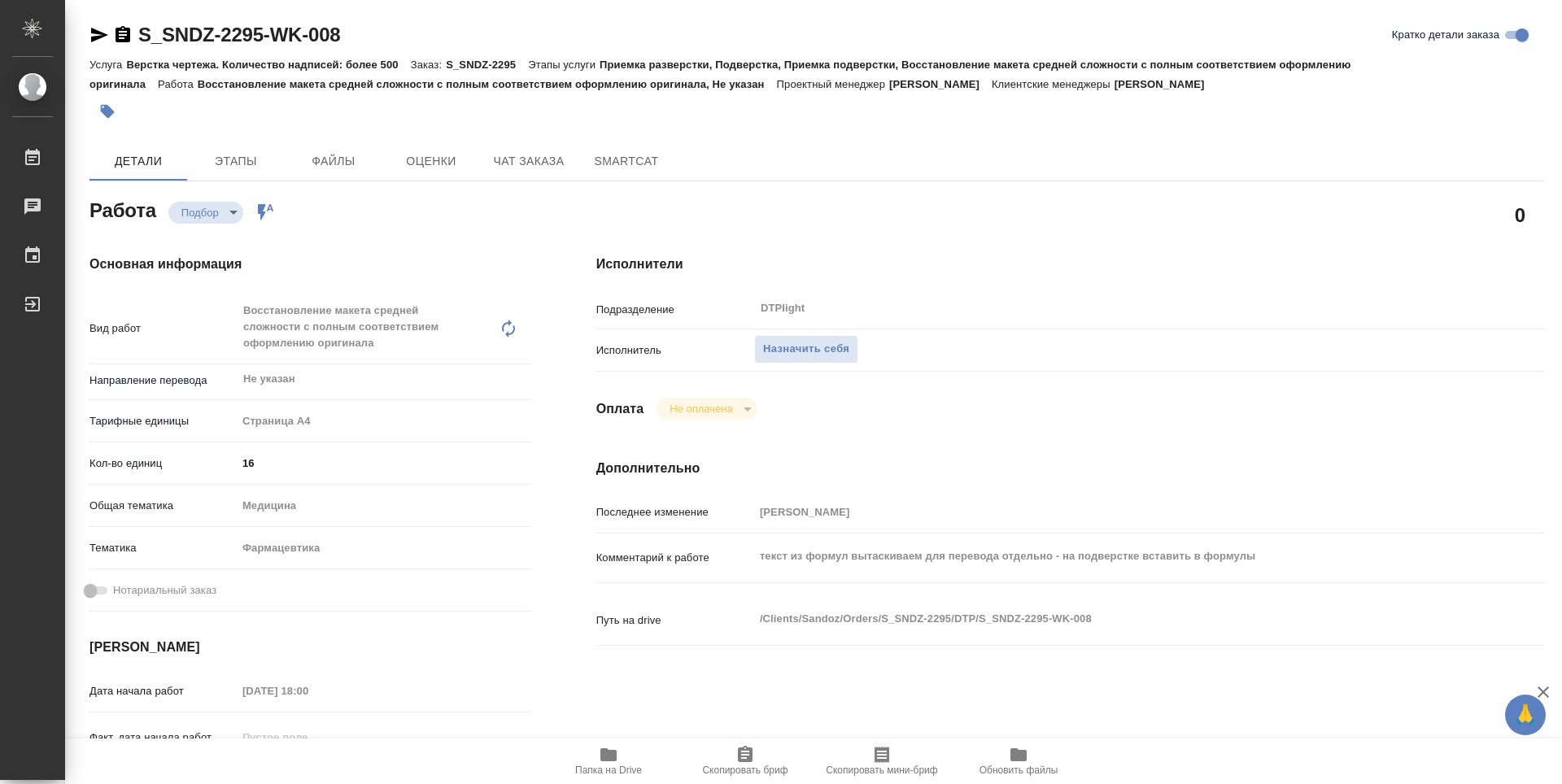
click at [602, 767] on span "Папка на Drive" at bounding box center [608, 770] width 66 height 11
type textarea "x"
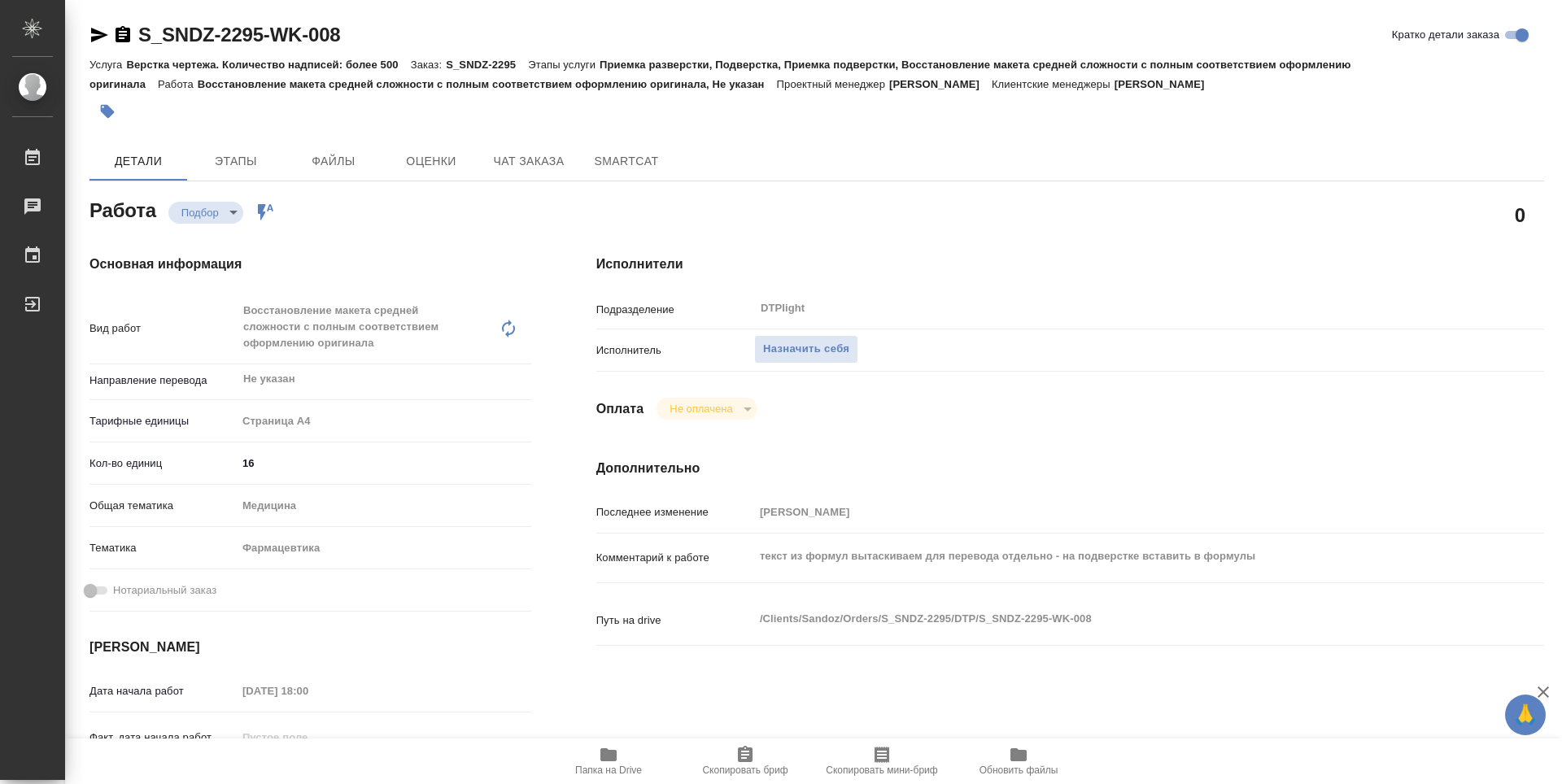
type textarea "x"
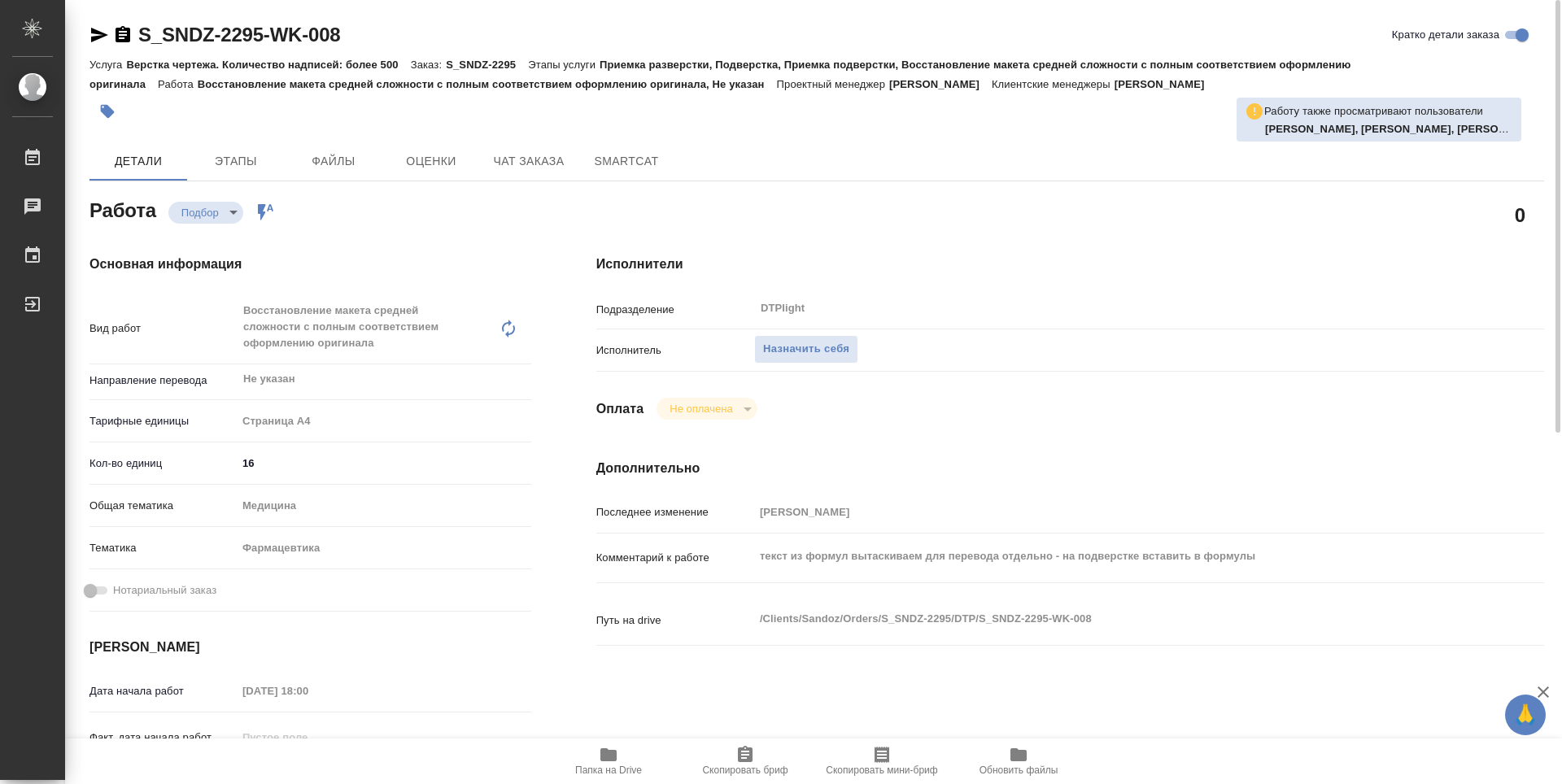
scroll to position [81, 0]
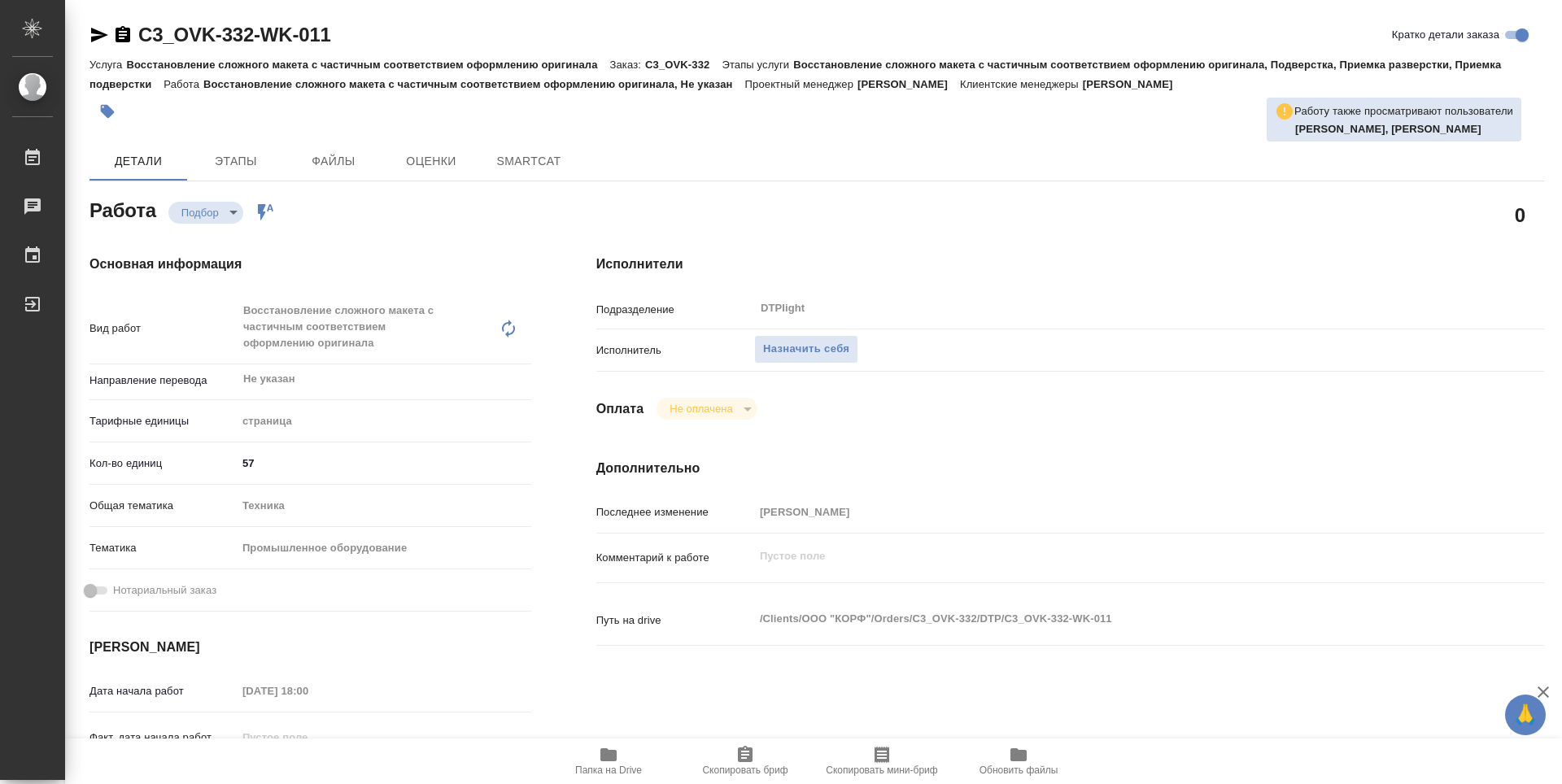
type textarea "x"
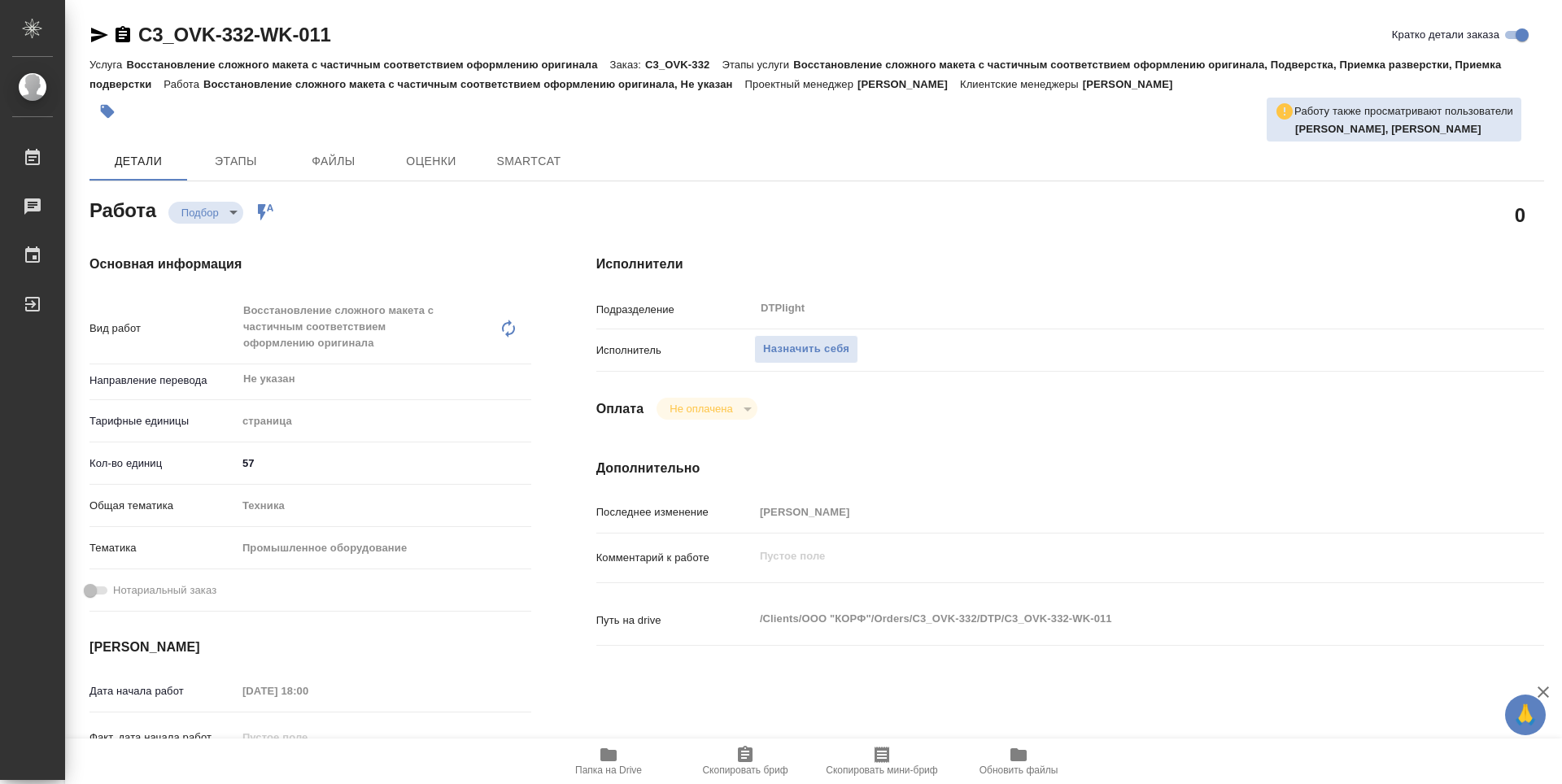
type textarea "x"
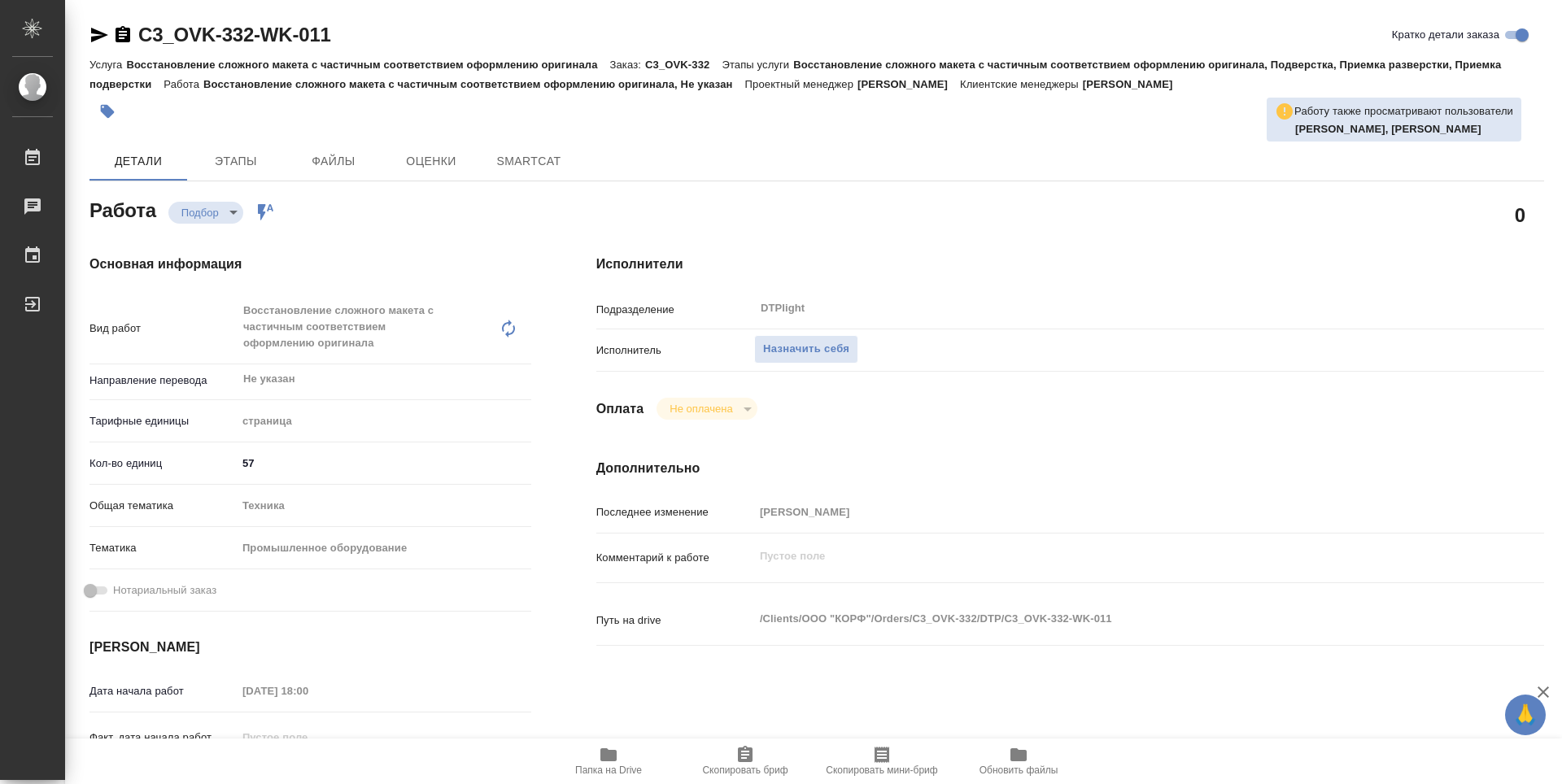
type textarea "x"
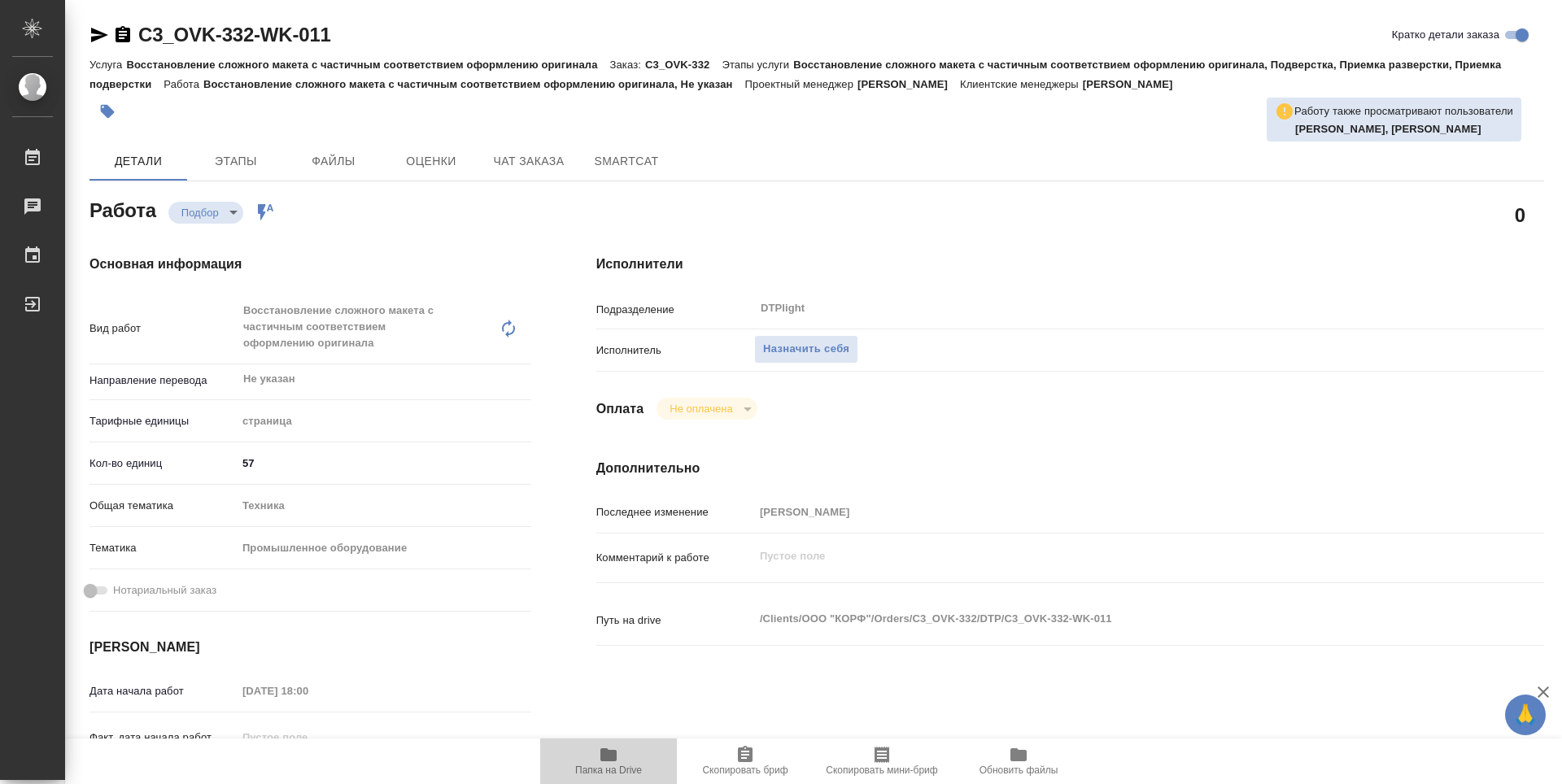
click at [614, 781] on button "Папка на Drive" at bounding box center [608, 761] width 136 height 45
type textarea "x"
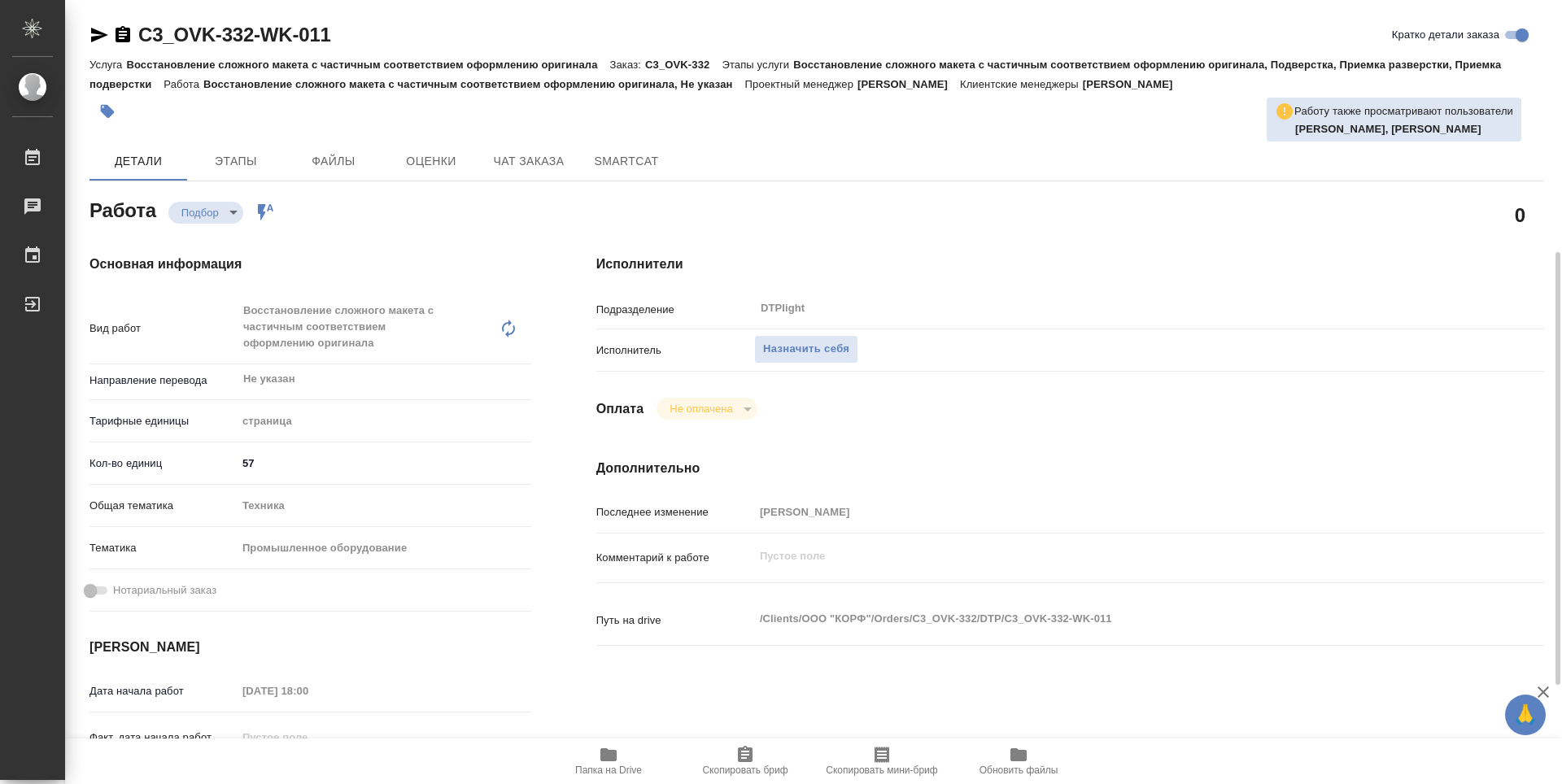
type textarea "x"
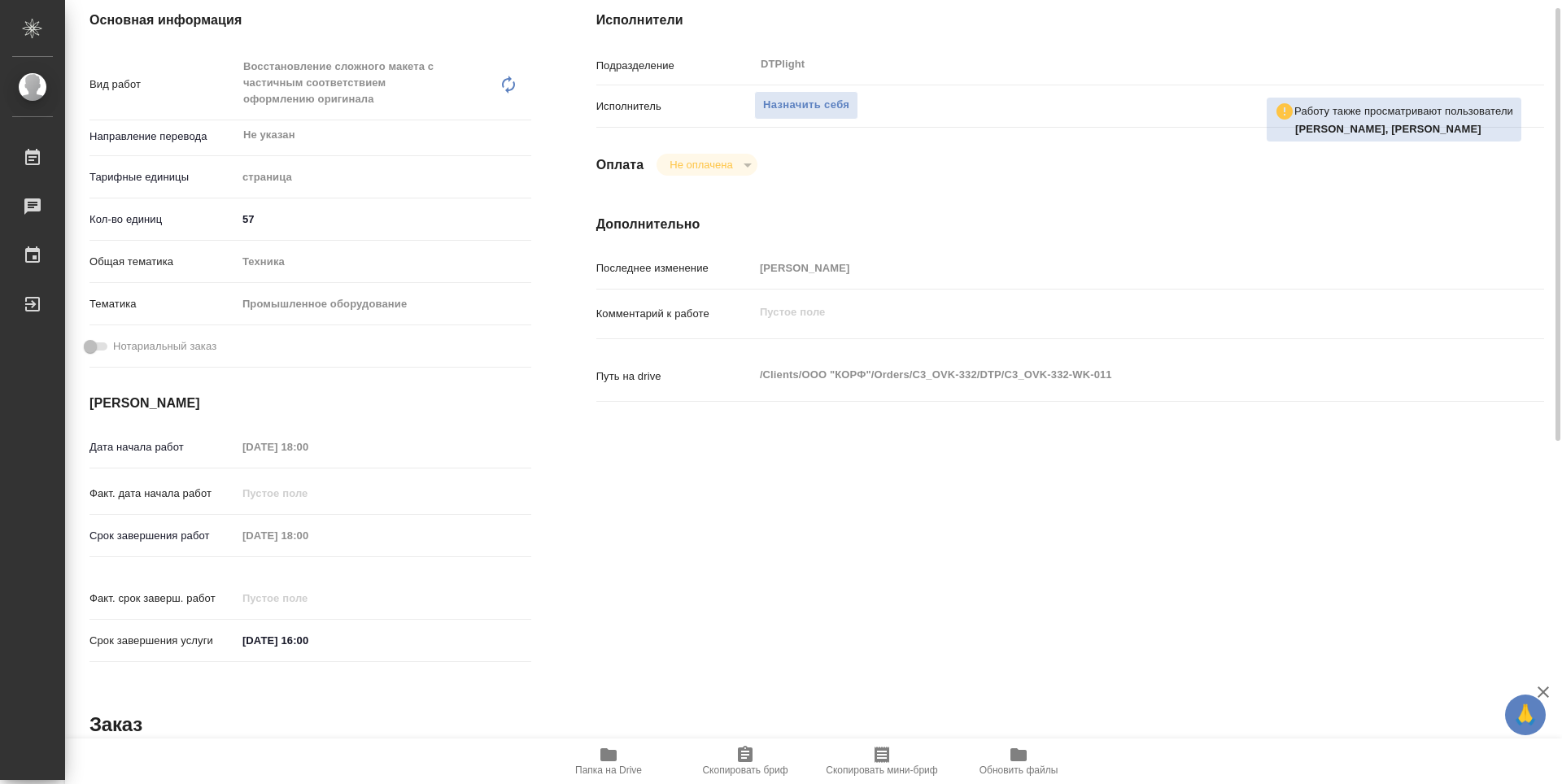
scroll to position [406, 0]
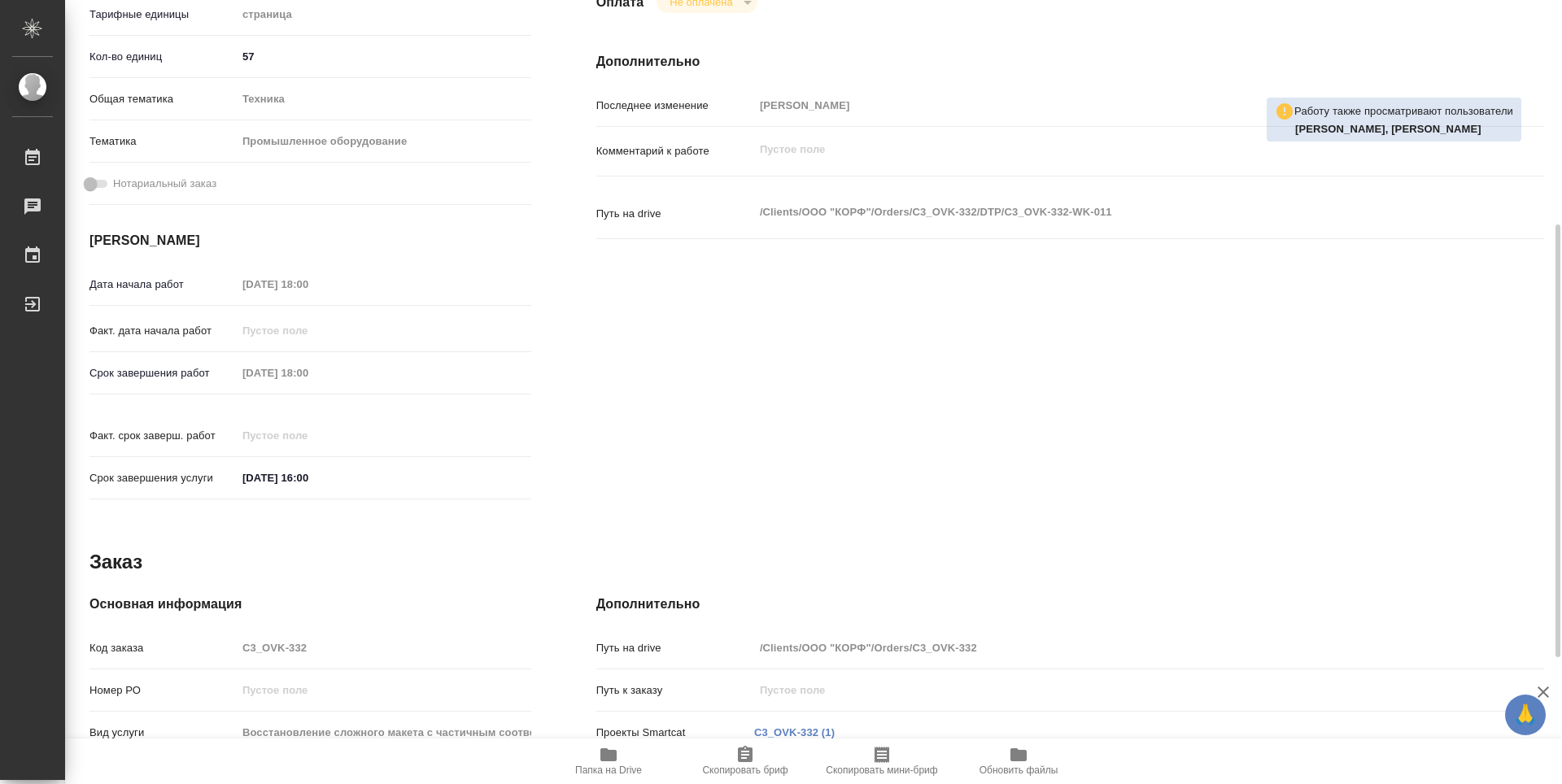
type textarea "x"
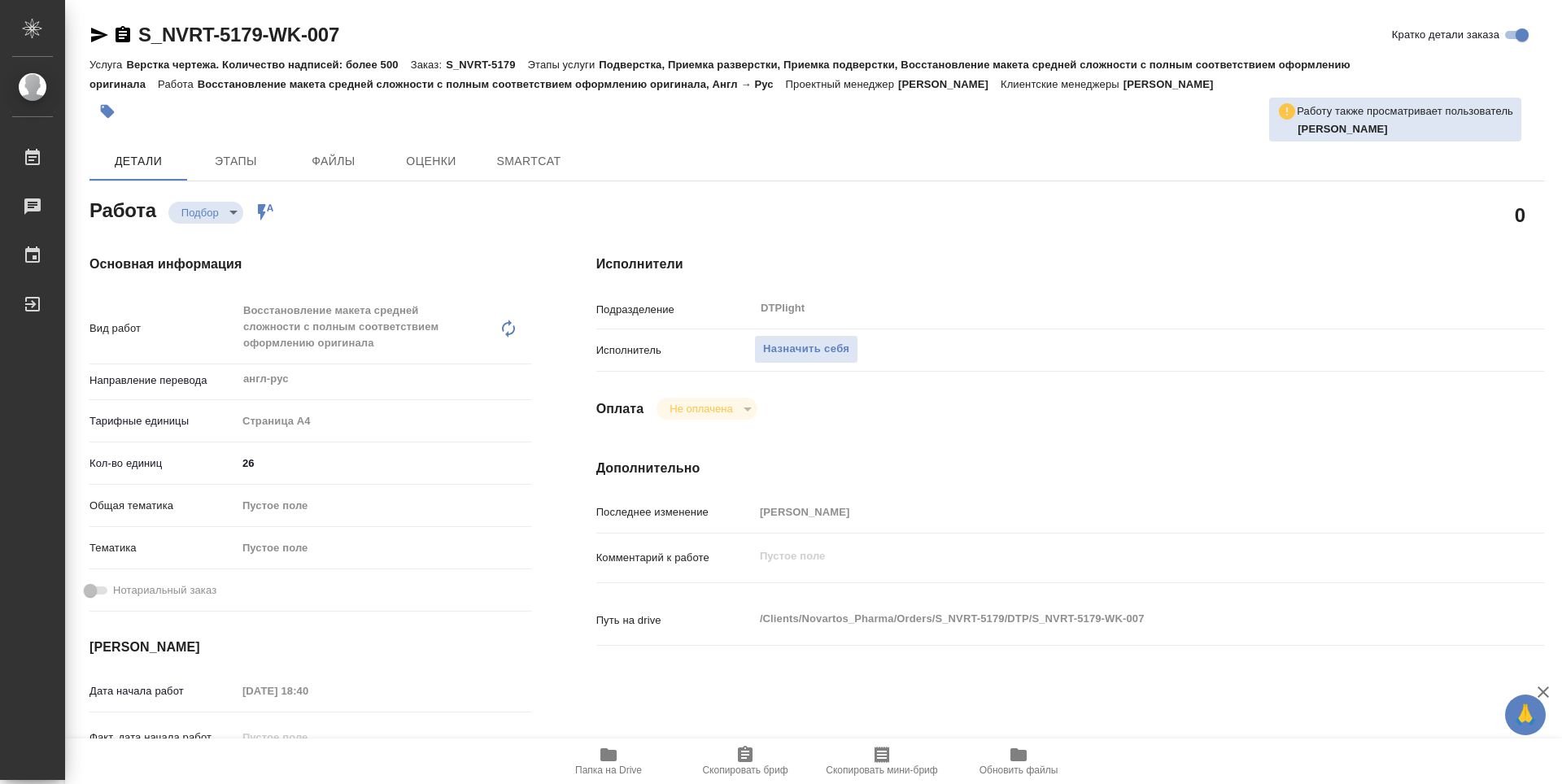
type textarea "x"
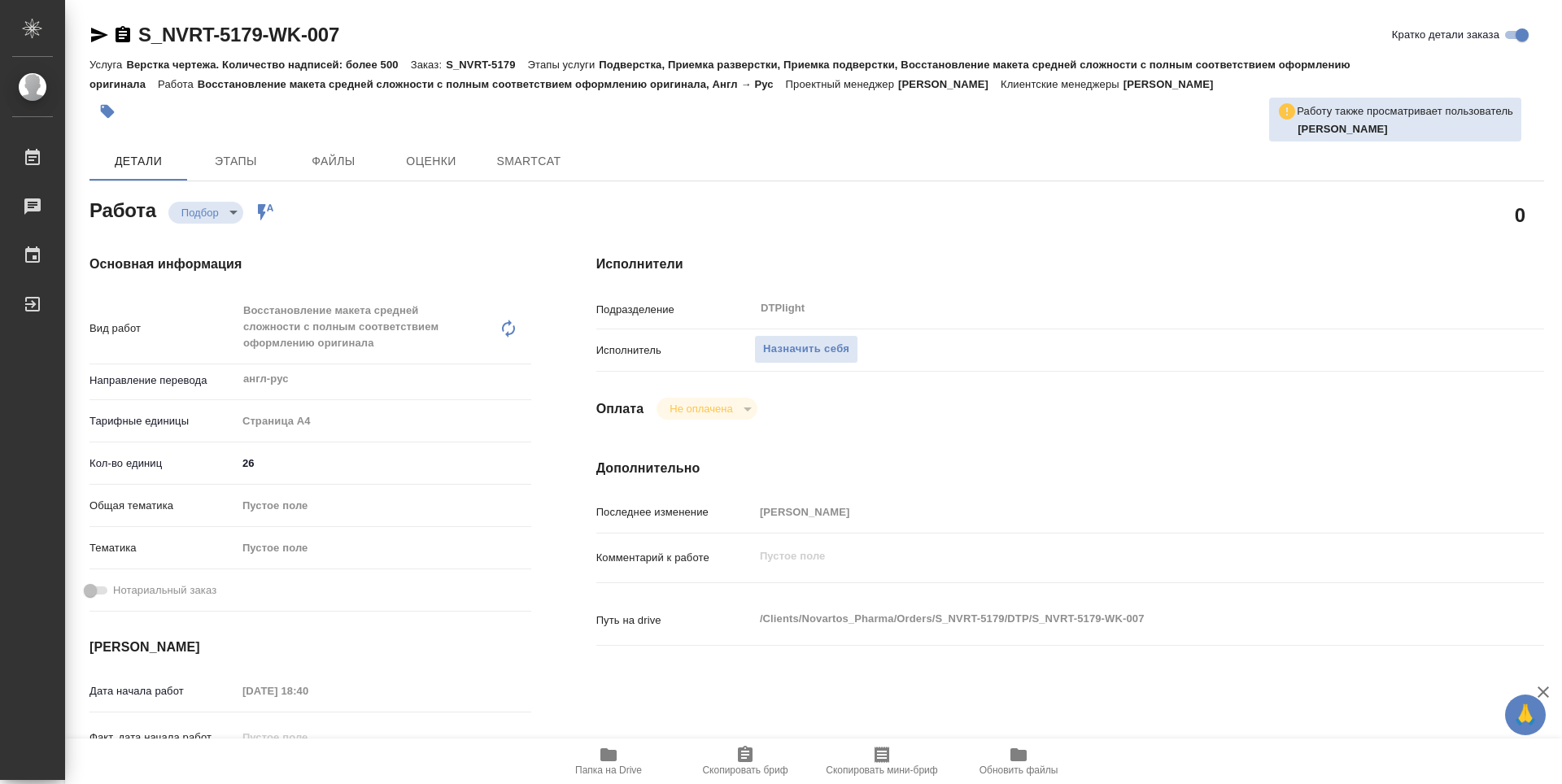
type textarea "x"
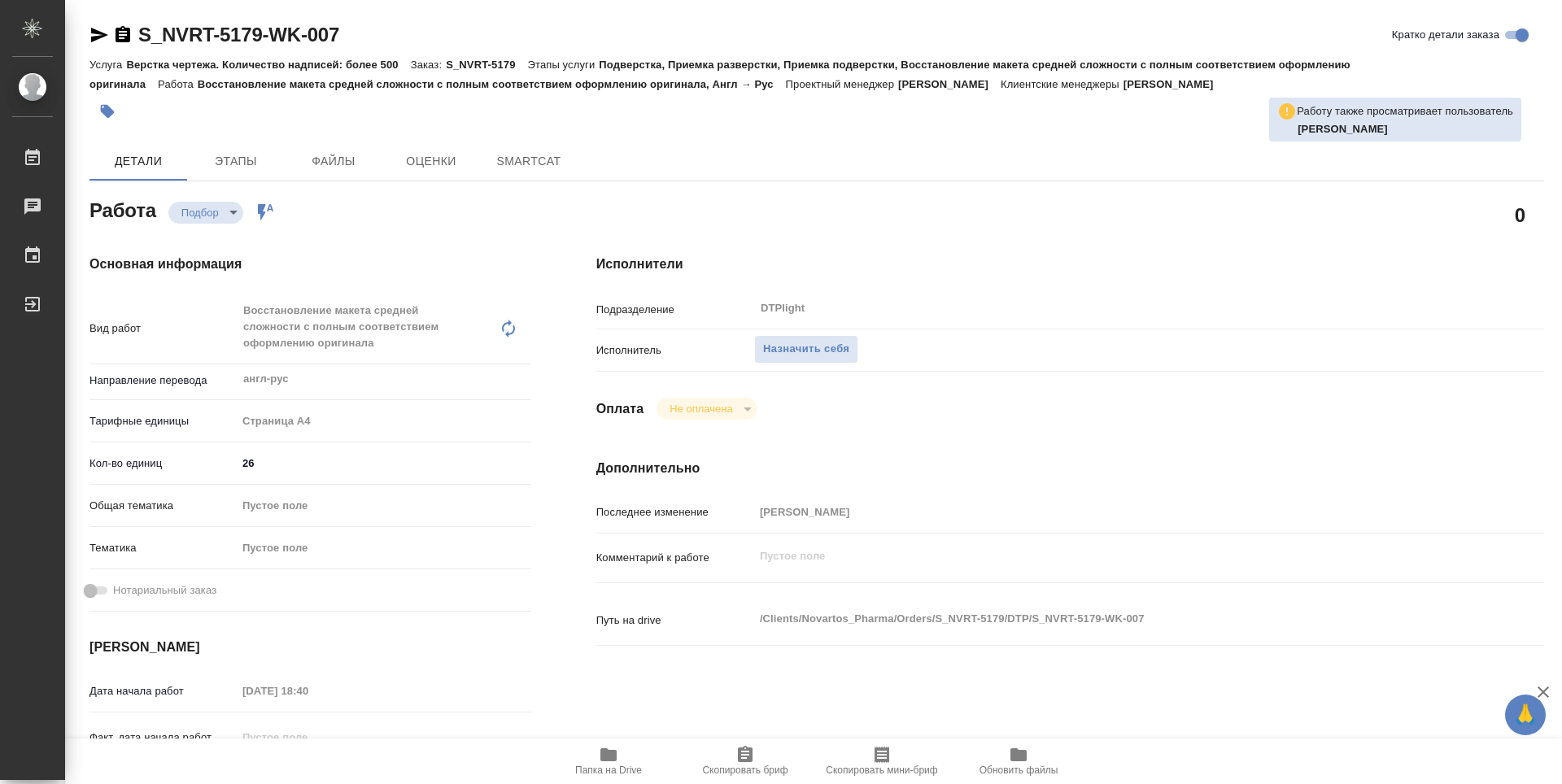
type textarea "x"
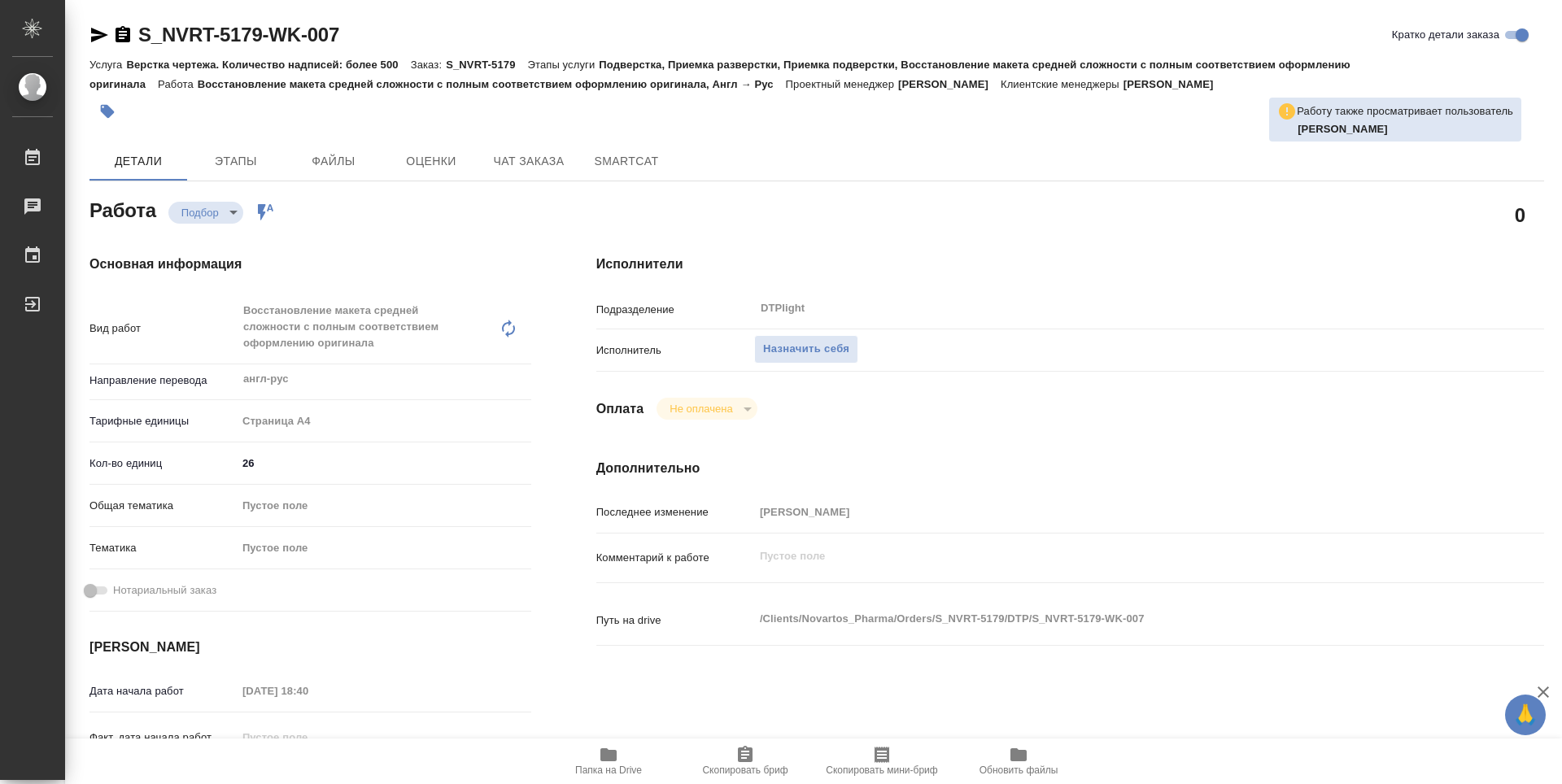
click at [605, 771] on span "Папка на Drive" at bounding box center [608, 770] width 66 height 11
type textarea "x"
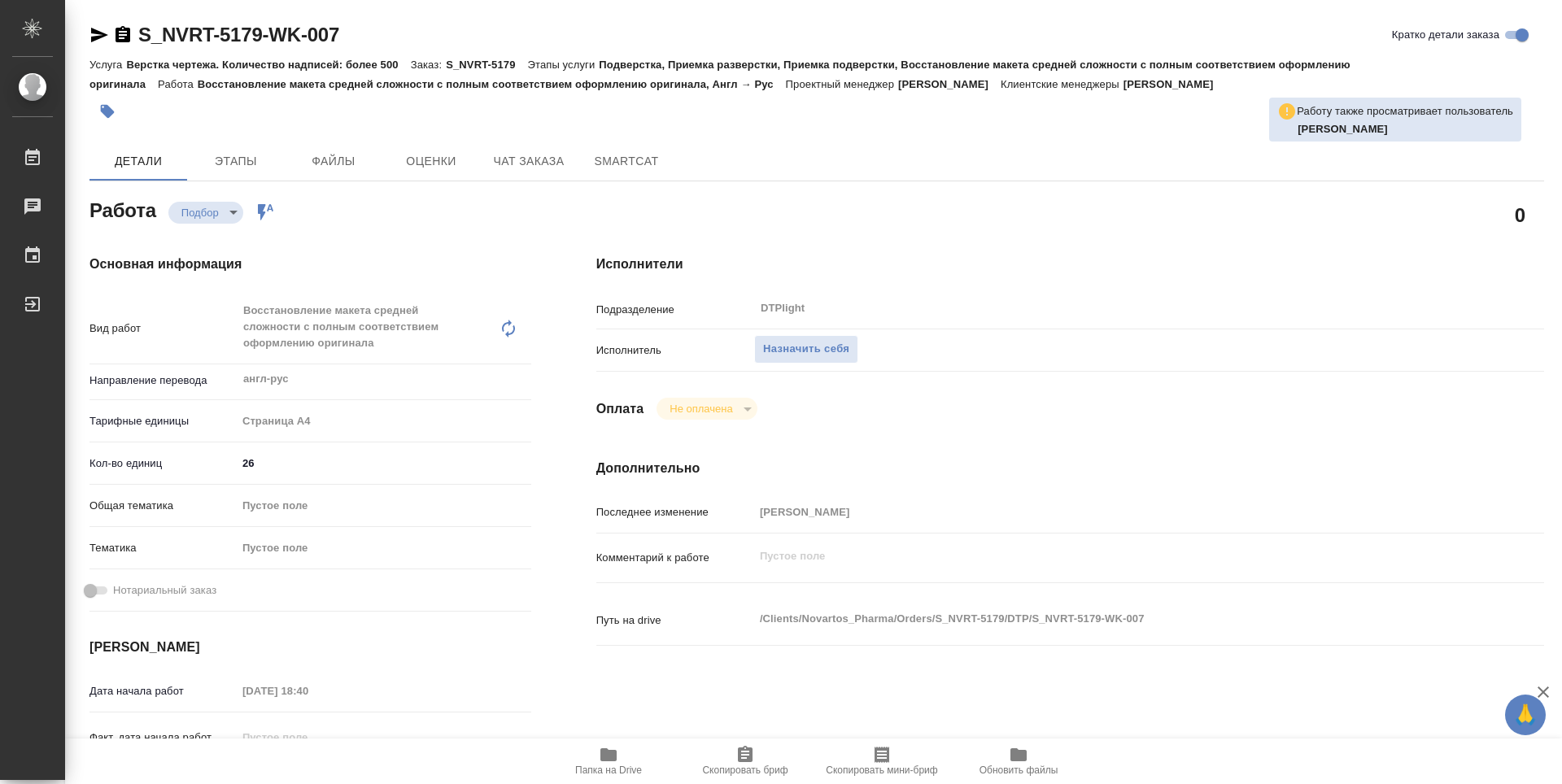
type textarea "x"
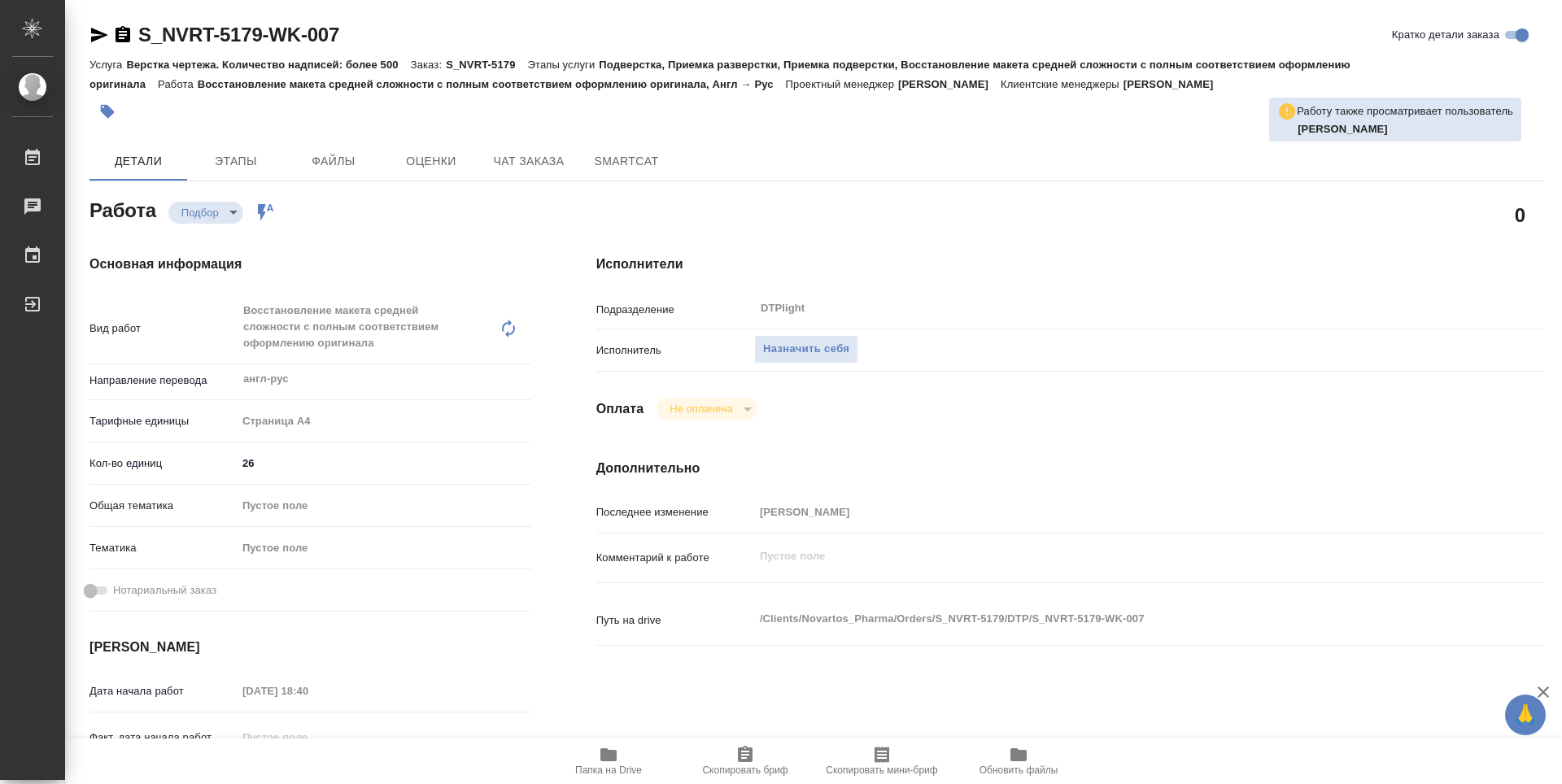
type textarea "x"
click at [810, 359] on button "Назначить себя" at bounding box center [806, 350] width 104 height 29
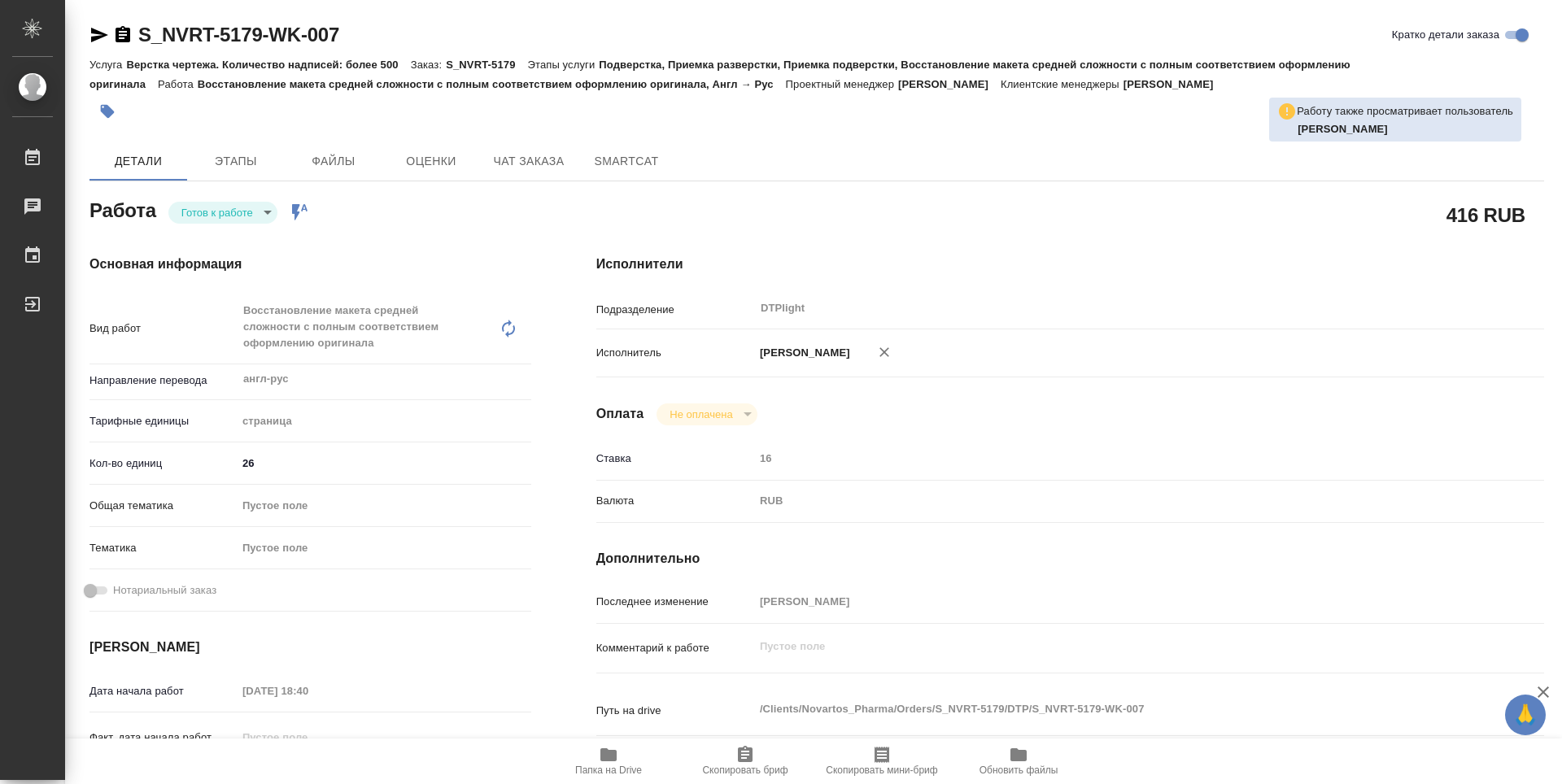
type textarea "x"
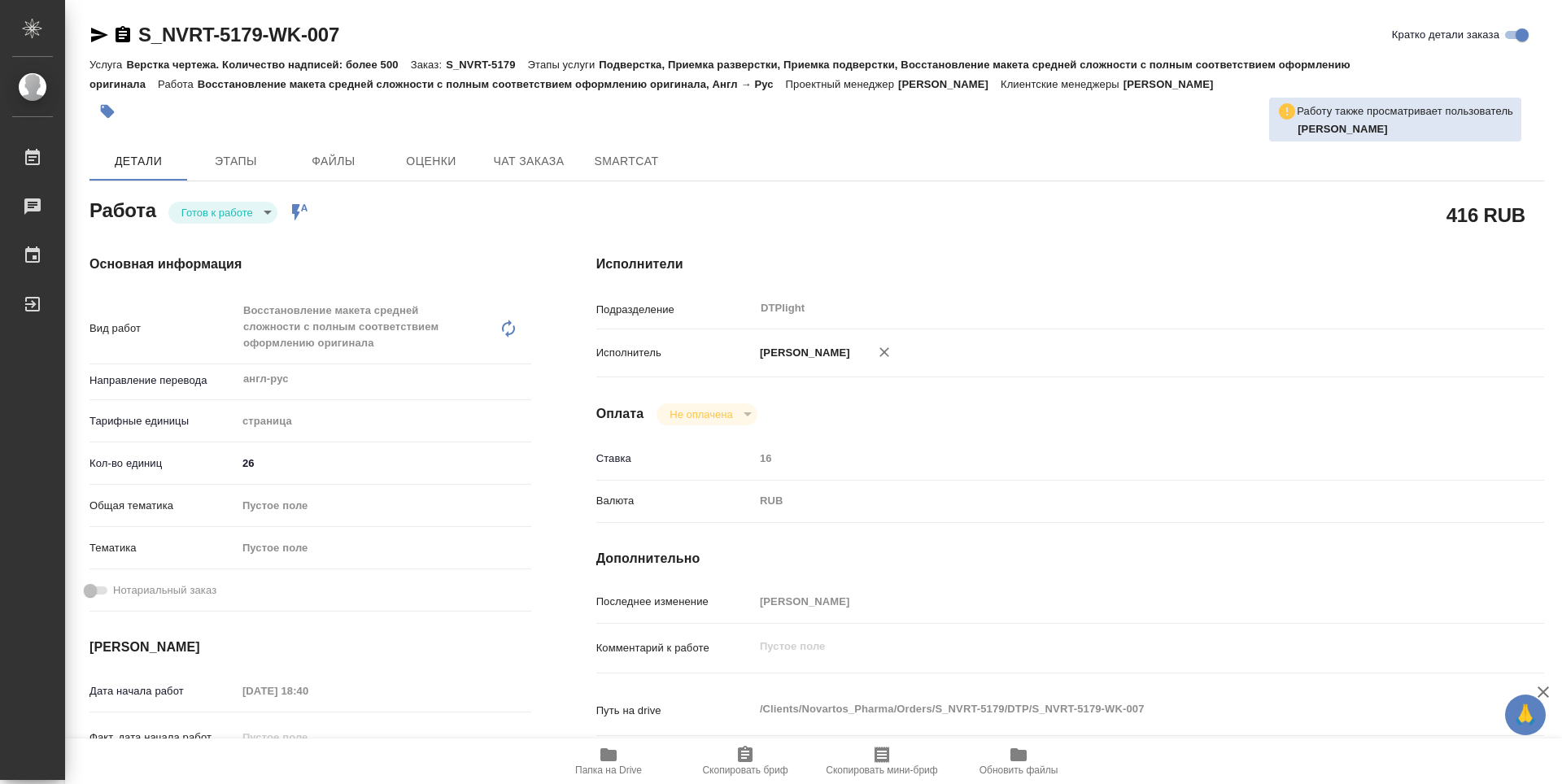
type textarea "x"
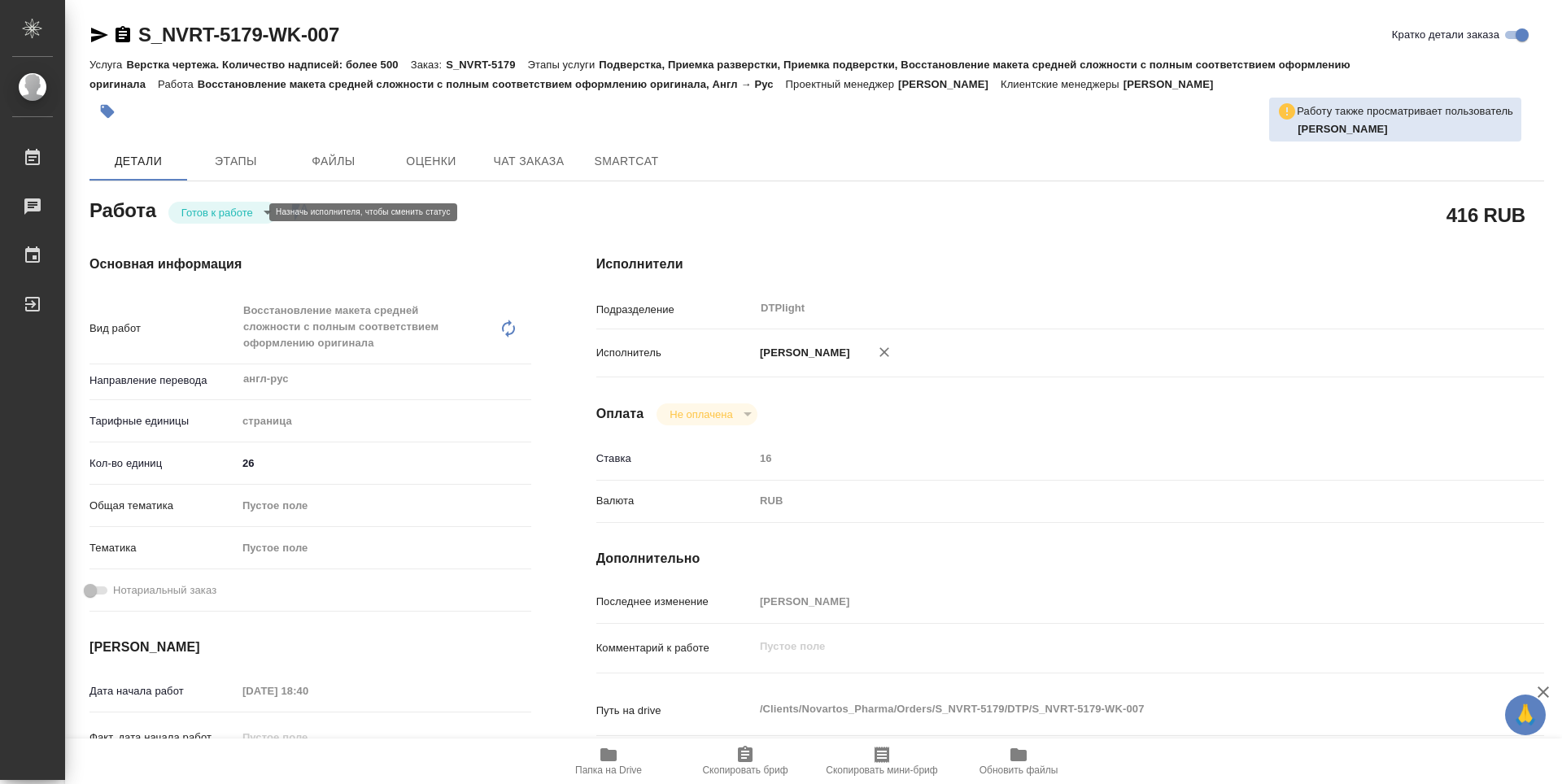
click at [246, 218] on body "🙏 .cls-1 fill:#fff; AWATERA Guselnikov Roman Работы 0 Чаты График Выйти S_NVRT-…" at bounding box center [781, 392] width 1562 height 784
click at [206, 207] on button "В работе" at bounding box center [208, 212] width 53 height 17
type textarea "x"
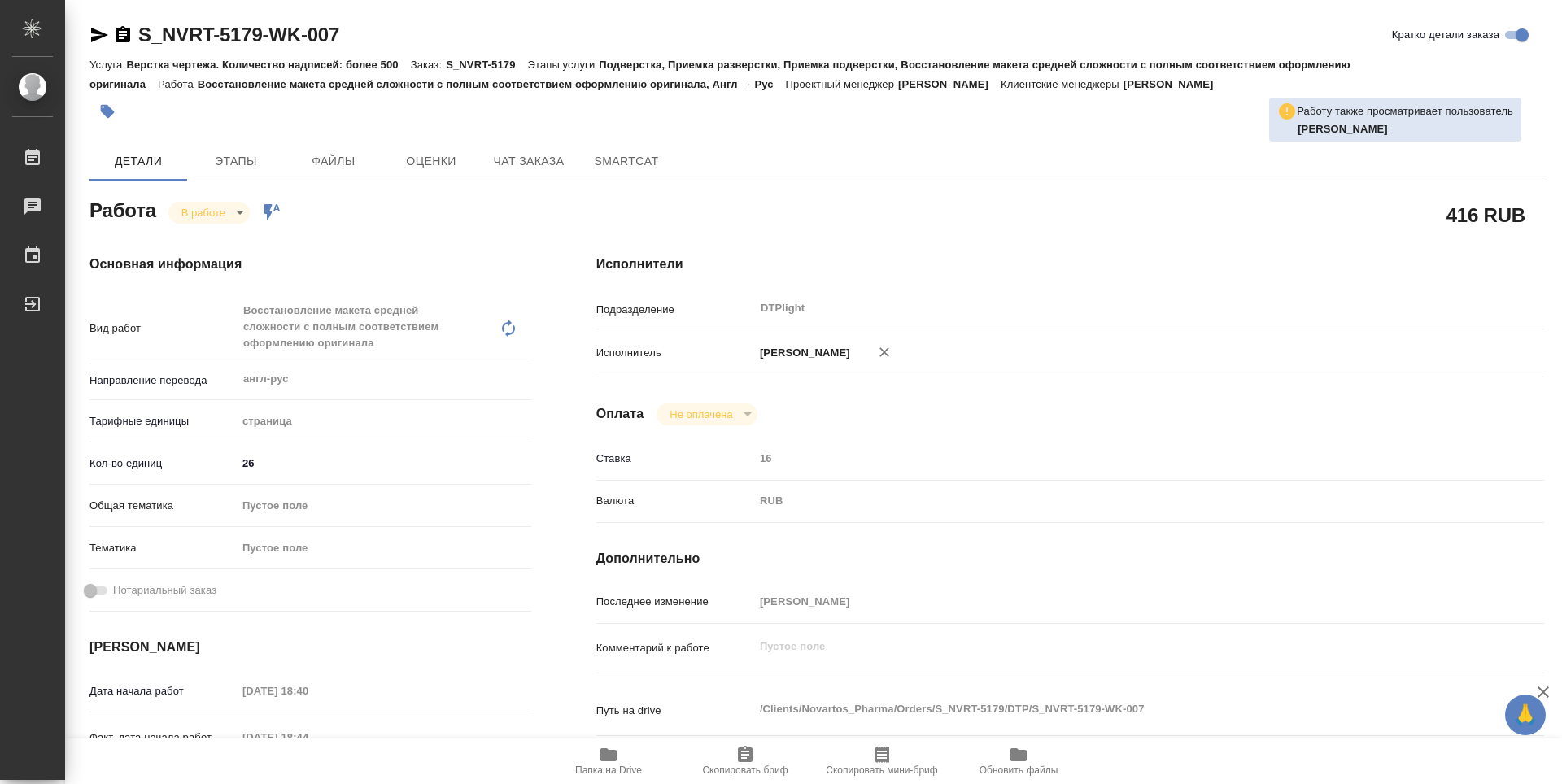
type textarea "x"
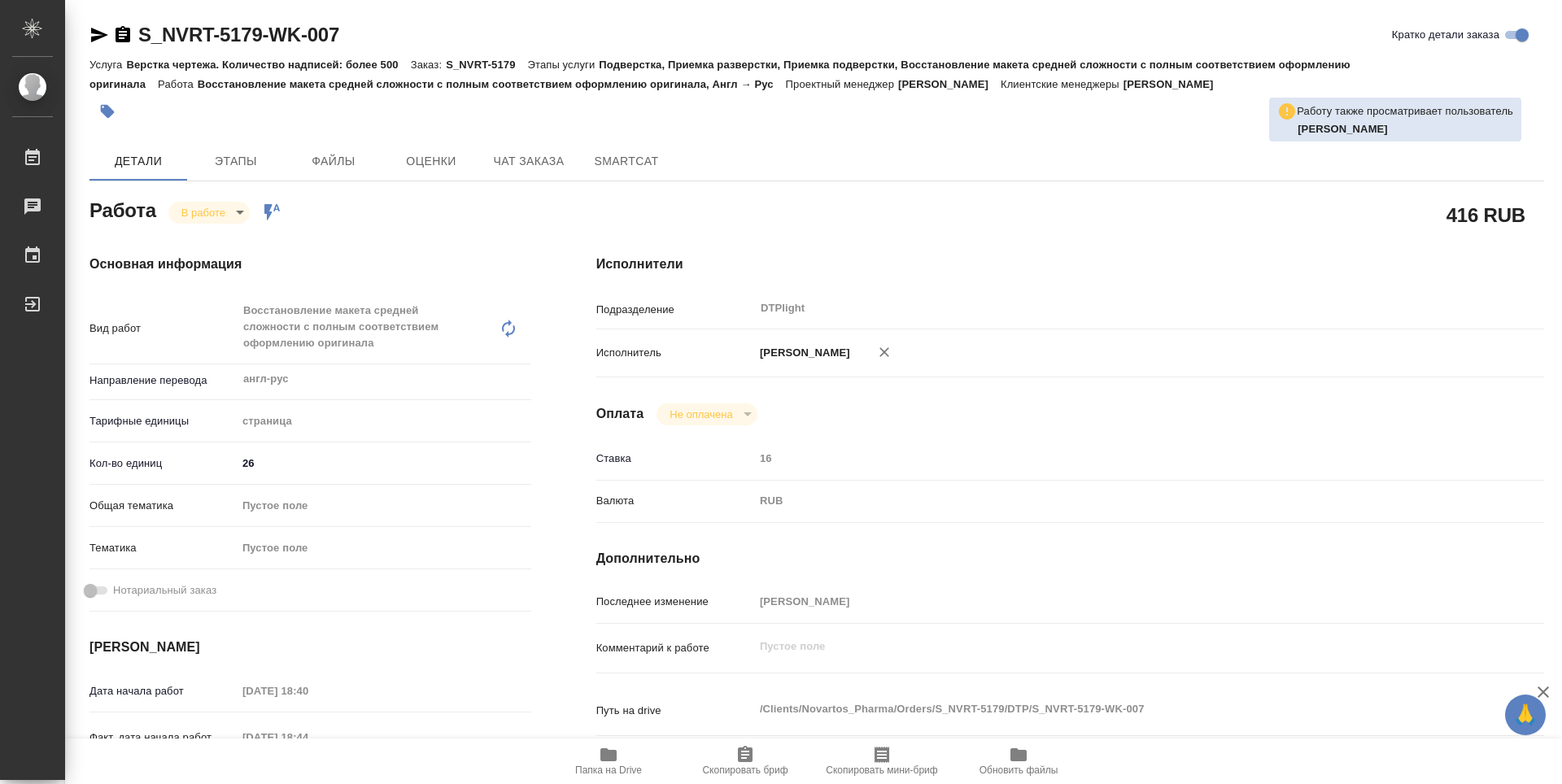
type textarea "x"
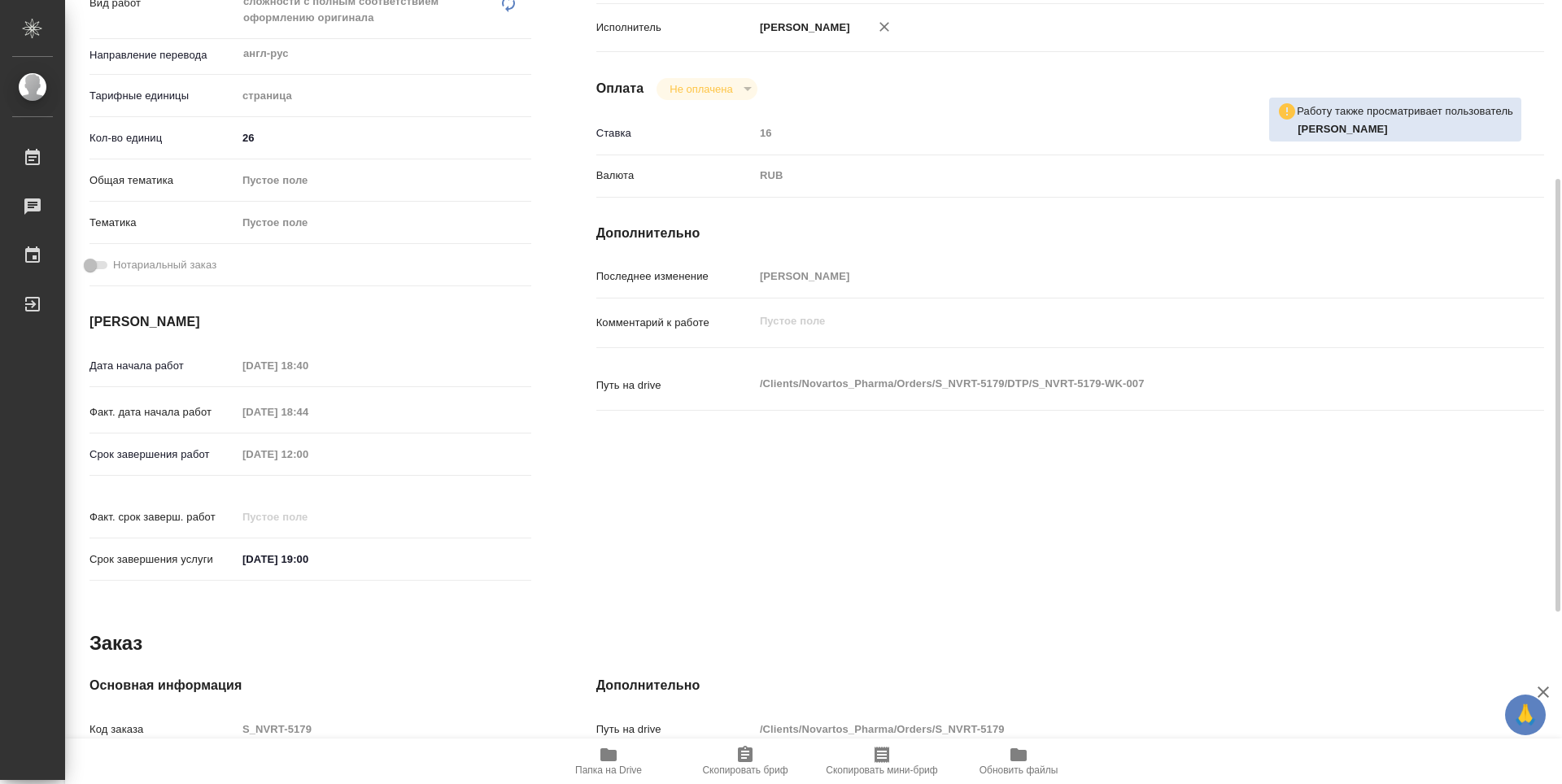
type textarea "x"
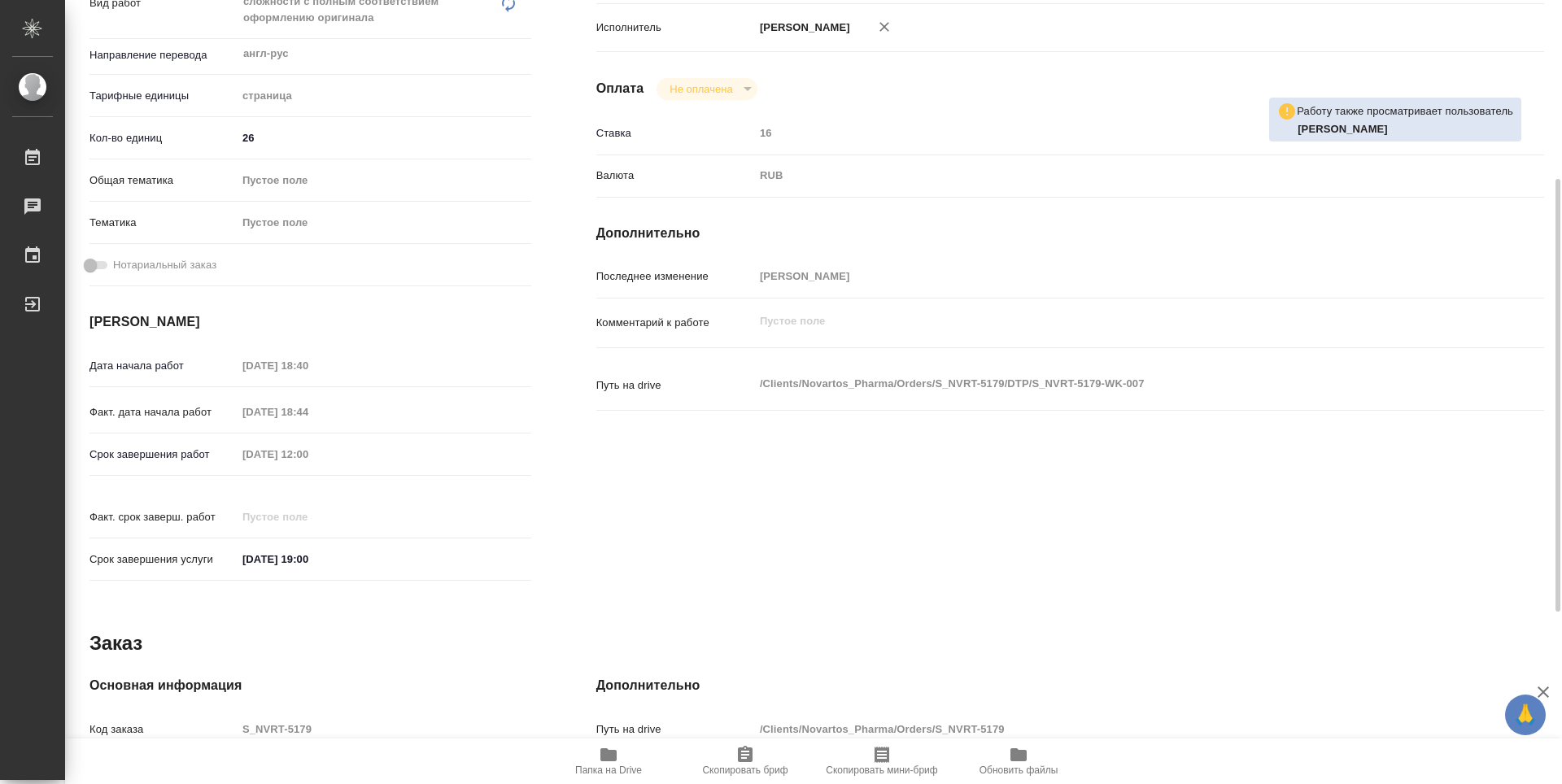
scroll to position [0, 0]
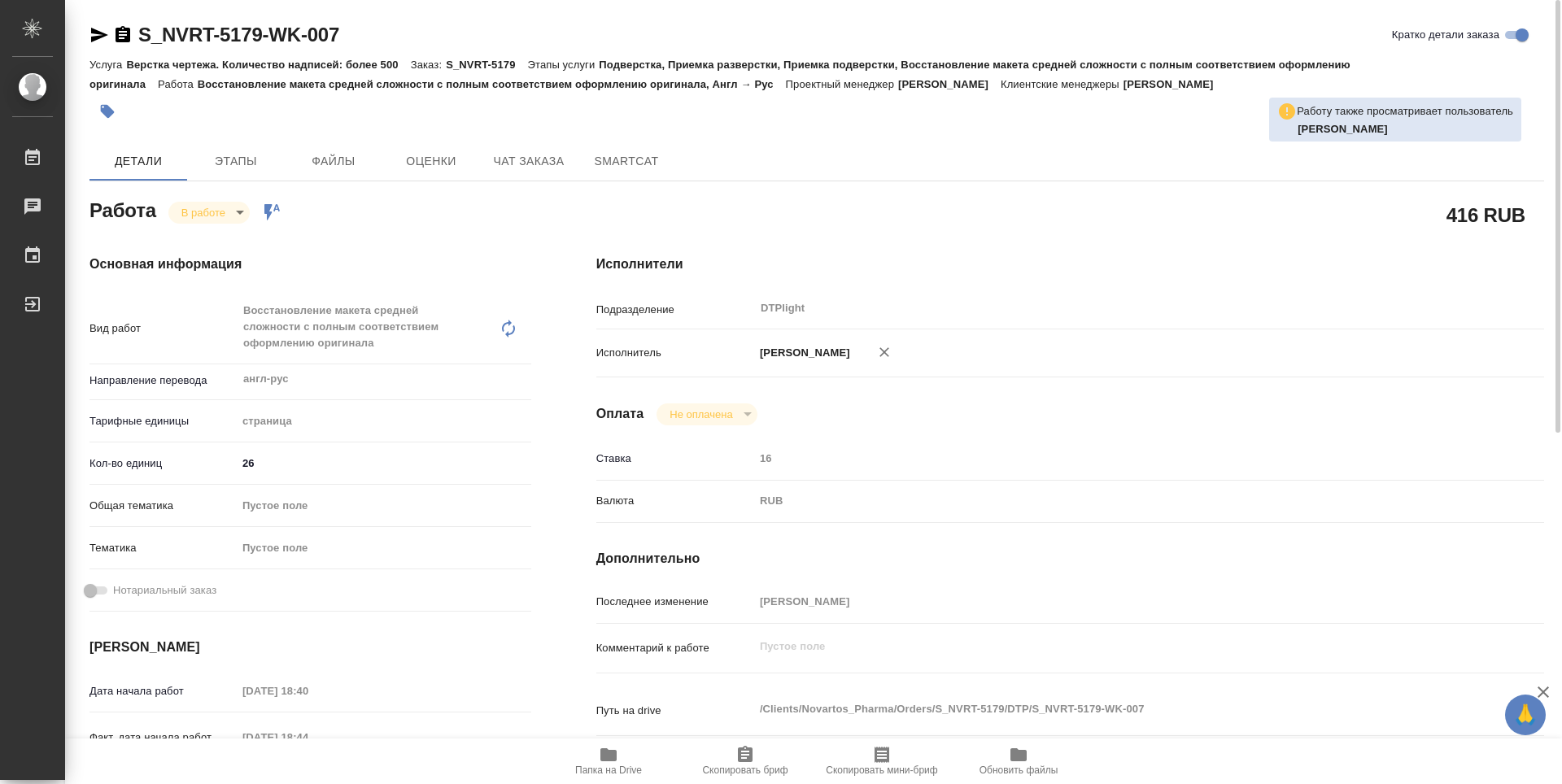
type textarea "x"
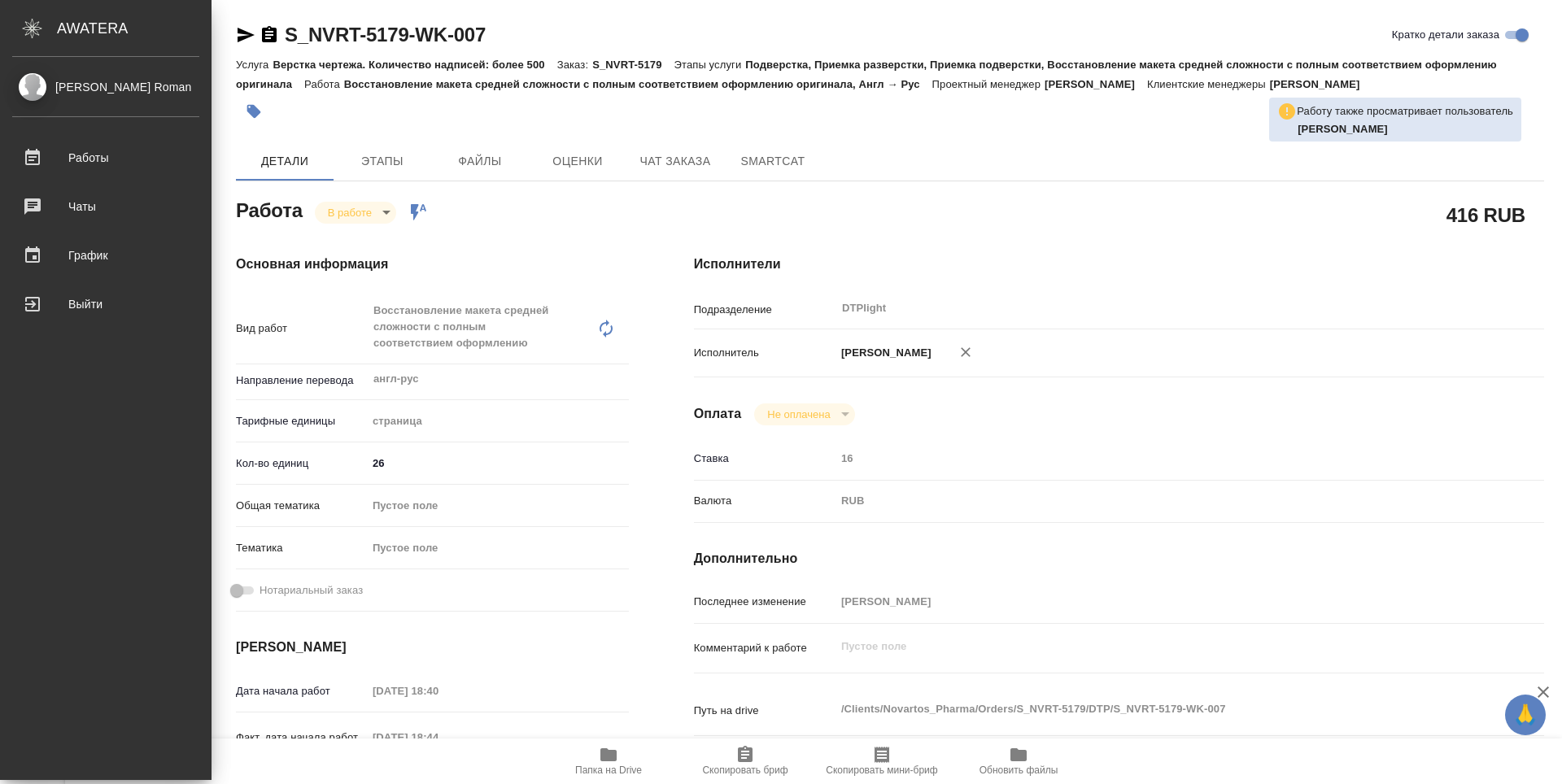
type textarea "x"
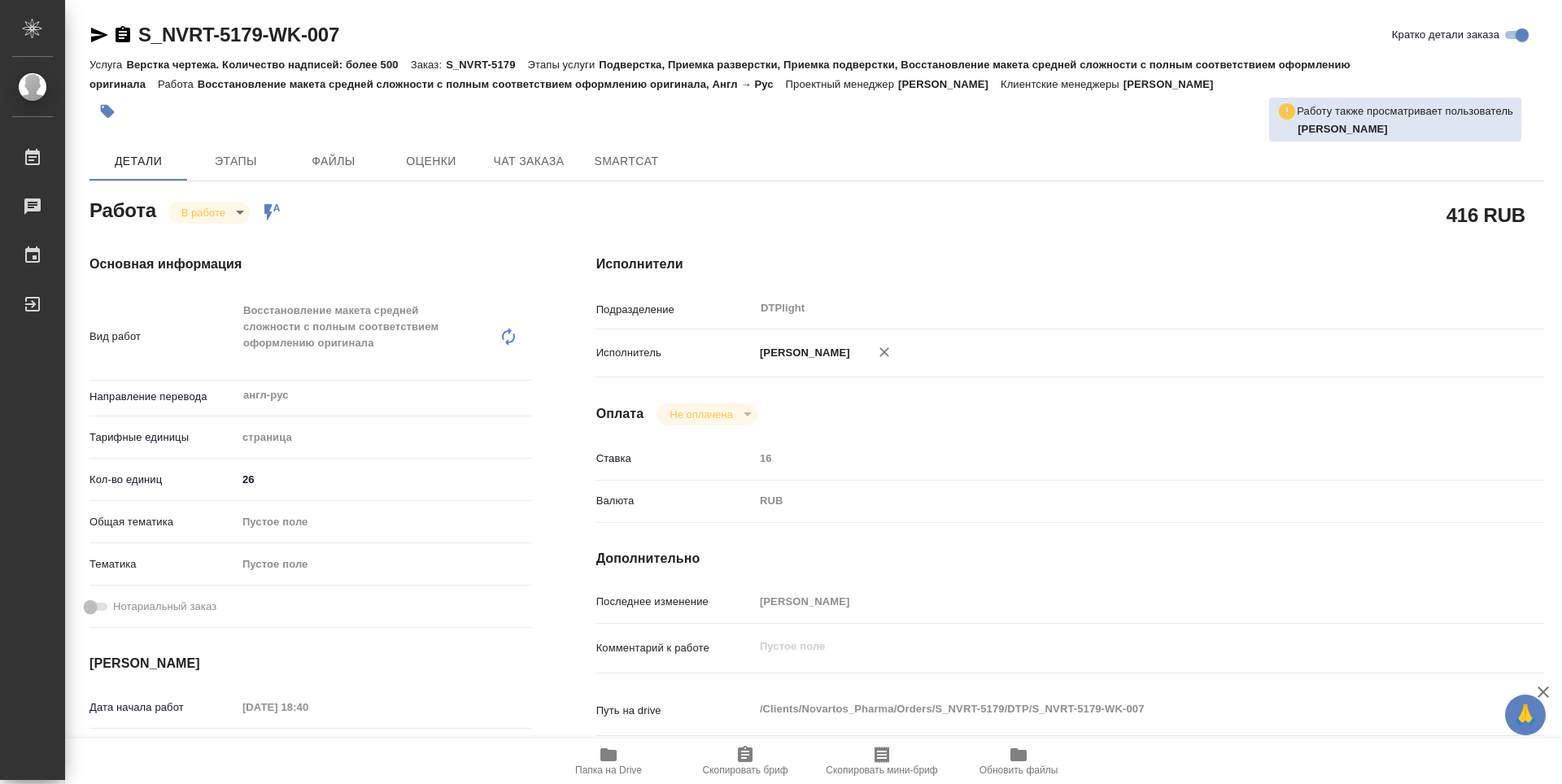
click at [124, 30] on icon "button" at bounding box center [122, 34] width 15 height 17
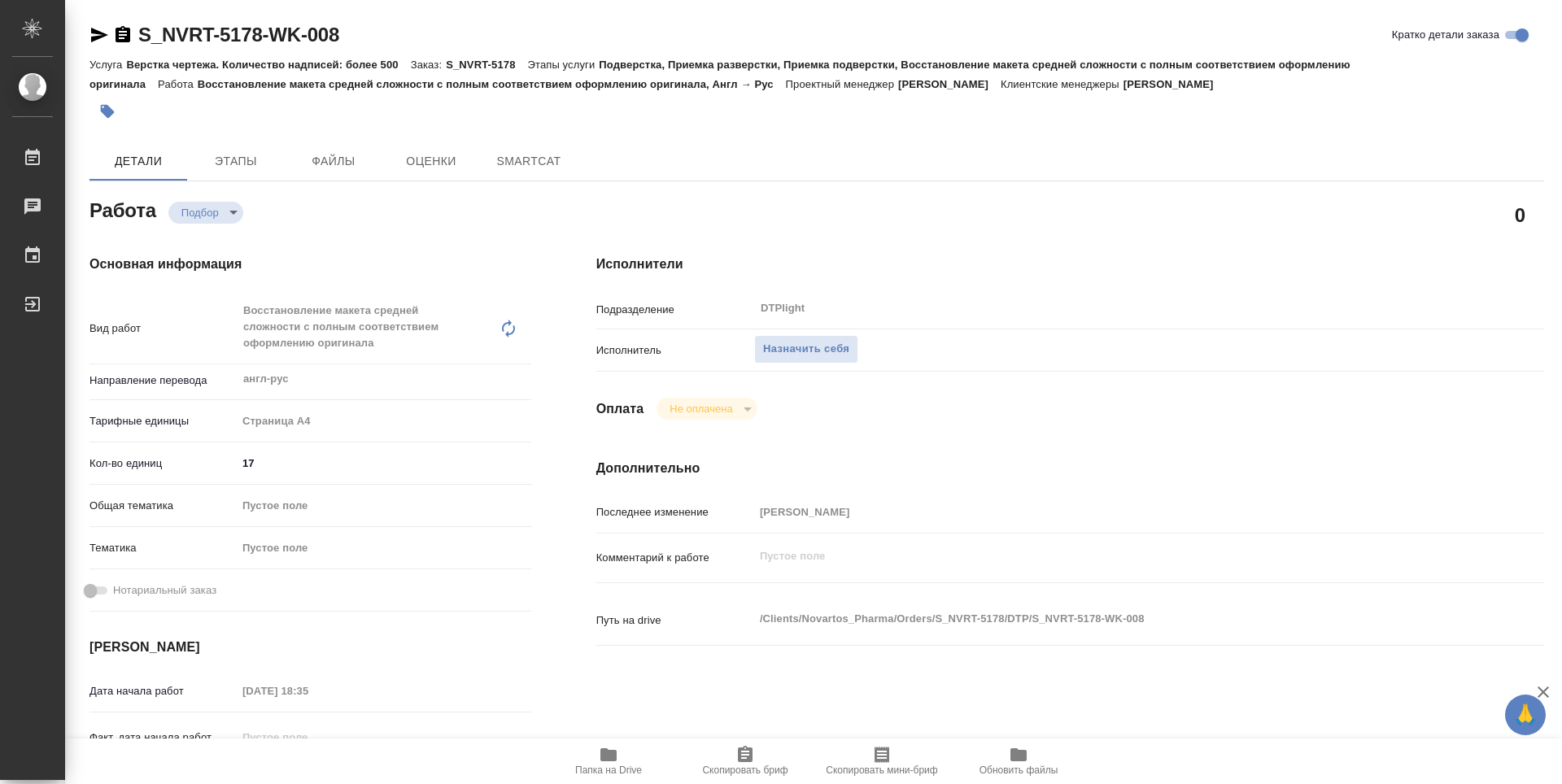
type textarea "x"
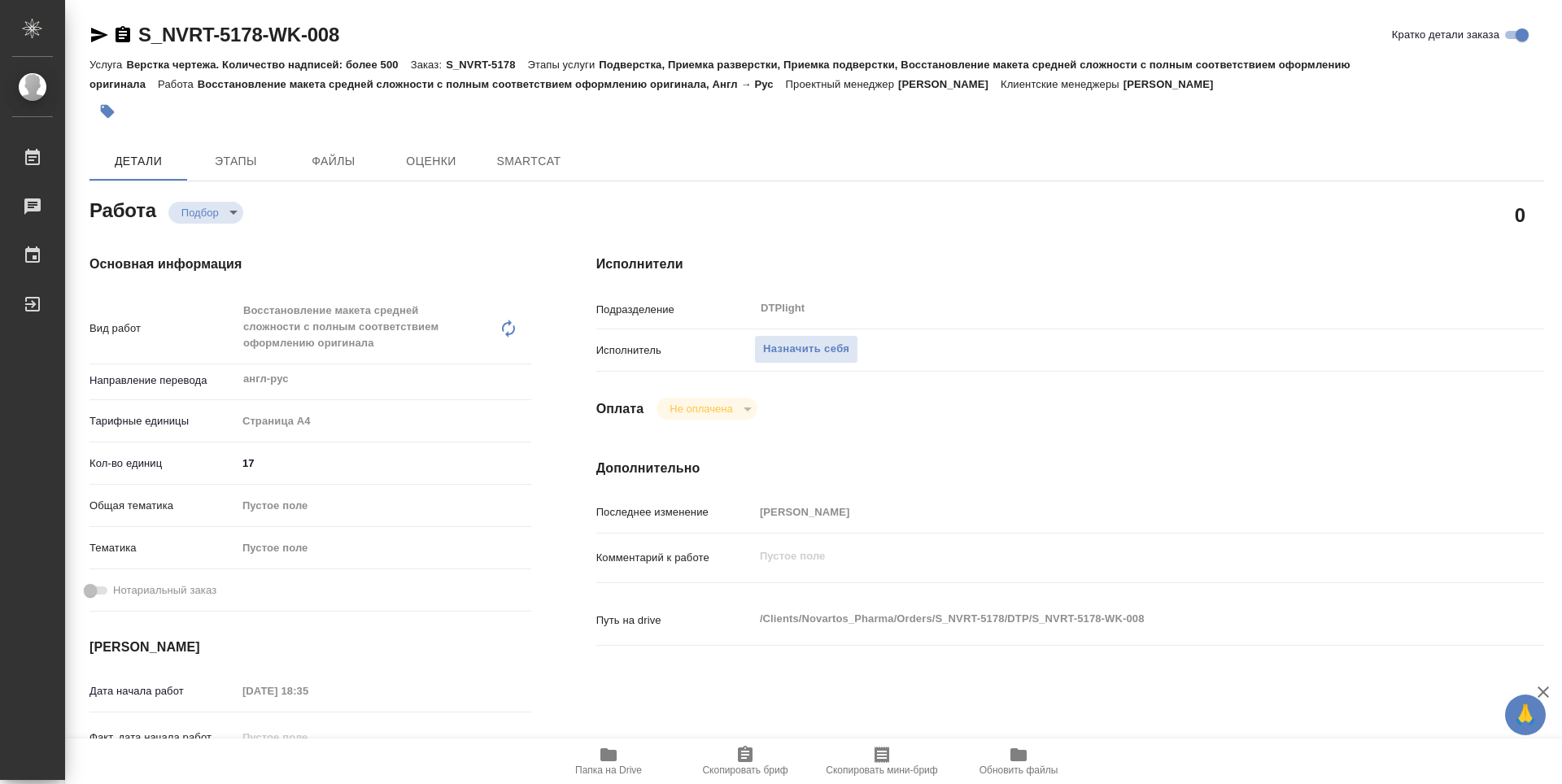
type textarea "x"
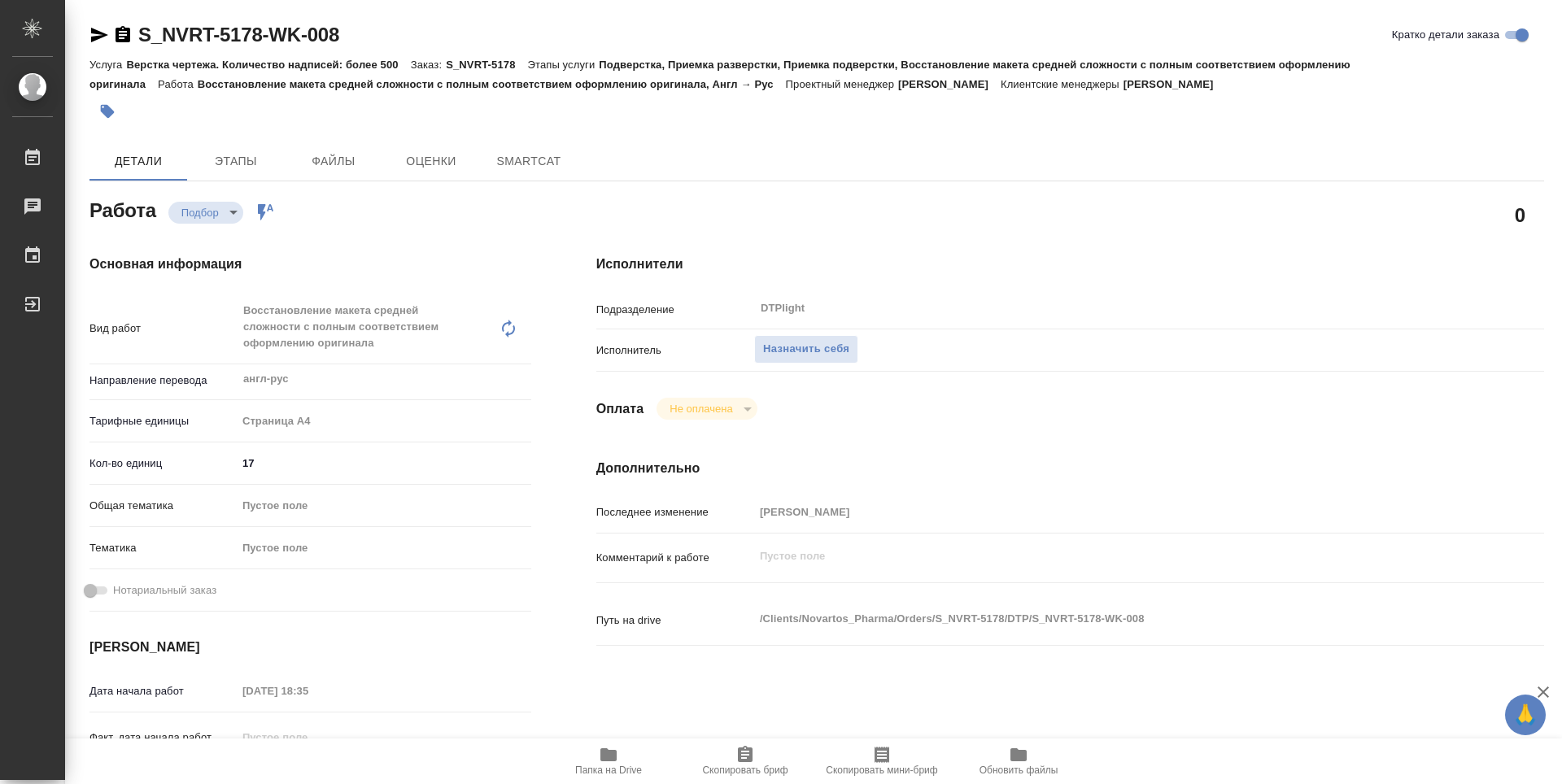
type textarea "x"
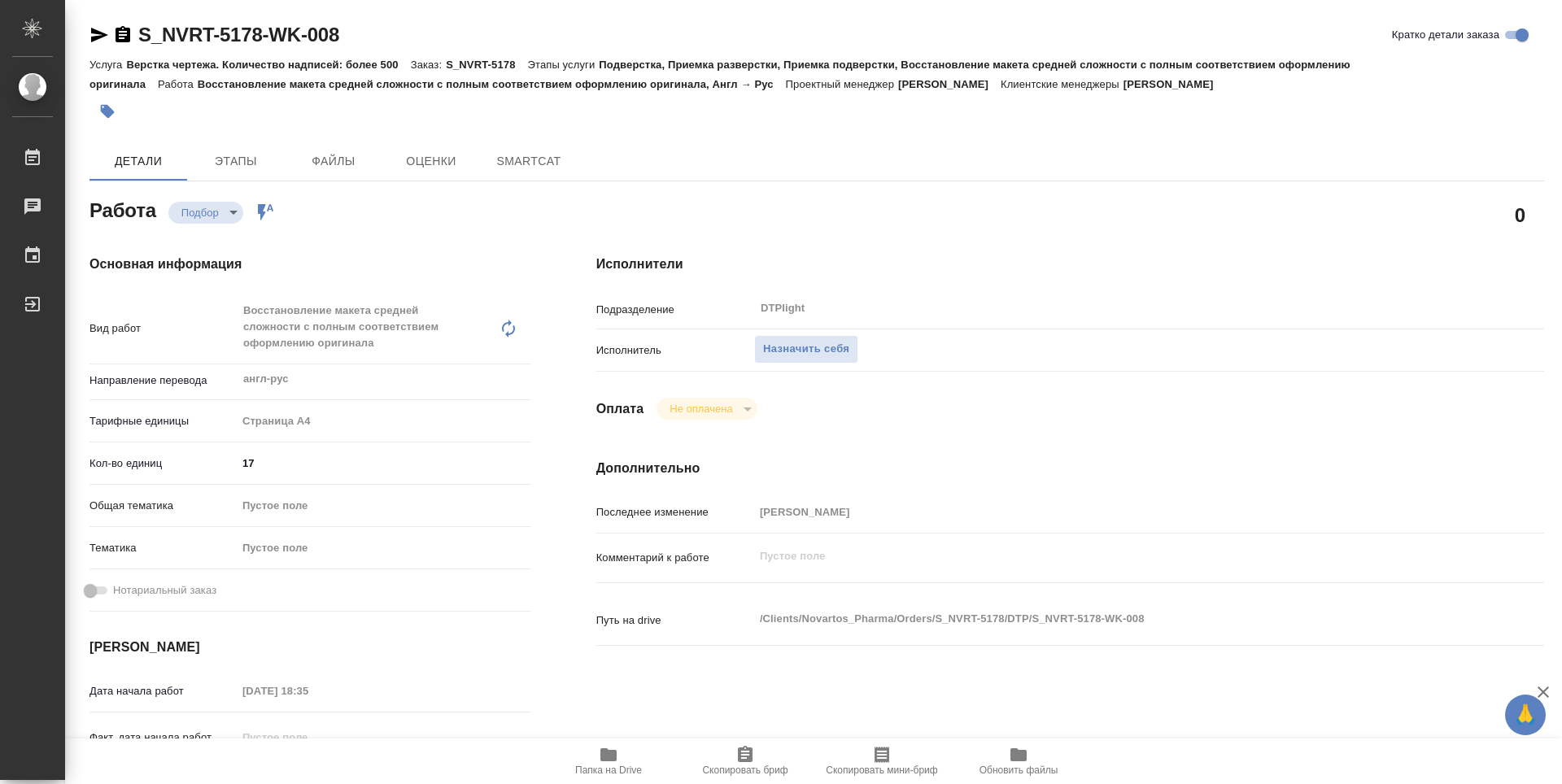
type textarea "x"
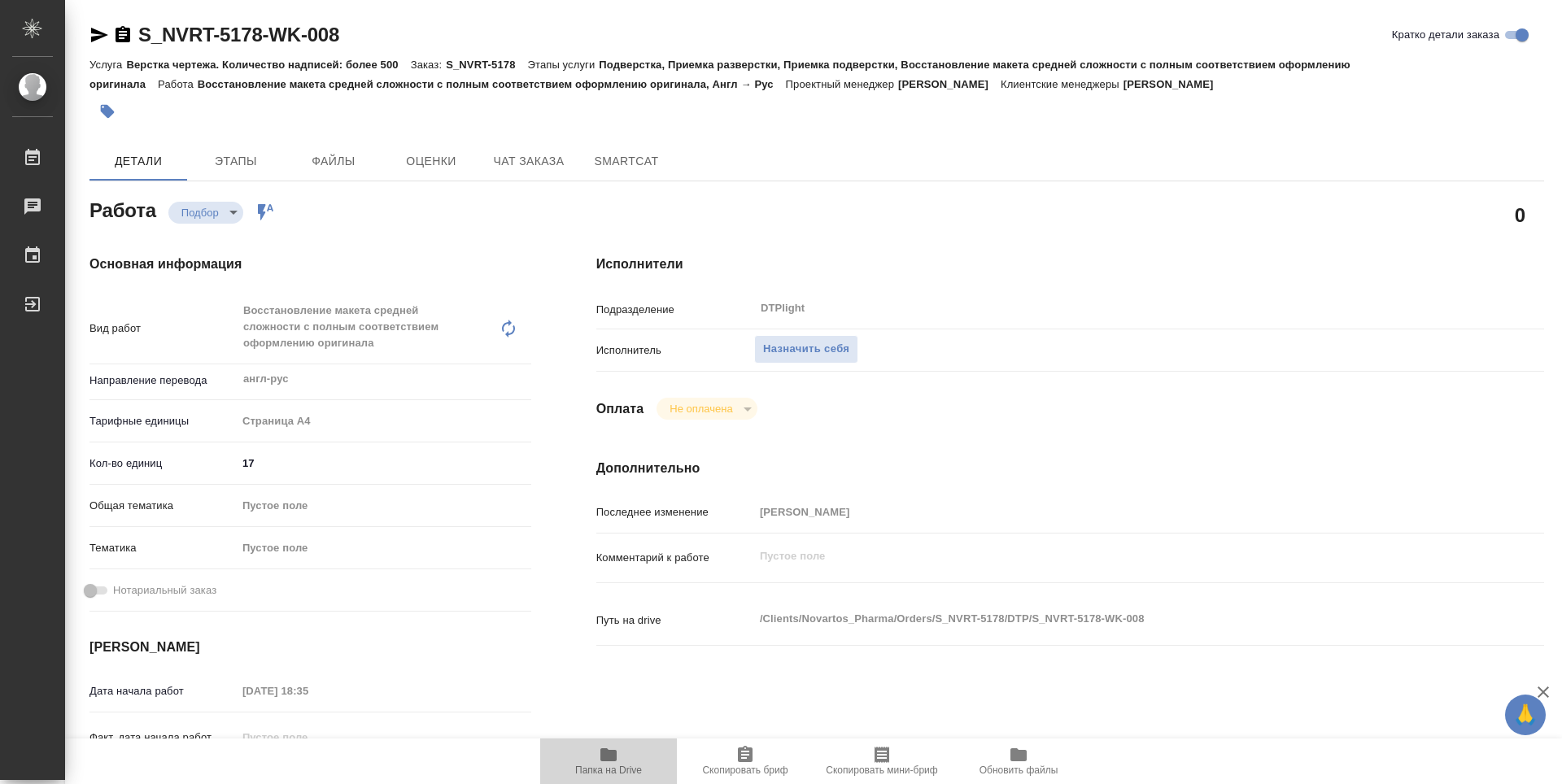
click at [620, 765] on span "Папка на Drive" at bounding box center [608, 770] width 66 height 11
type textarea "x"
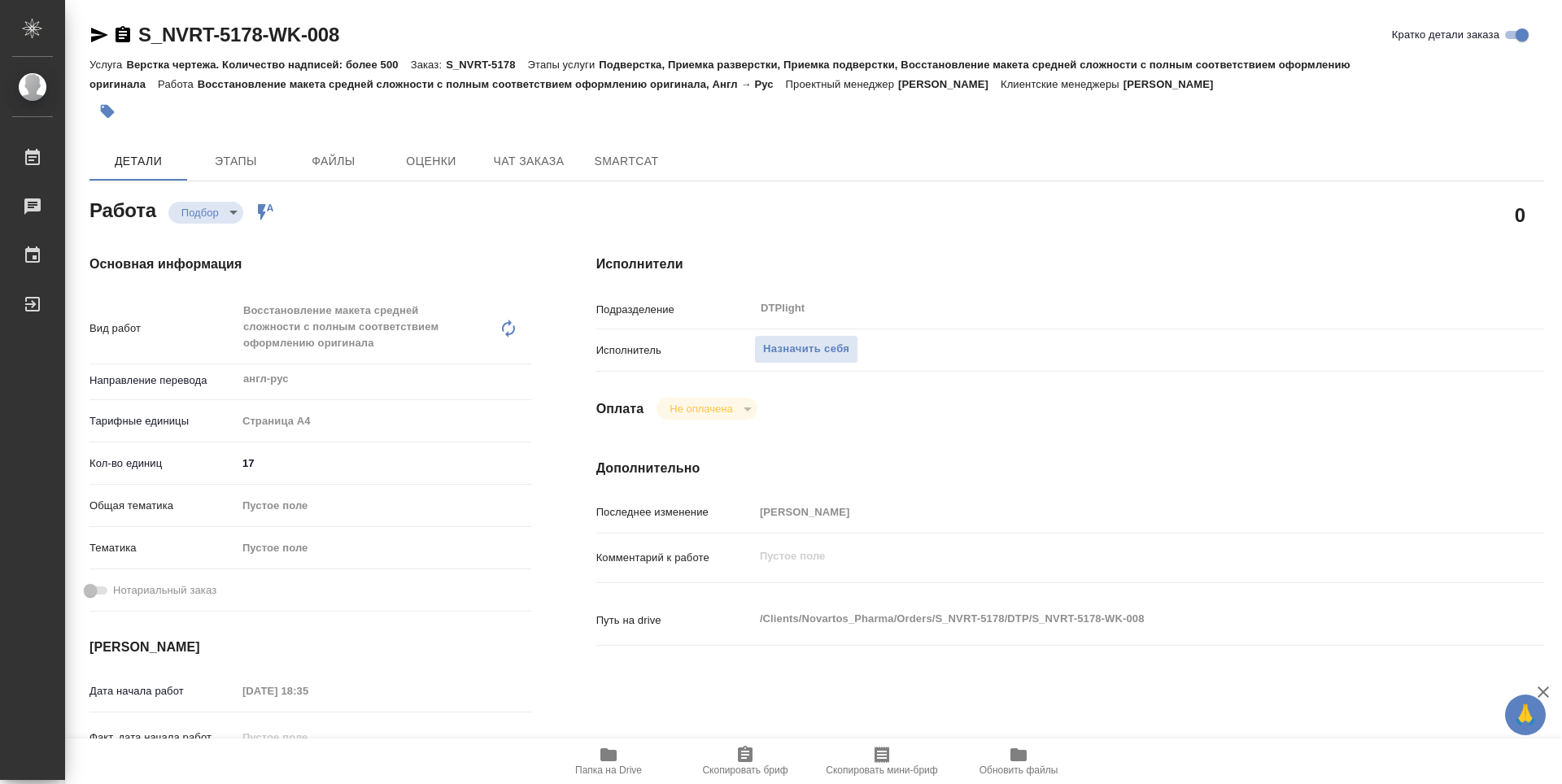
type textarea "x"
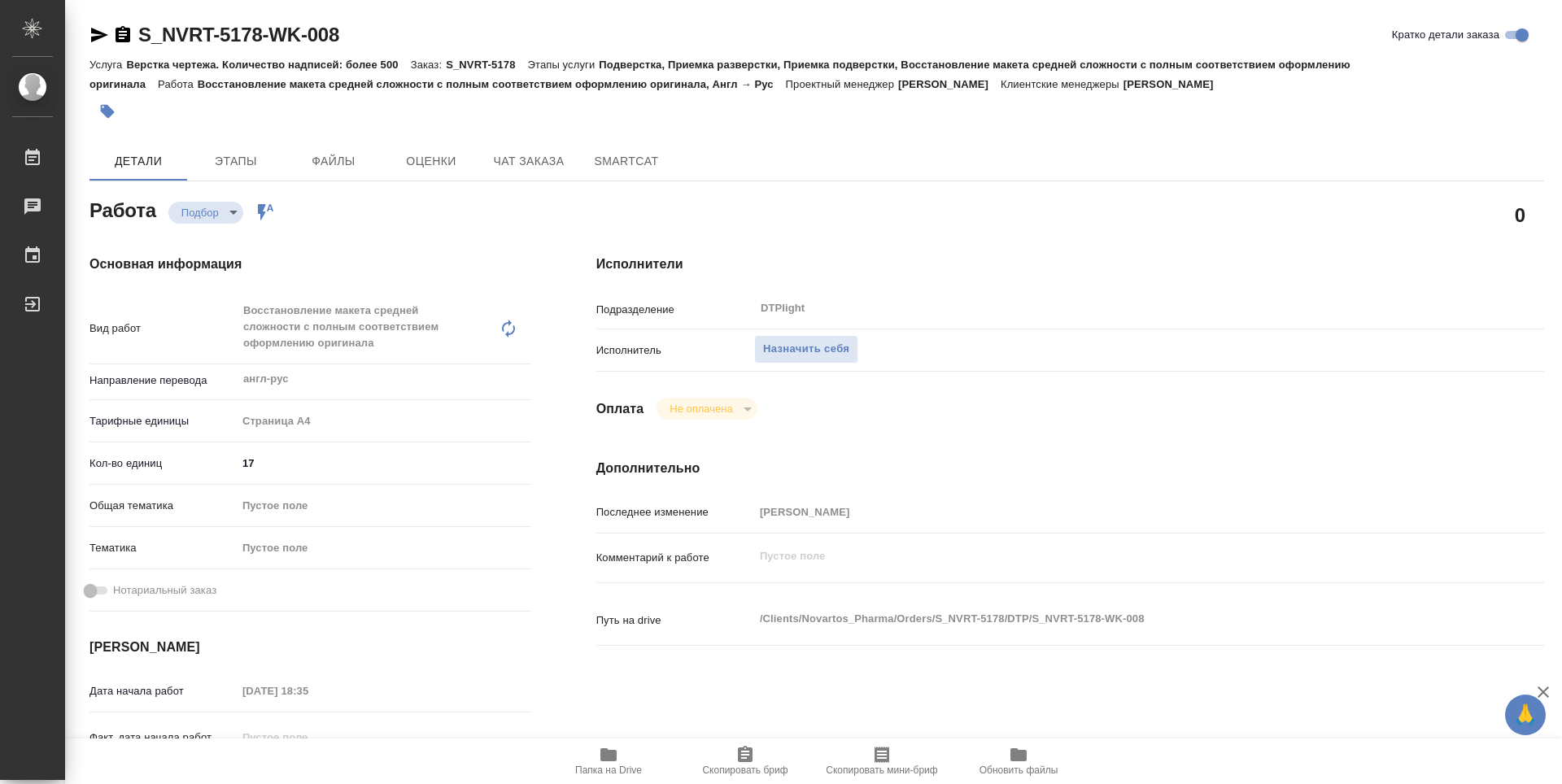
type textarea "x"
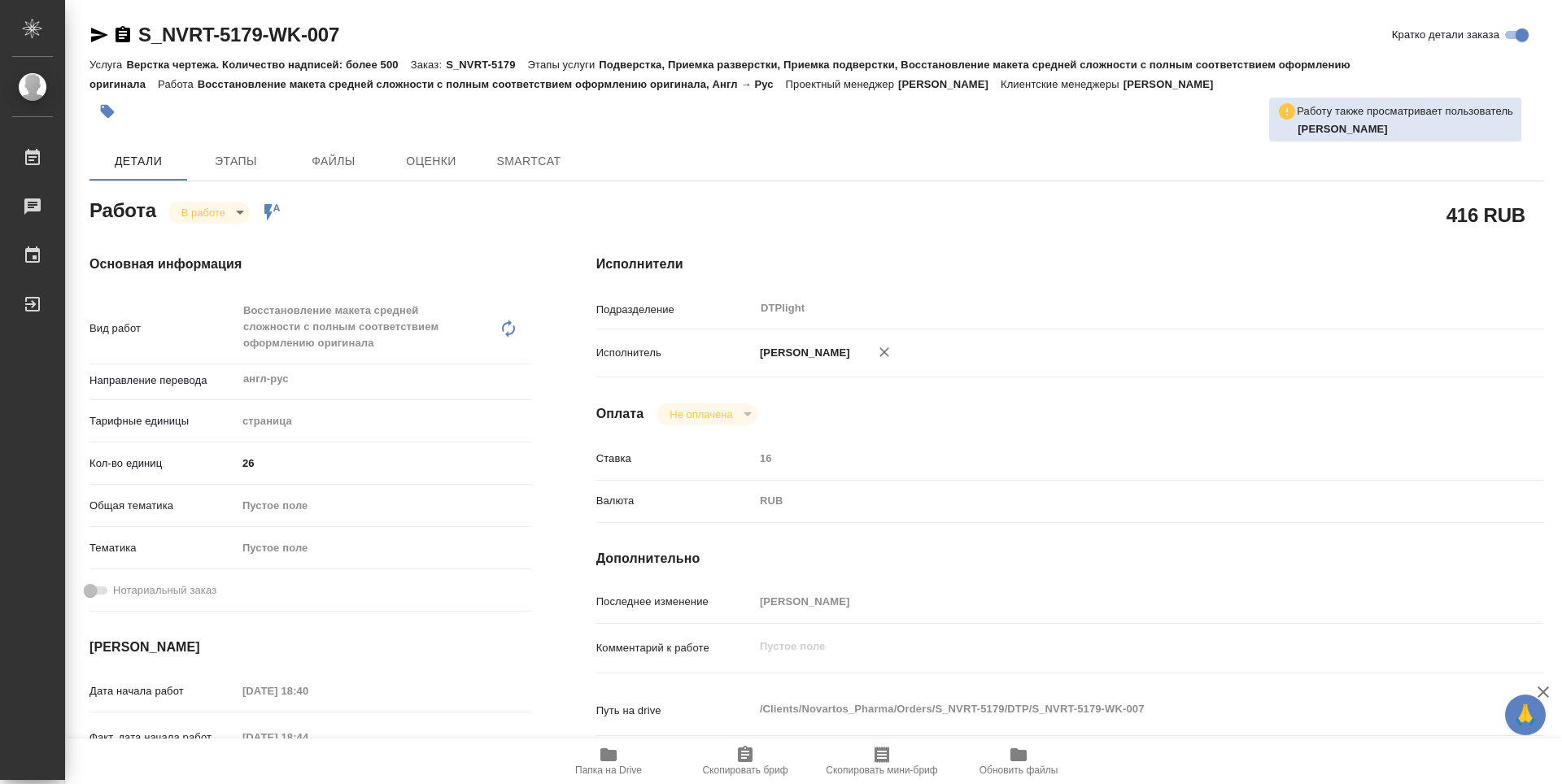
type textarea "x"
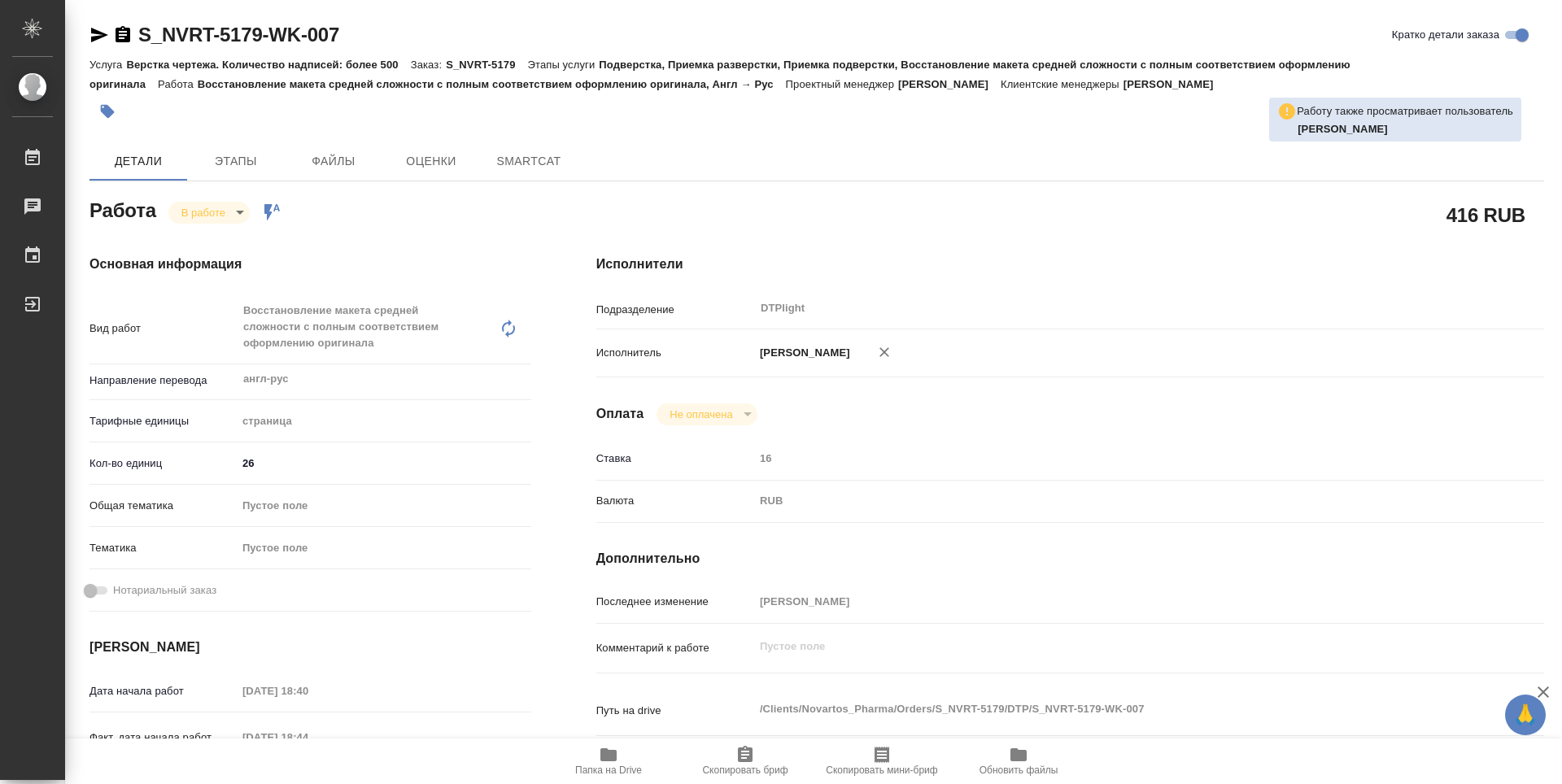
type textarea "x"
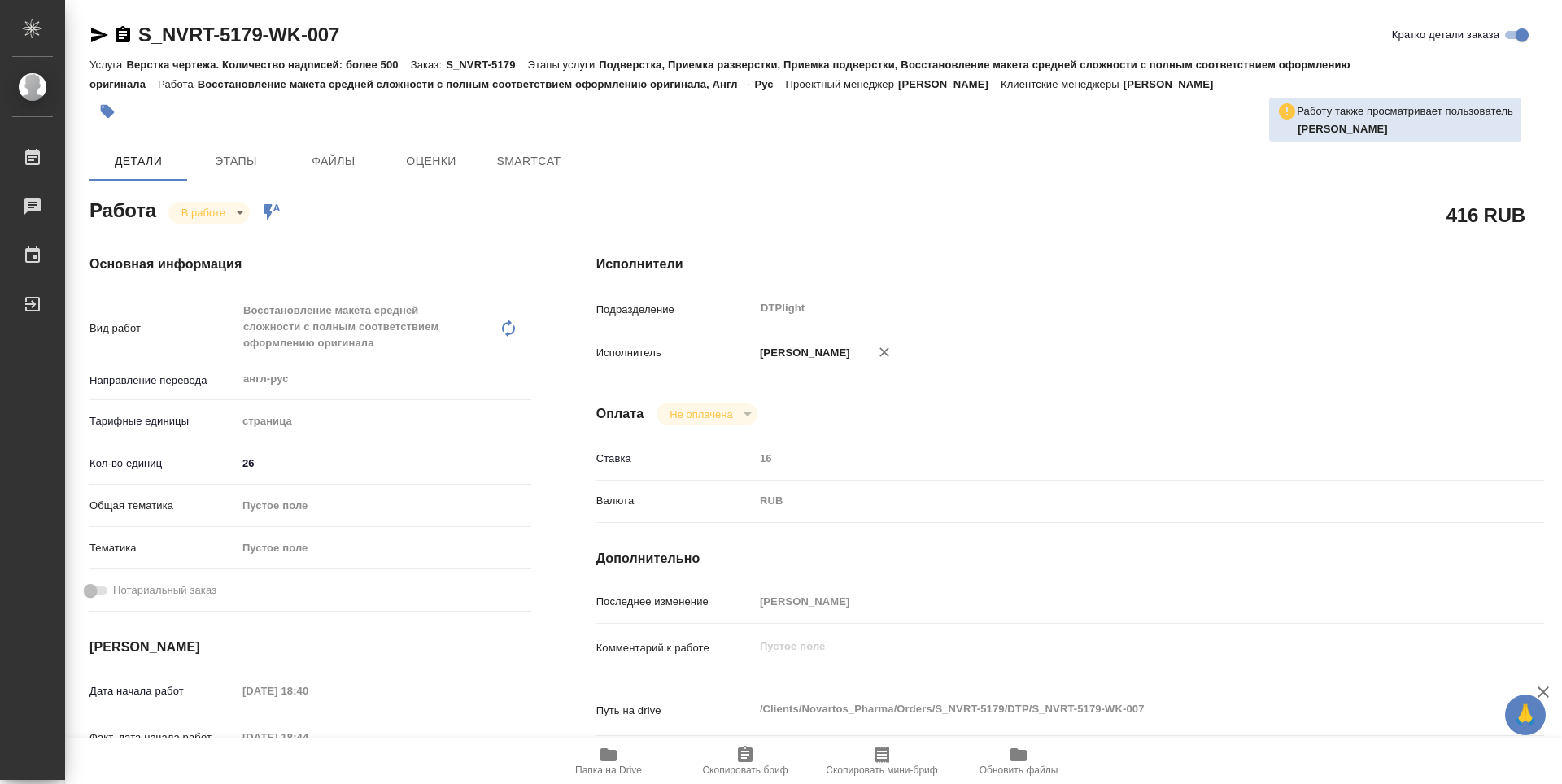
type textarea "x"
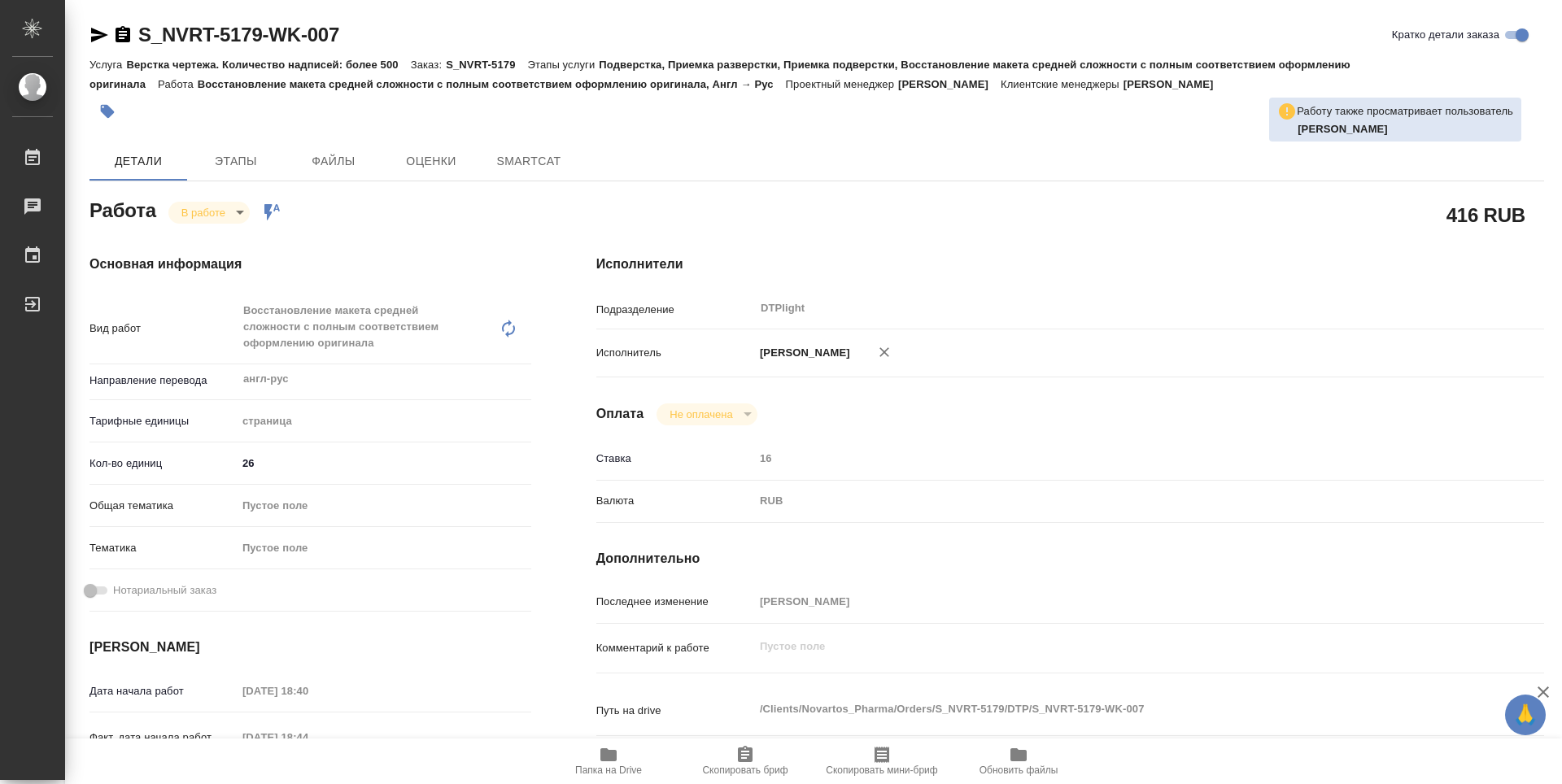
type textarea "x"
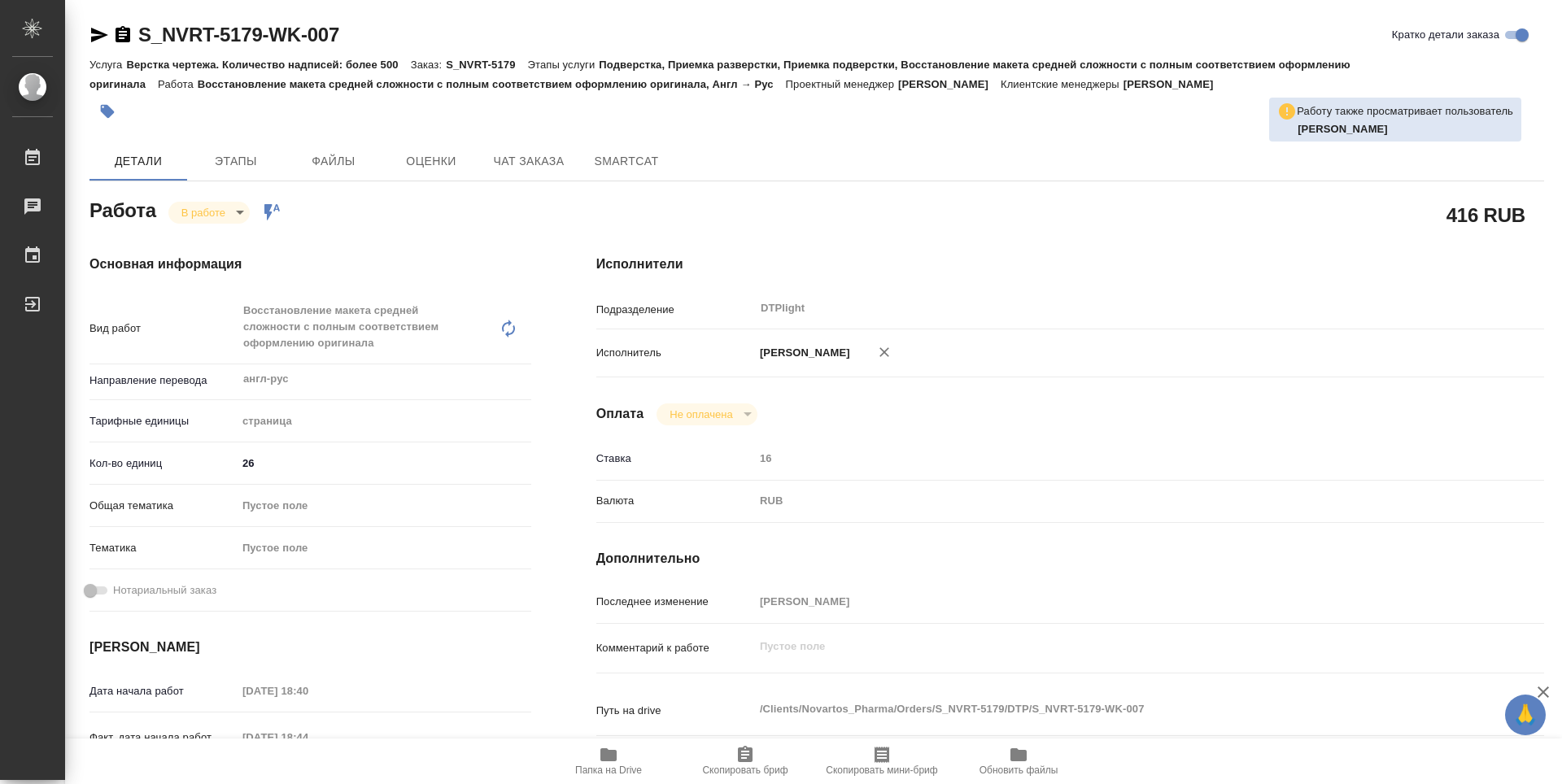
type textarea "x"
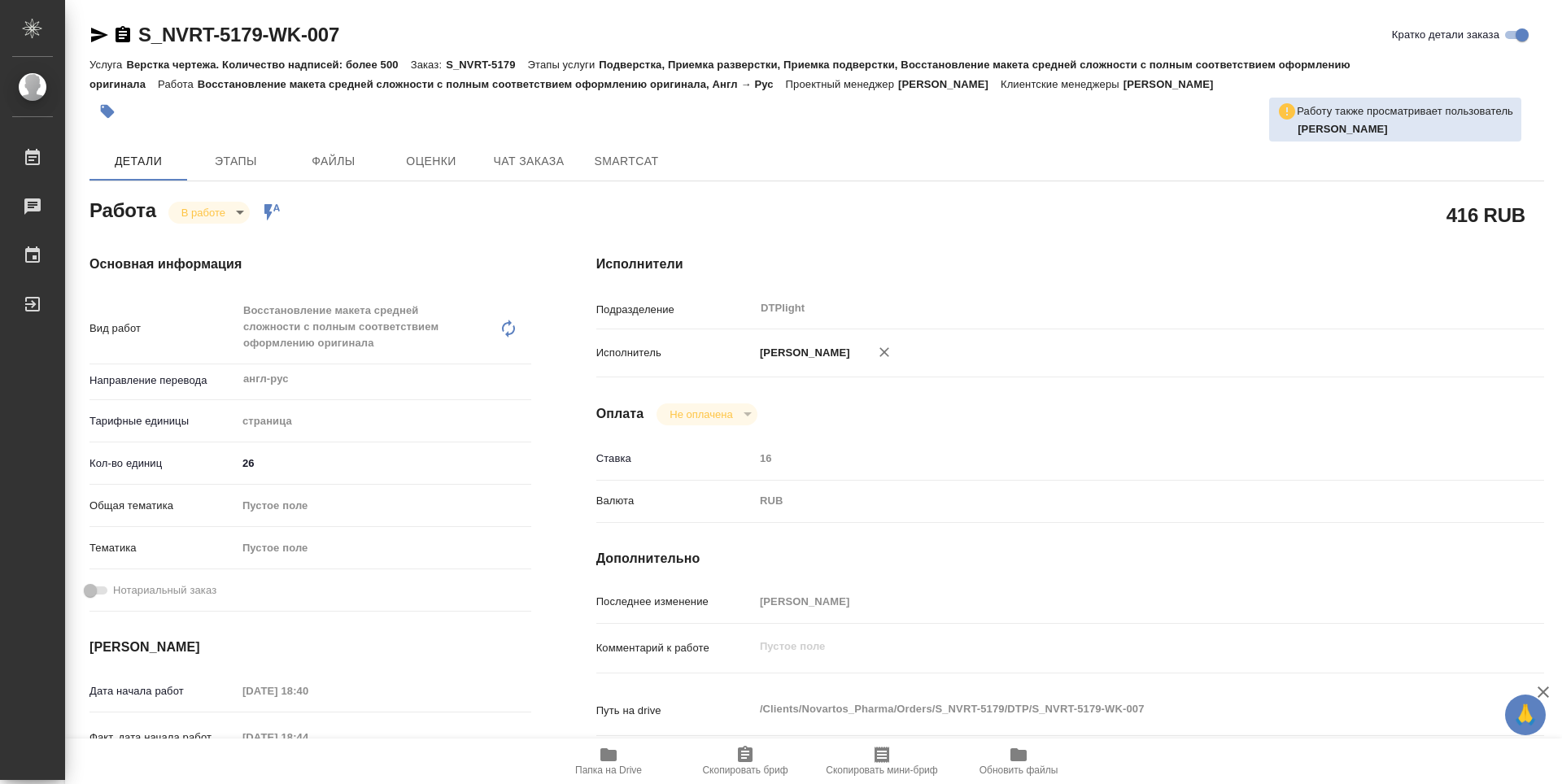
type textarea "x"
